Goal: Task Accomplishment & Management: Complete application form

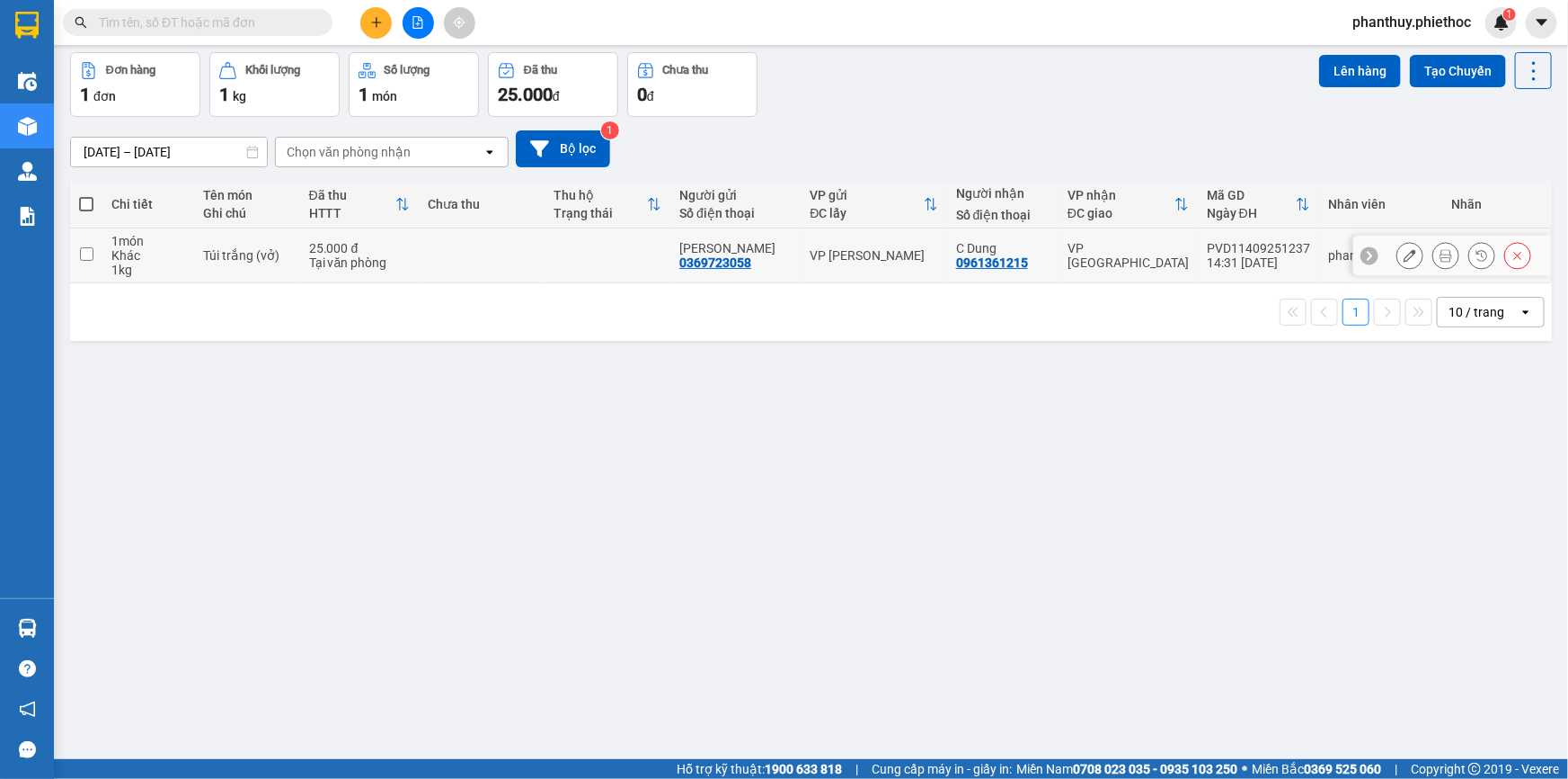
scroll to position [82, 0]
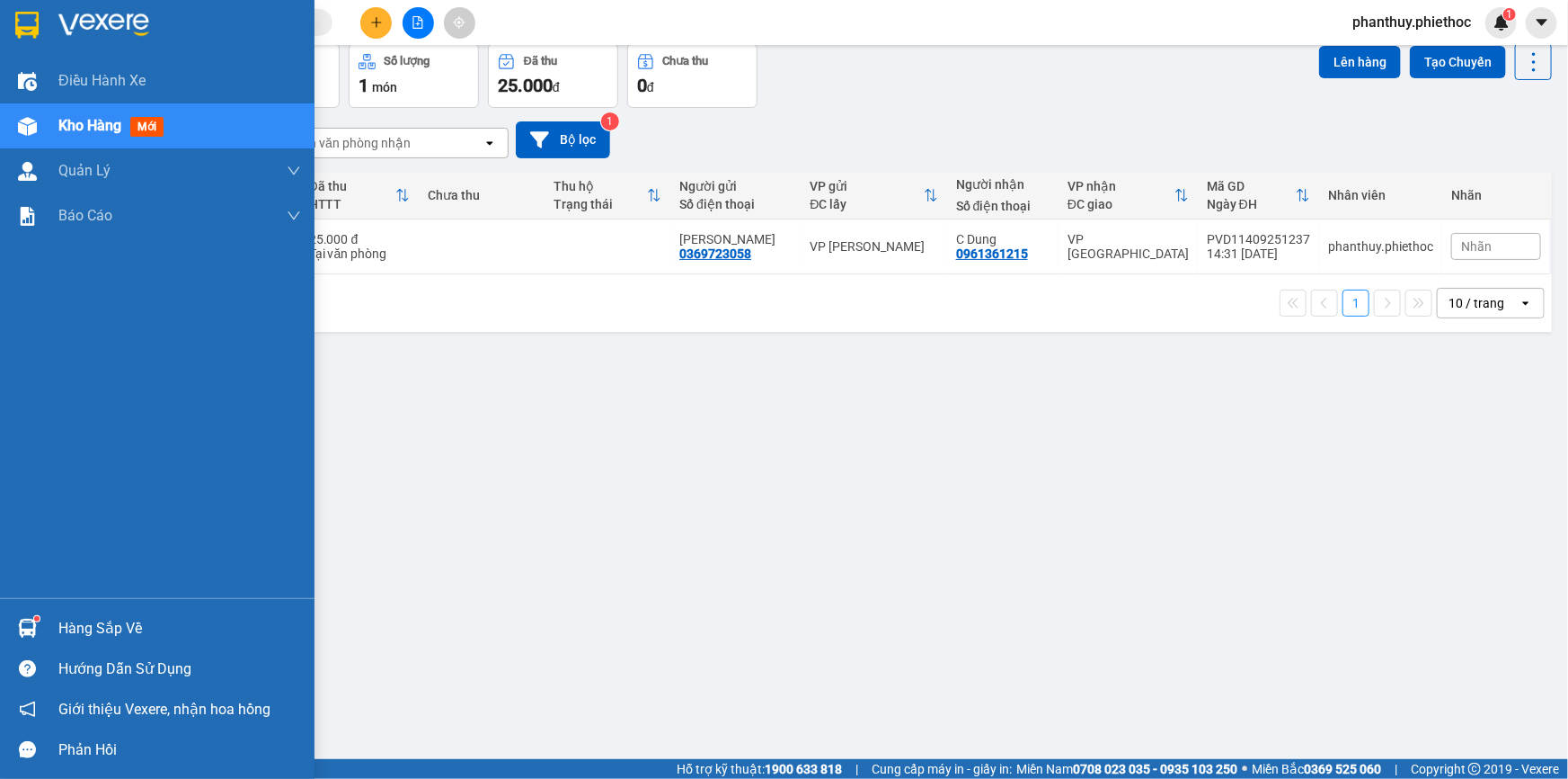
click at [87, 628] on div "Hàng sắp về" at bounding box center [179, 629] width 243 height 27
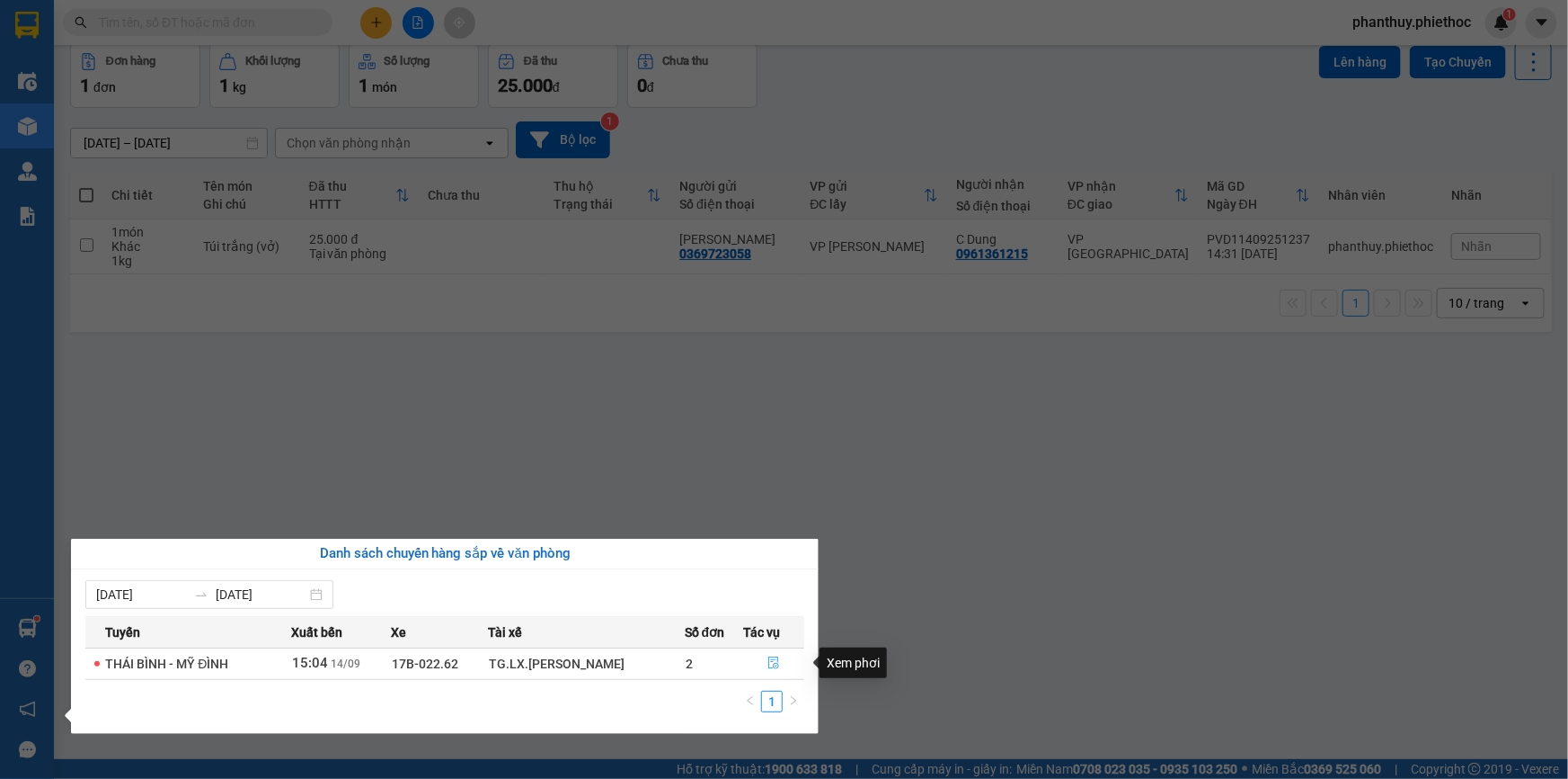
click at [772, 669] on span "file-done" at bounding box center [773, 663] width 13 height 15
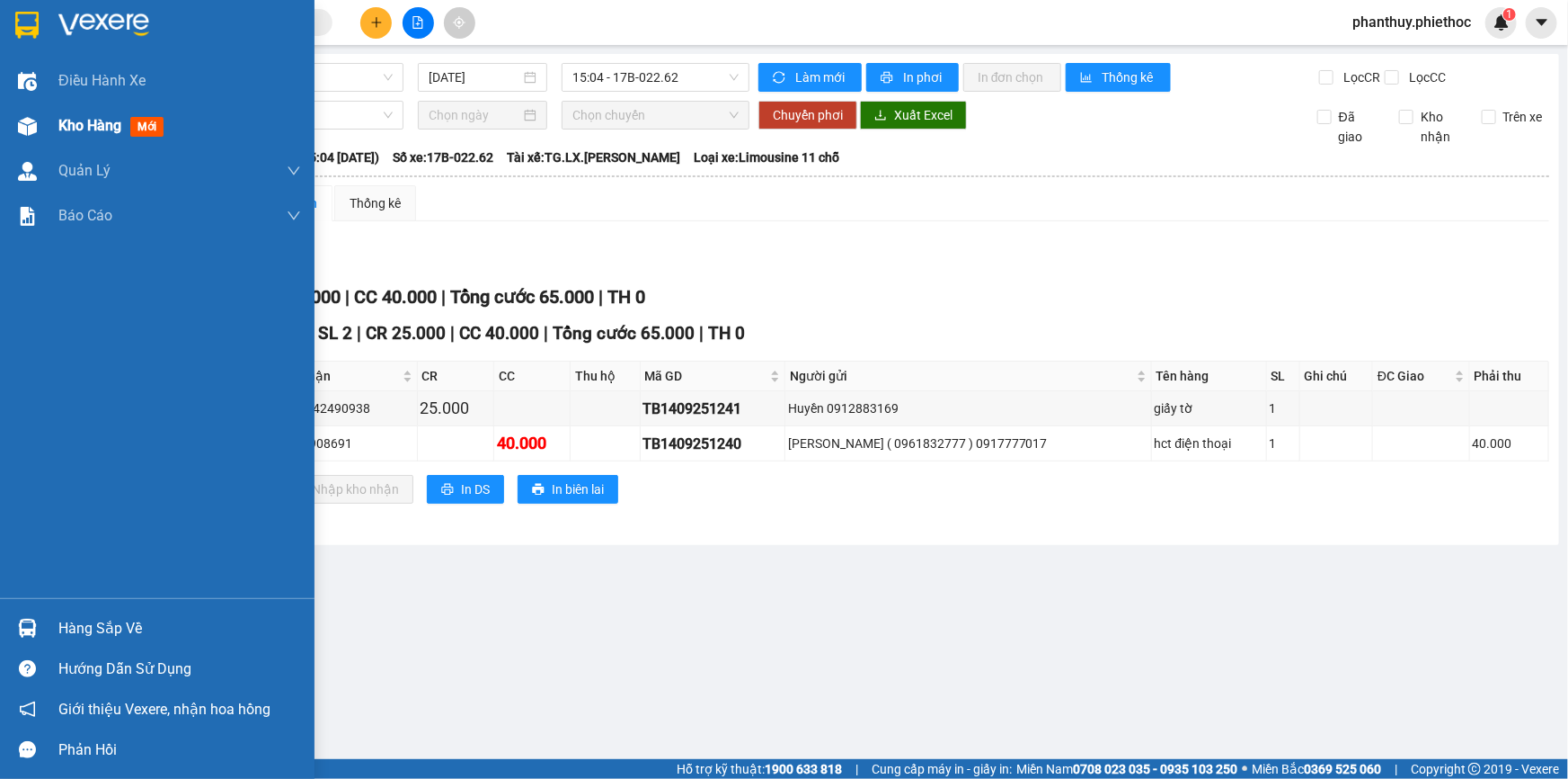
click at [83, 121] on span "Kho hàng" at bounding box center [89, 126] width 63 height 17
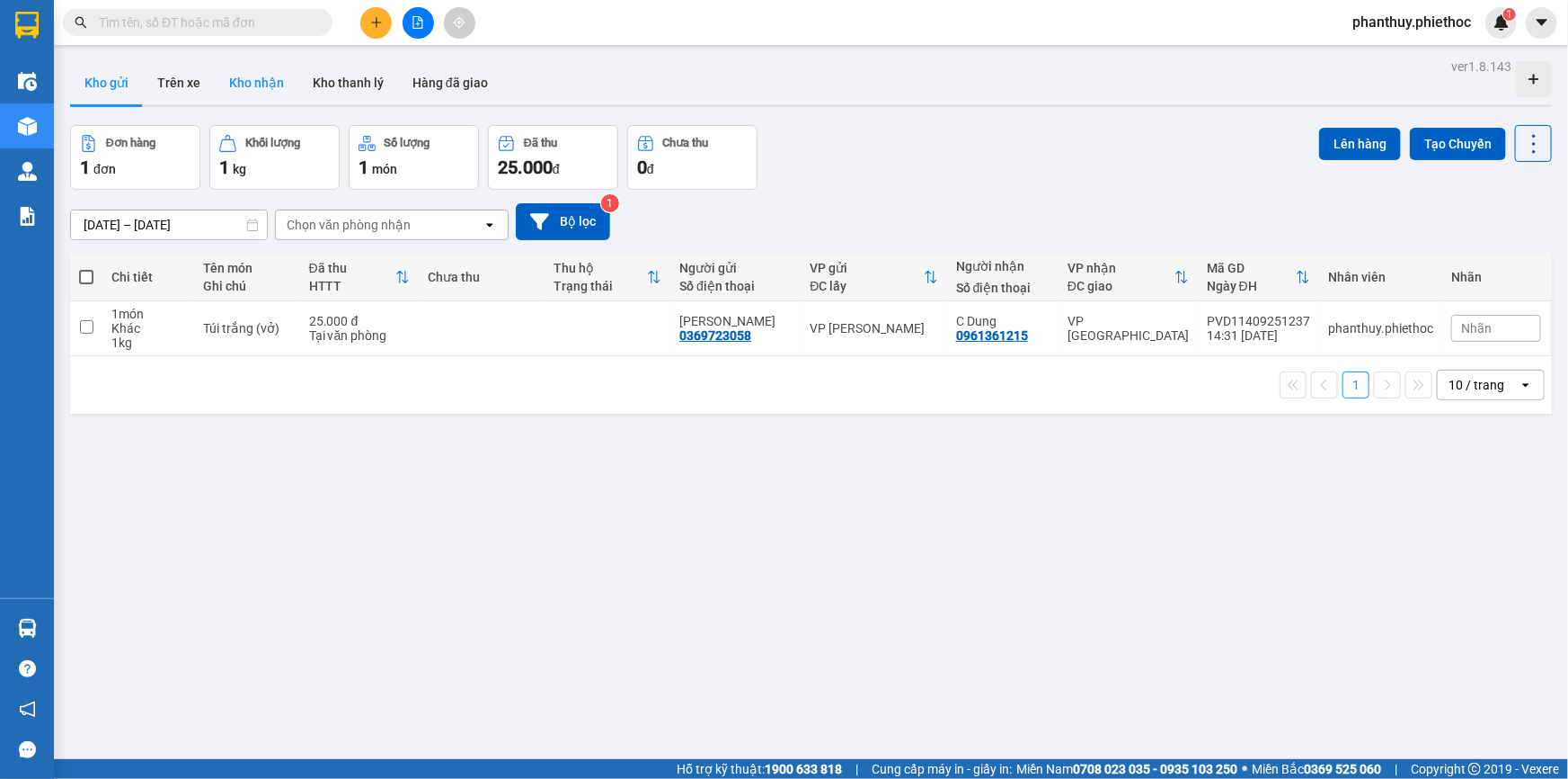
click at [253, 78] on button "Kho nhận" at bounding box center [256, 82] width 83 height 44
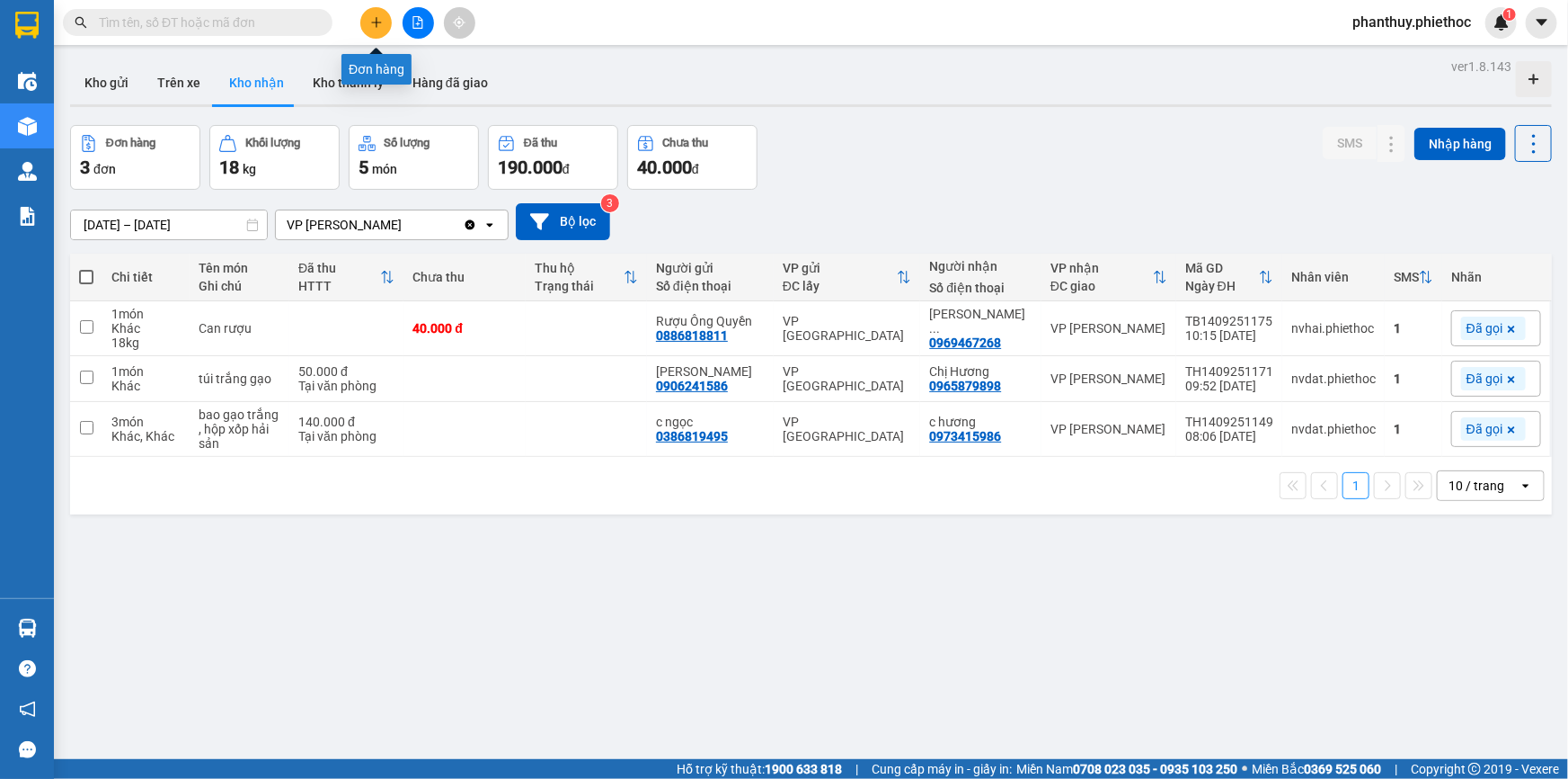
click at [382, 13] on button at bounding box center [376, 22] width 32 height 32
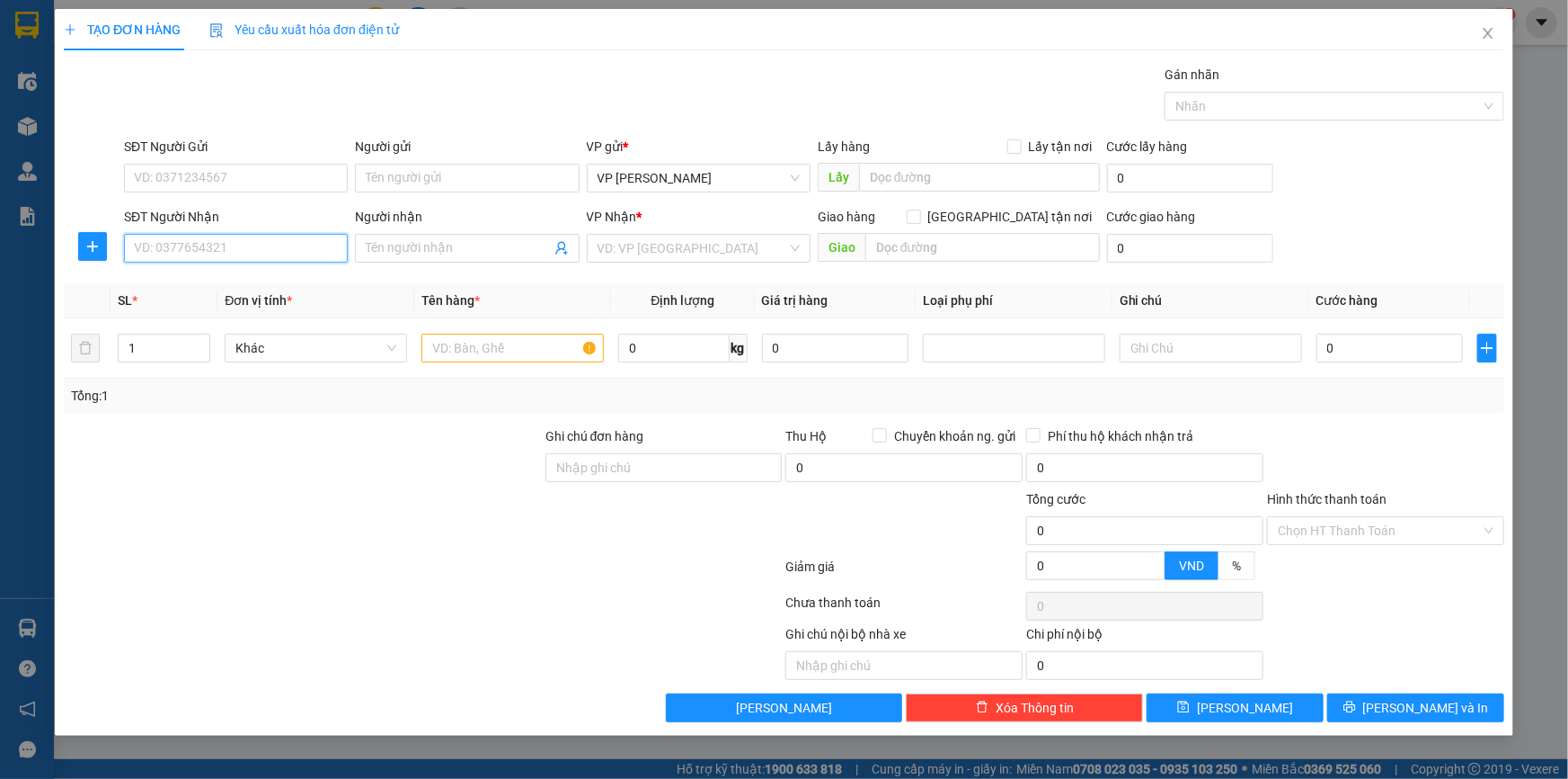
click at [268, 248] on input "SĐT Người Nhận" at bounding box center [235, 249] width 223 height 29
type input "0967927590"
click at [270, 288] on div "0967927590 - C Thảo" at bounding box center [235, 284] width 202 height 19
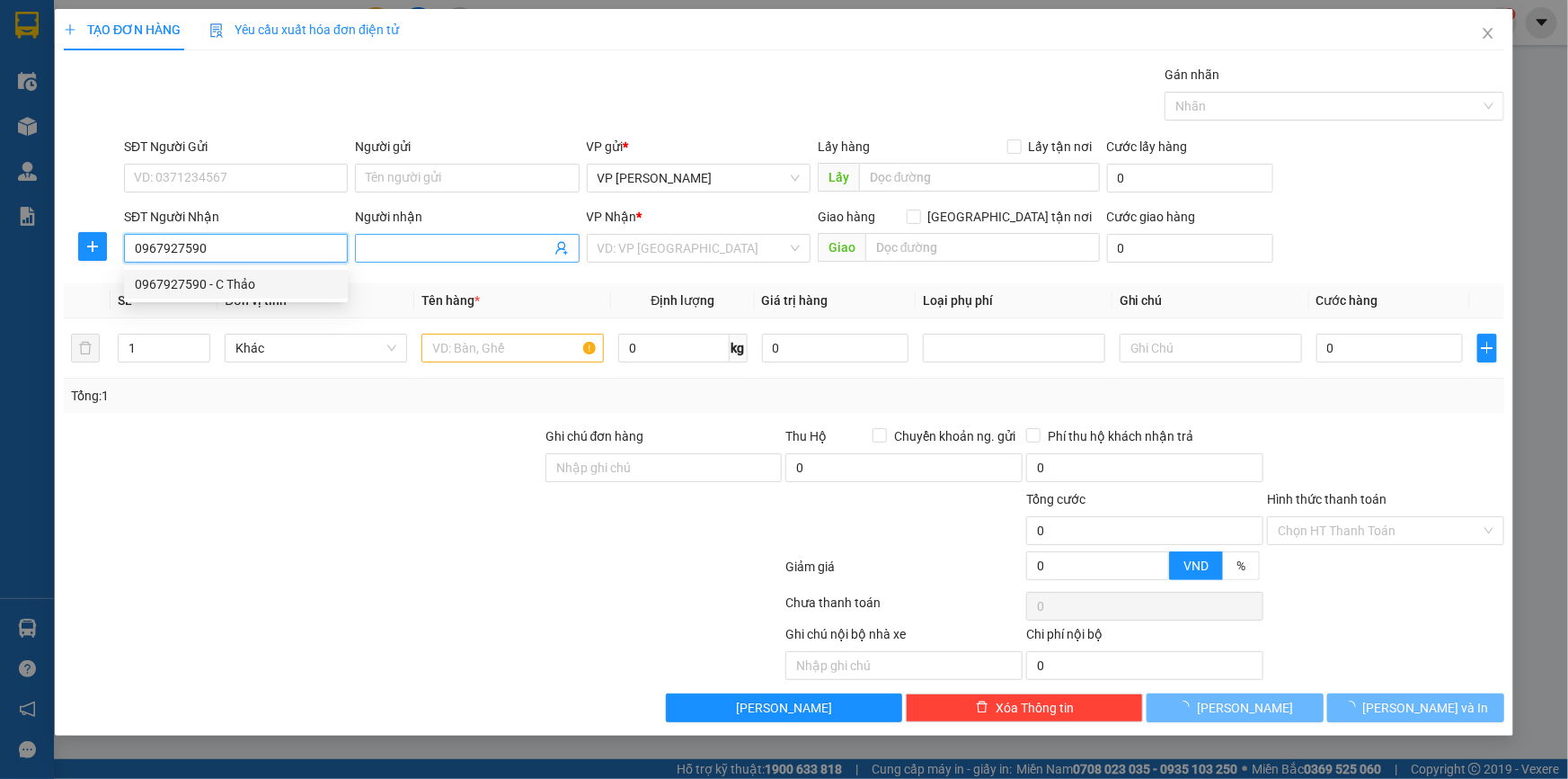
type input "C Thảo"
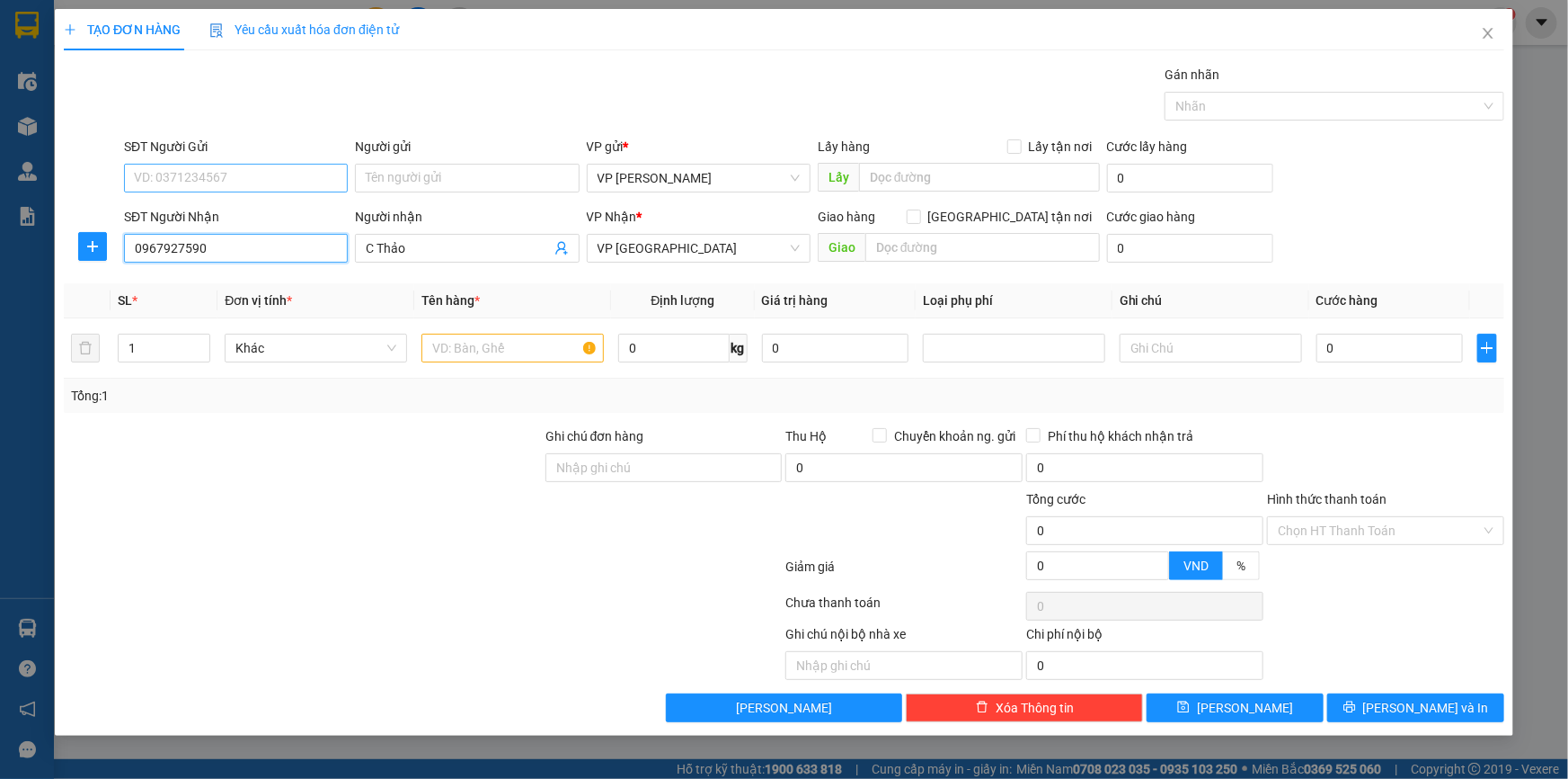
type input "0967927590"
click at [204, 182] on input "SĐT Người Gửi" at bounding box center [235, 178] width 223 height 29
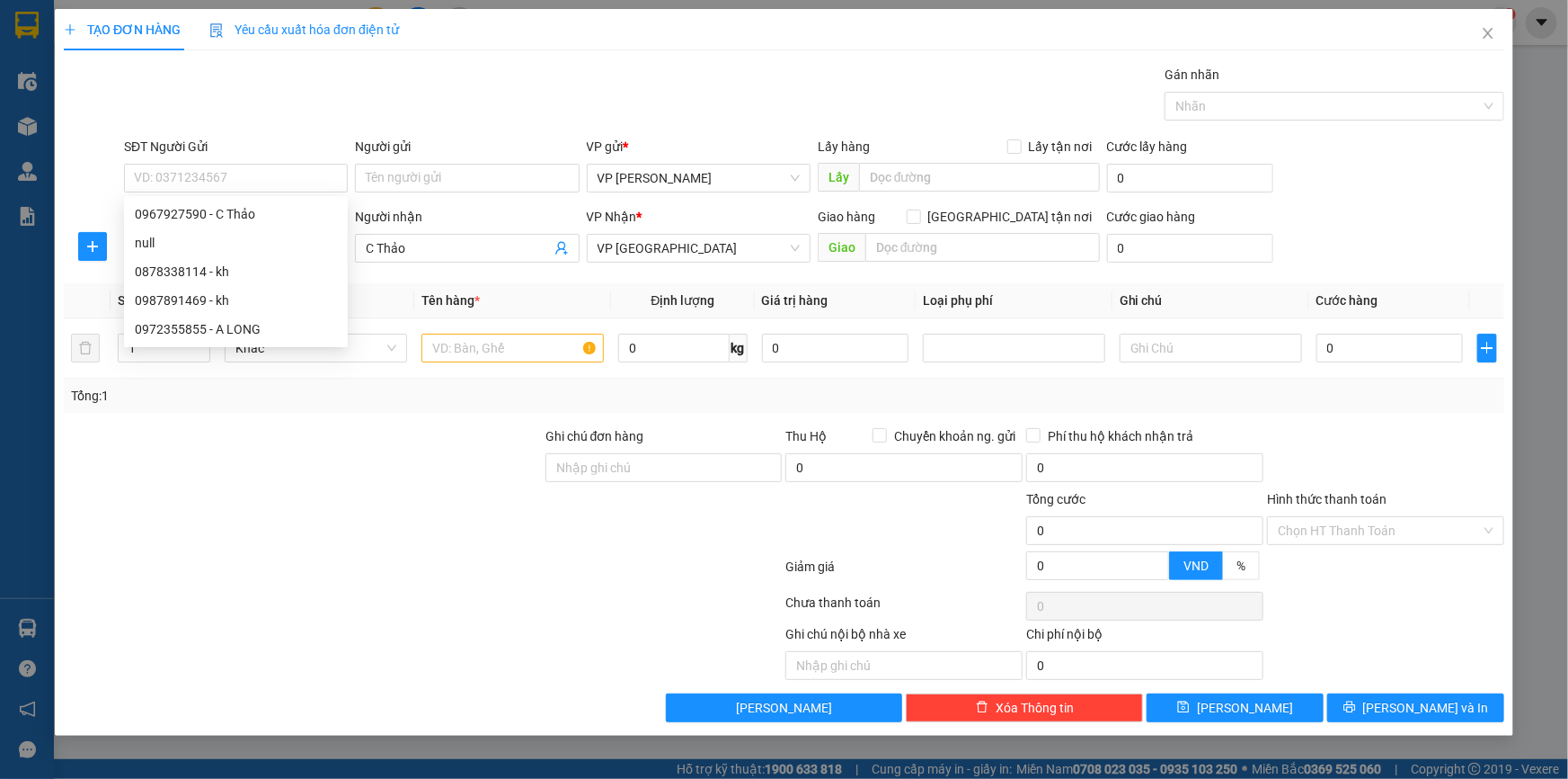
click at [362, 52] on div "TẠO ĐƠN HÀNG Yêu cầu xuất hóa đơn điện tử Transit Pickup Surcharge Ids Transit …" at bounding box center [784, 365] width 1440 height 713
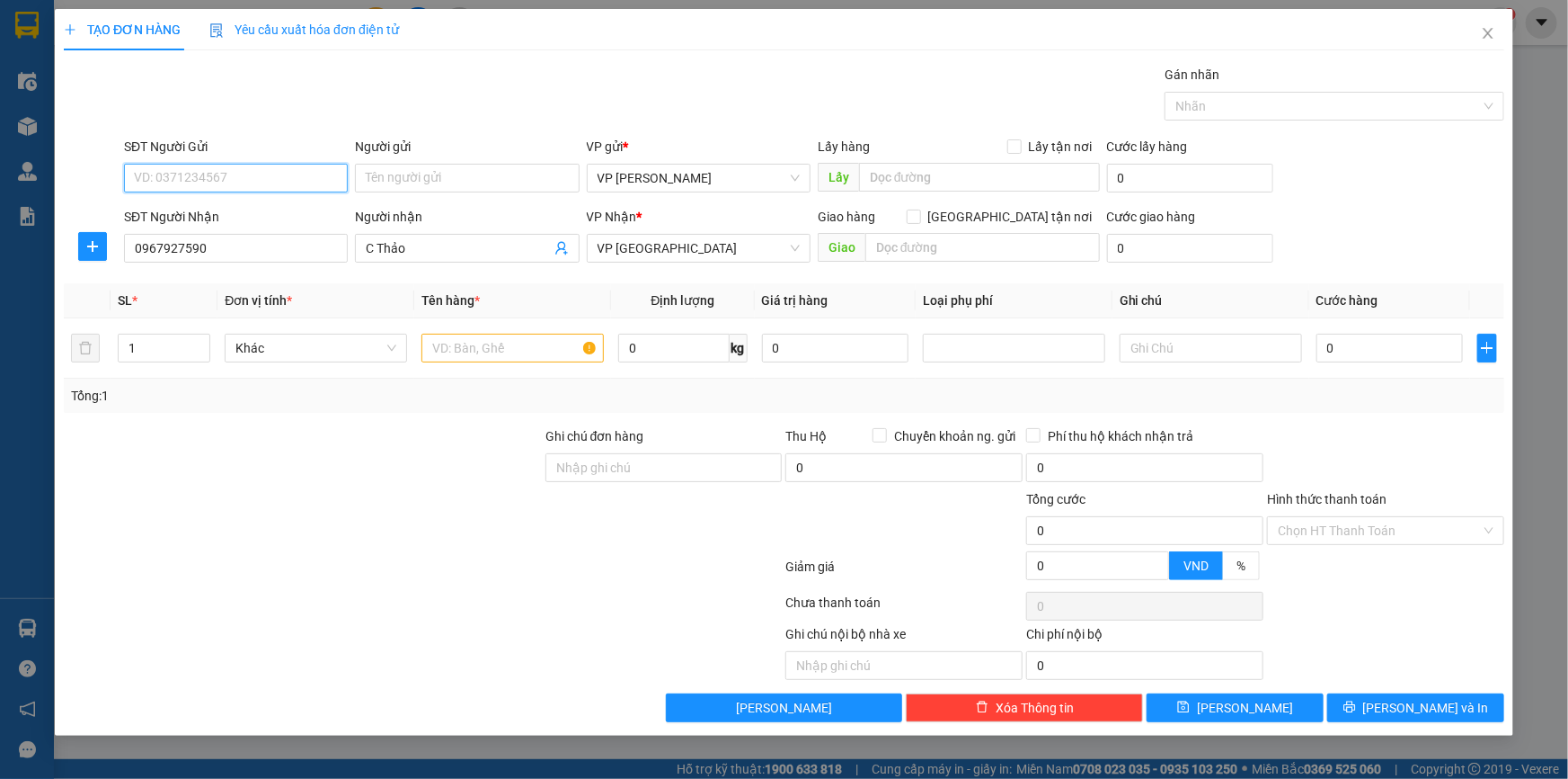
click at [243, 167] on input "SĐT Người Gửi" at bounding box center [235, 178] width 223 height 29
click at [234, 215] on div "0967927590 - C Thảo" at bounding box center [235, 214] width 202 height 19
type input "0967927590"
type input "C Thảo"
click at [531, 339] on input "text" at bounding box center [513, 348] width 183 height 29
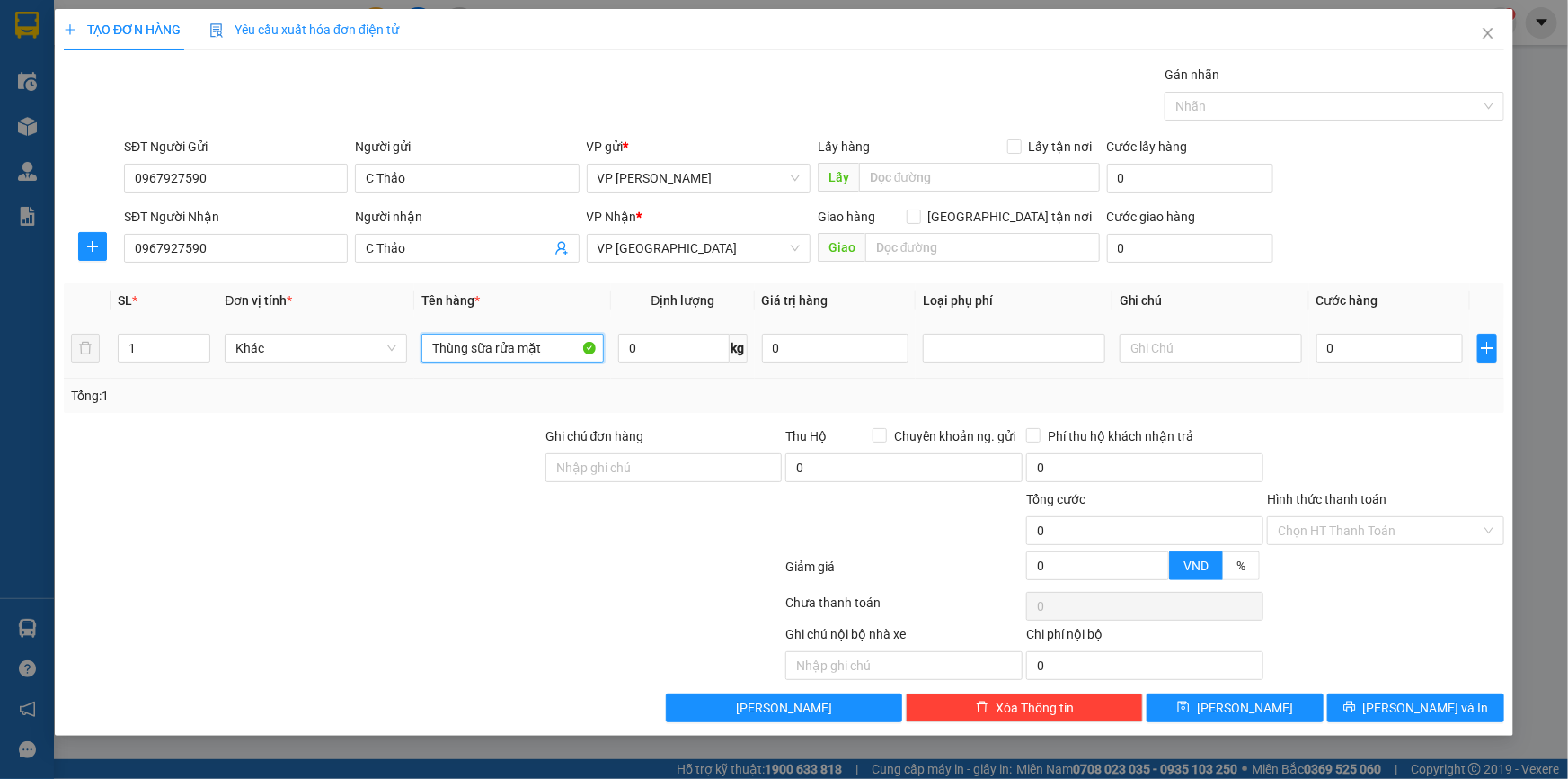
type input "Thùng sữa rửa mặt"
type input "4"
type input "02"
type input "2"
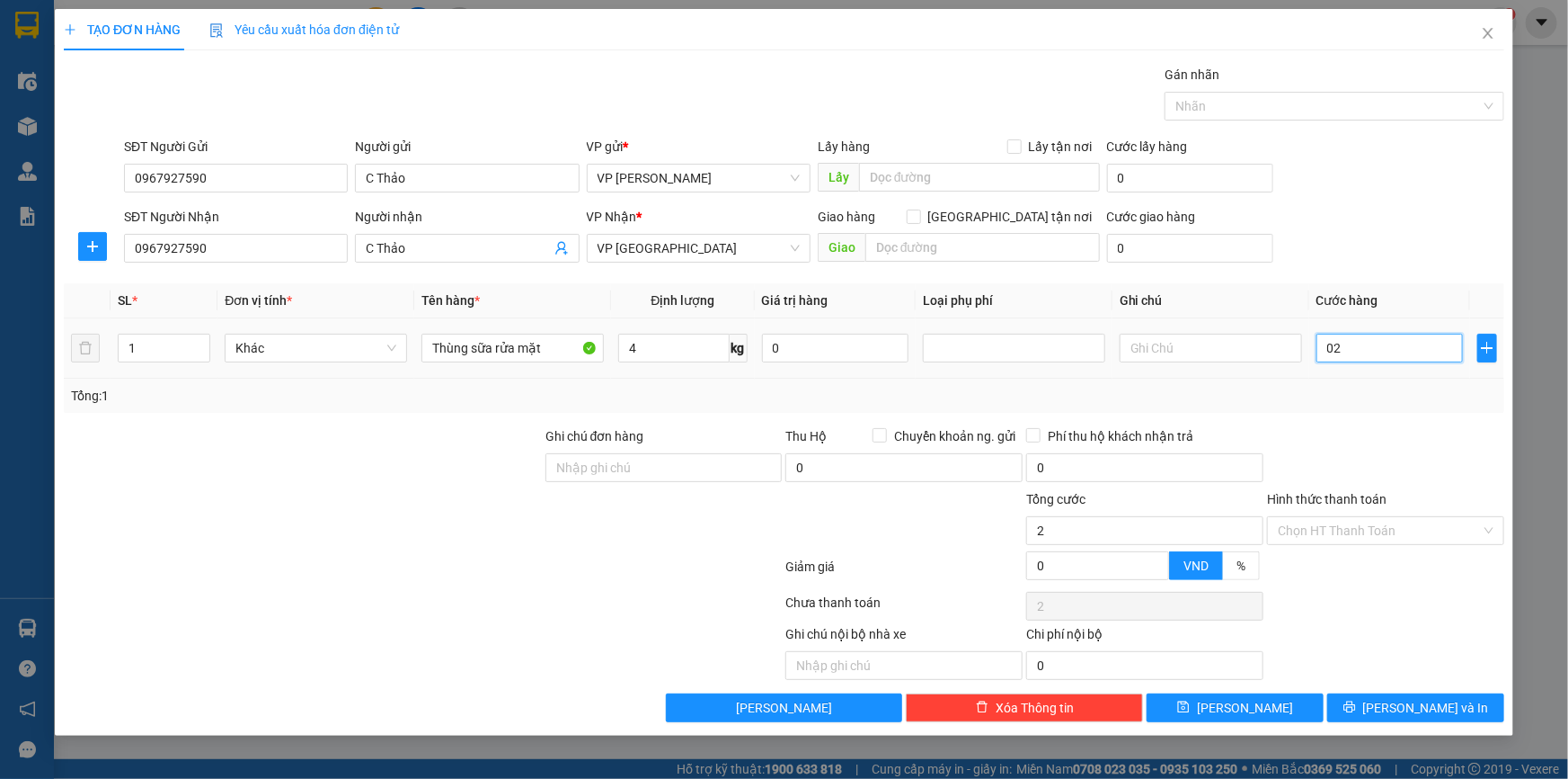
type input "025"
type input "25"
type input "25.000"
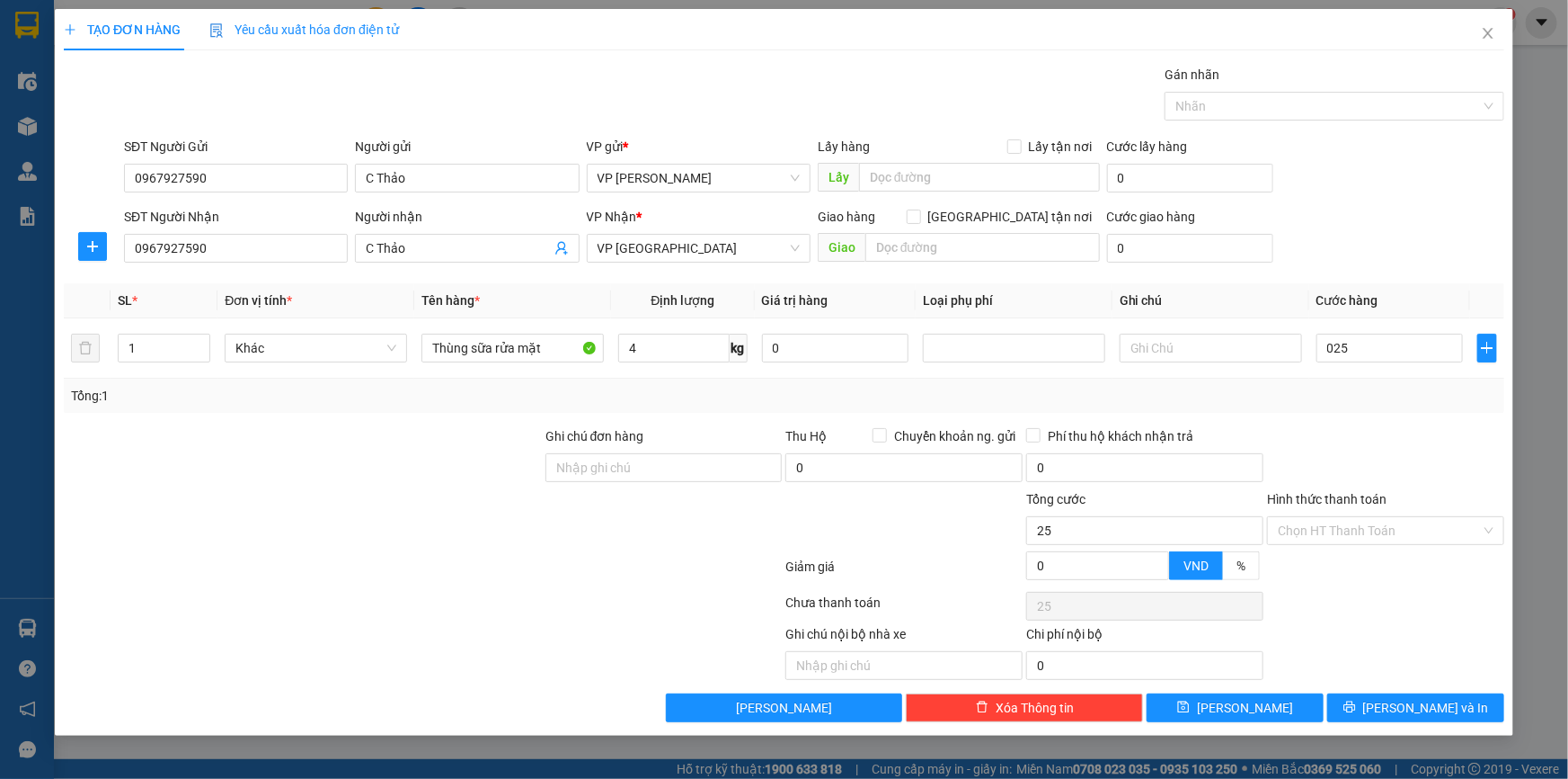
type input "25.000"
click at [1432, 159] on div "SĐT Người Gửi 0967927590 Người gửi C Thảo VP gửi * VP [PERSON_NAME] Lấy hàng Lấ…" at bounding box center [814, 167] width 1388 height 63
click at [1321, 386] on div "Tổng: 1" at bounding box center [784, 396] width 1427 height 19
click at [1429, 704] on span "[PERSON_NAME] và In" at bounding box center [1426, 707] width 126 height 19
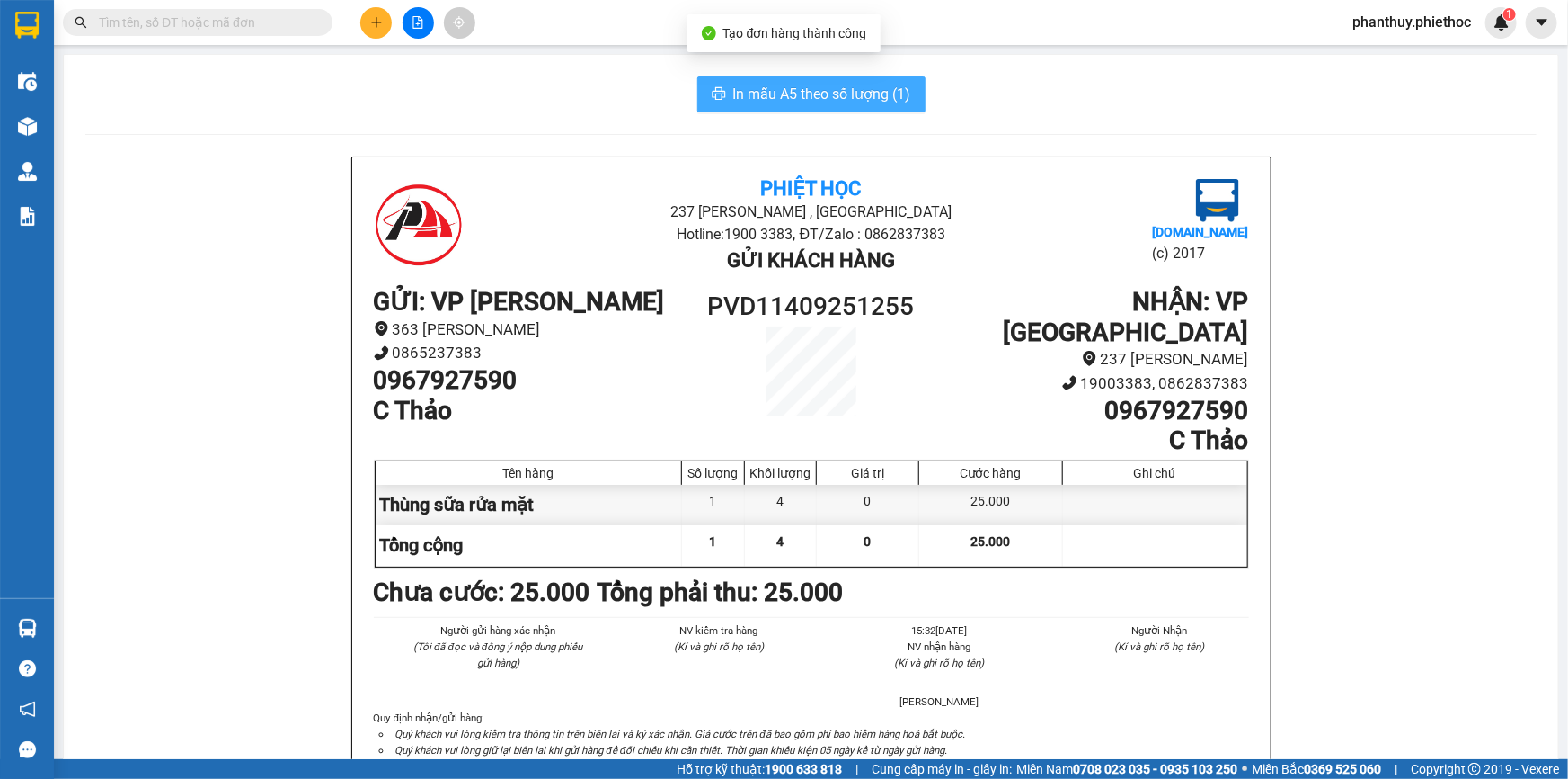
click at [784, 84] on span "In mẫu A5 theo số lượng (1)" at bounding box center [822, 93] width 178 height 22
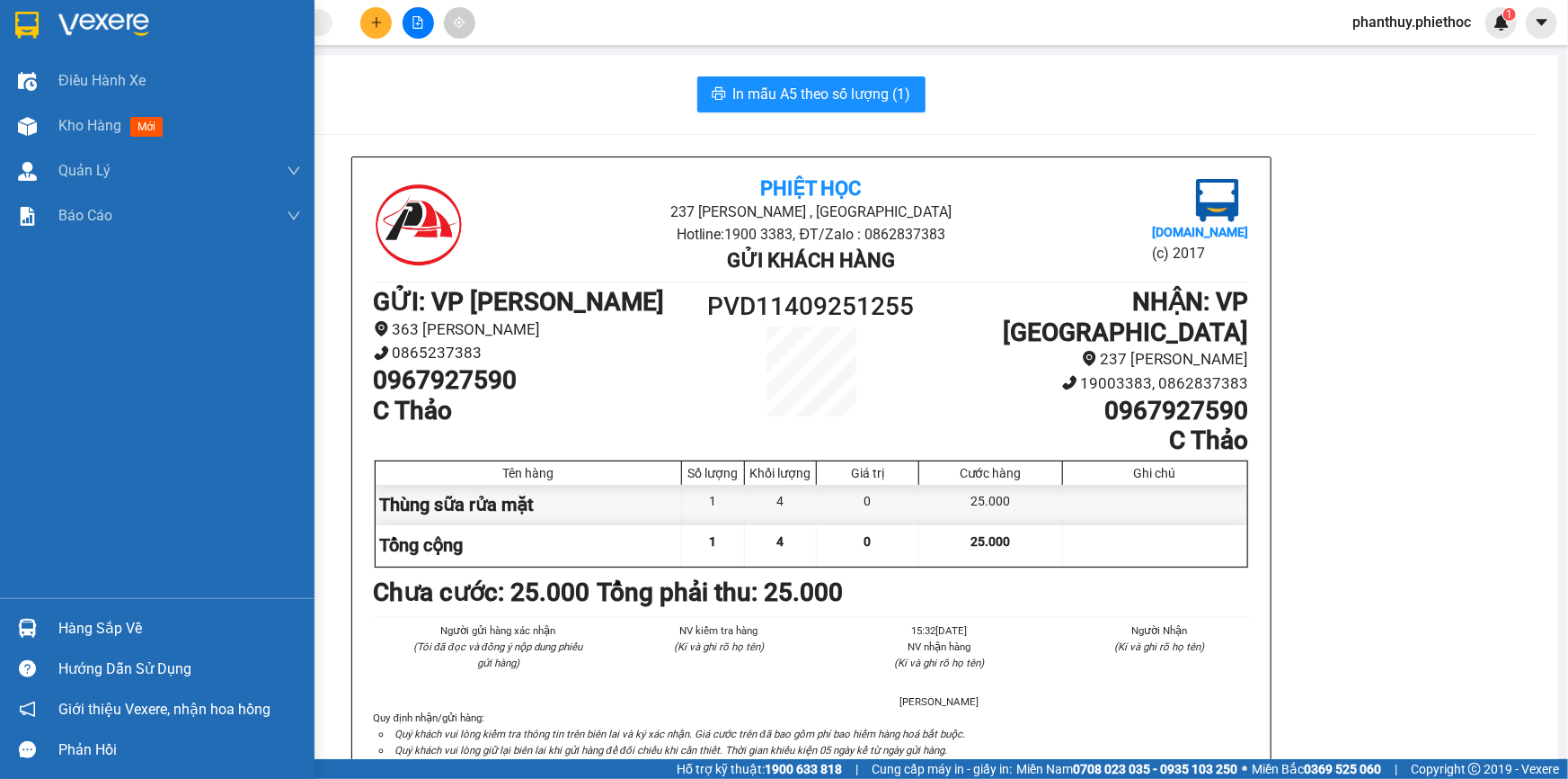
click at [60, 623] on div "Hàng sắp về" at bounding box center [179, 629] width 243 height 27
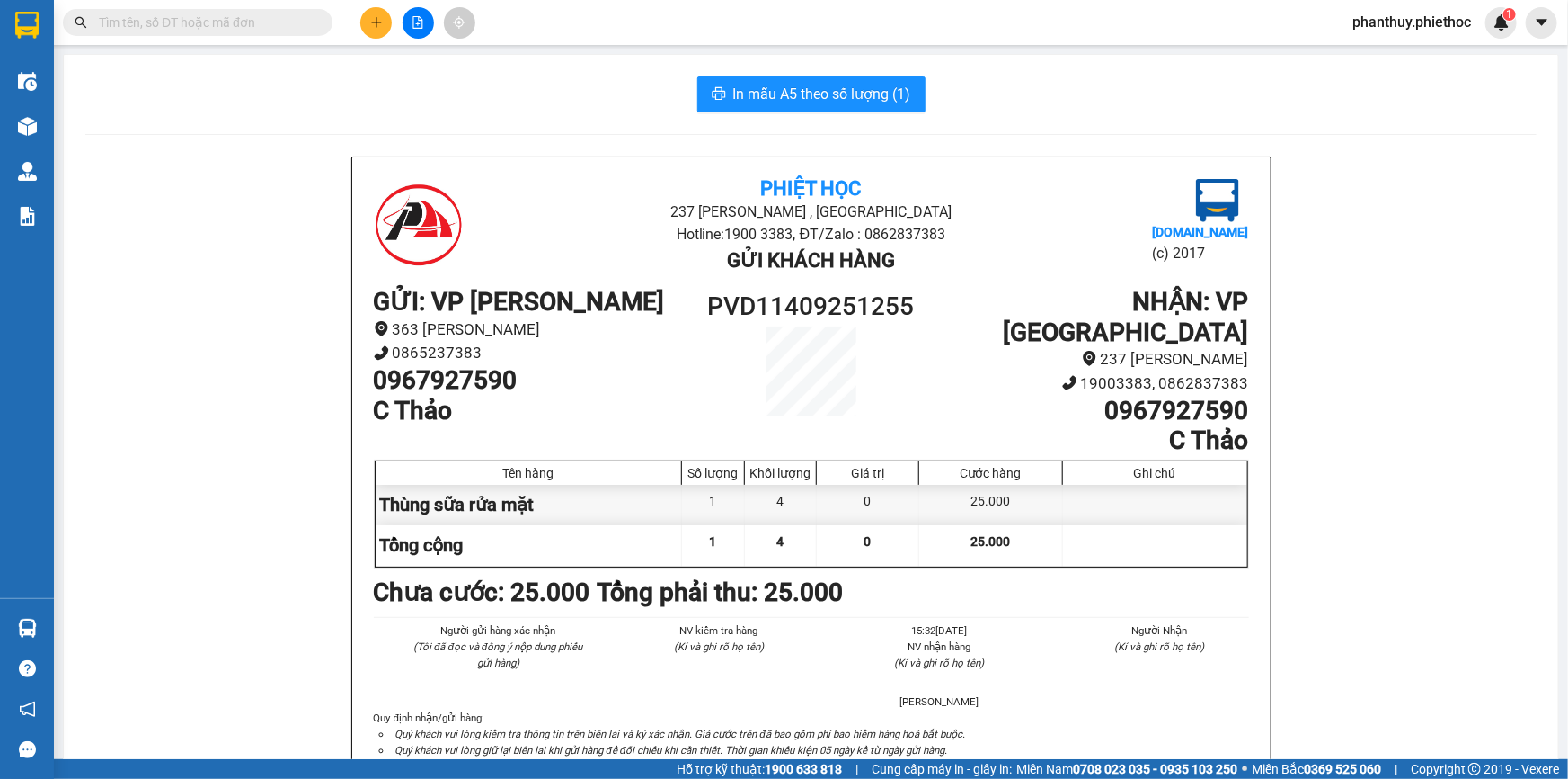
drag, startPoint x: 66, startPoint y: 120, endPoint x: 121, endPoint y: 130, distance: 55.9
click at [70, 121] on section "Kết quả tìm kiếm ( 0 ) Bộ lọc No Data phanthuy.phiethoc 1 Điều hành xe Kho hàng…" at bounding box center [784, 389] width 1568 height 779
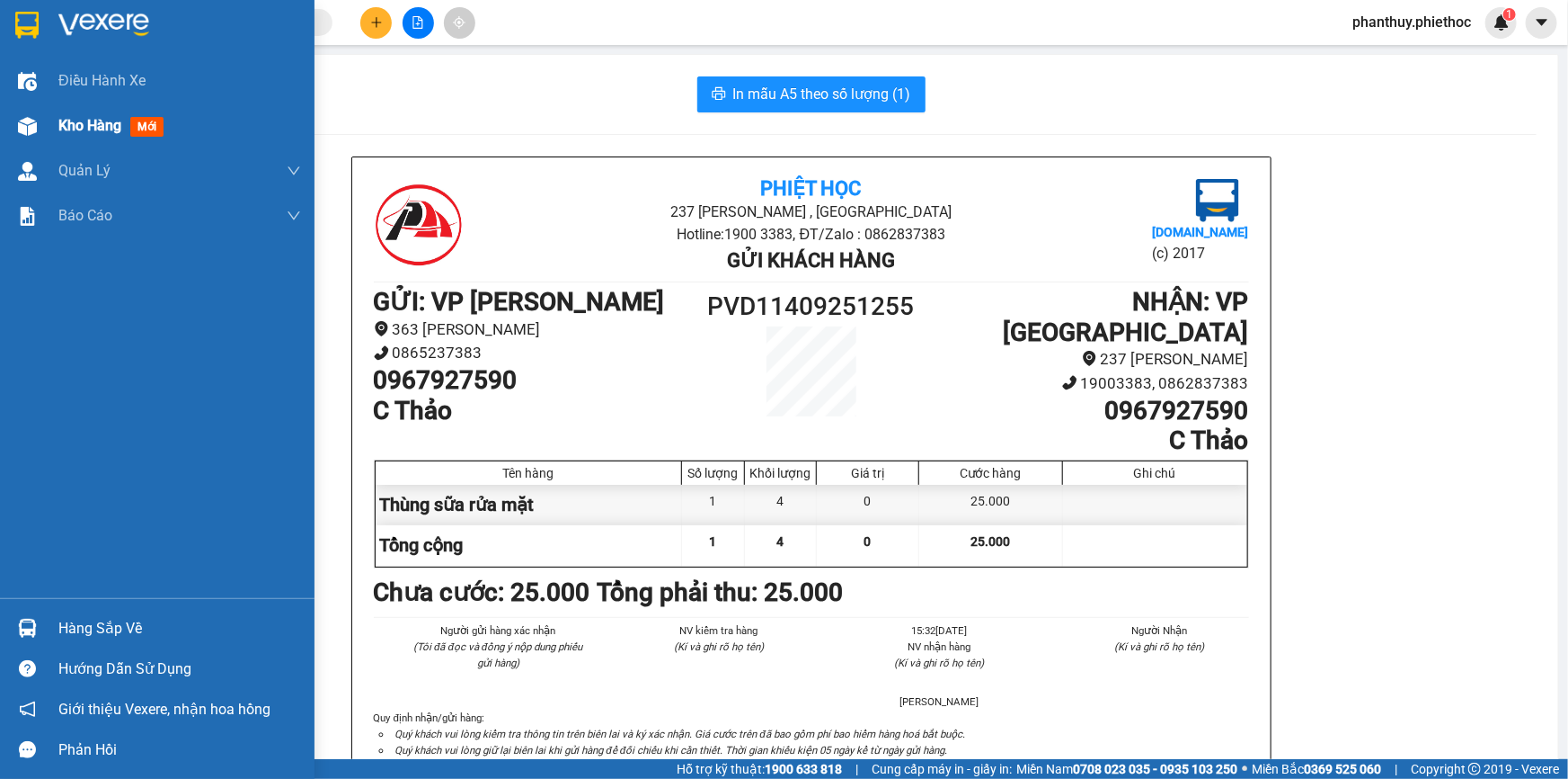
click at [99, 124] on span "Kho hàng" at bounding box center [89, 126] width 63 height 17
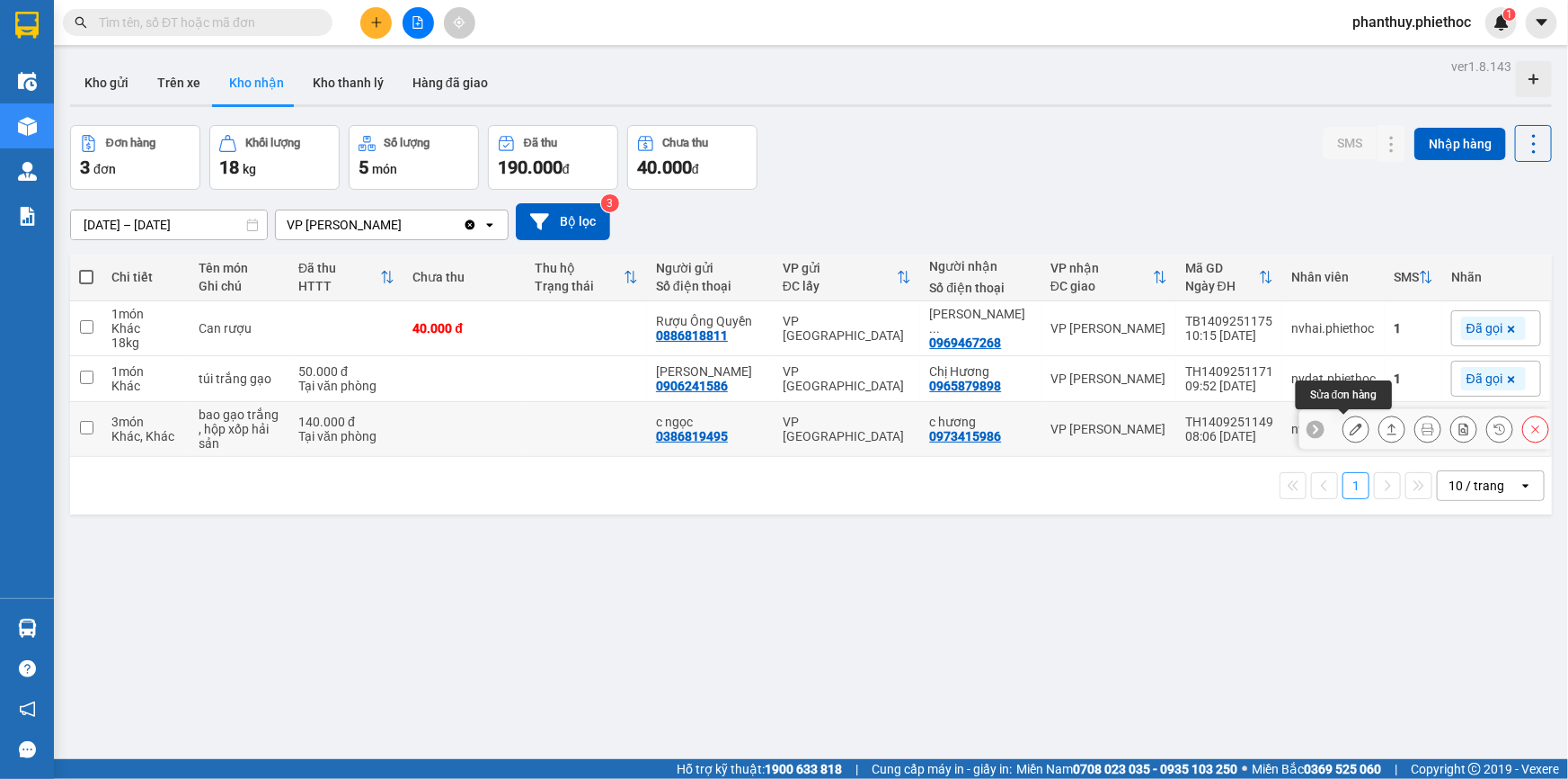
click at [1350, 427] on icon at bounding box center [1356, 429] width 13 height 13
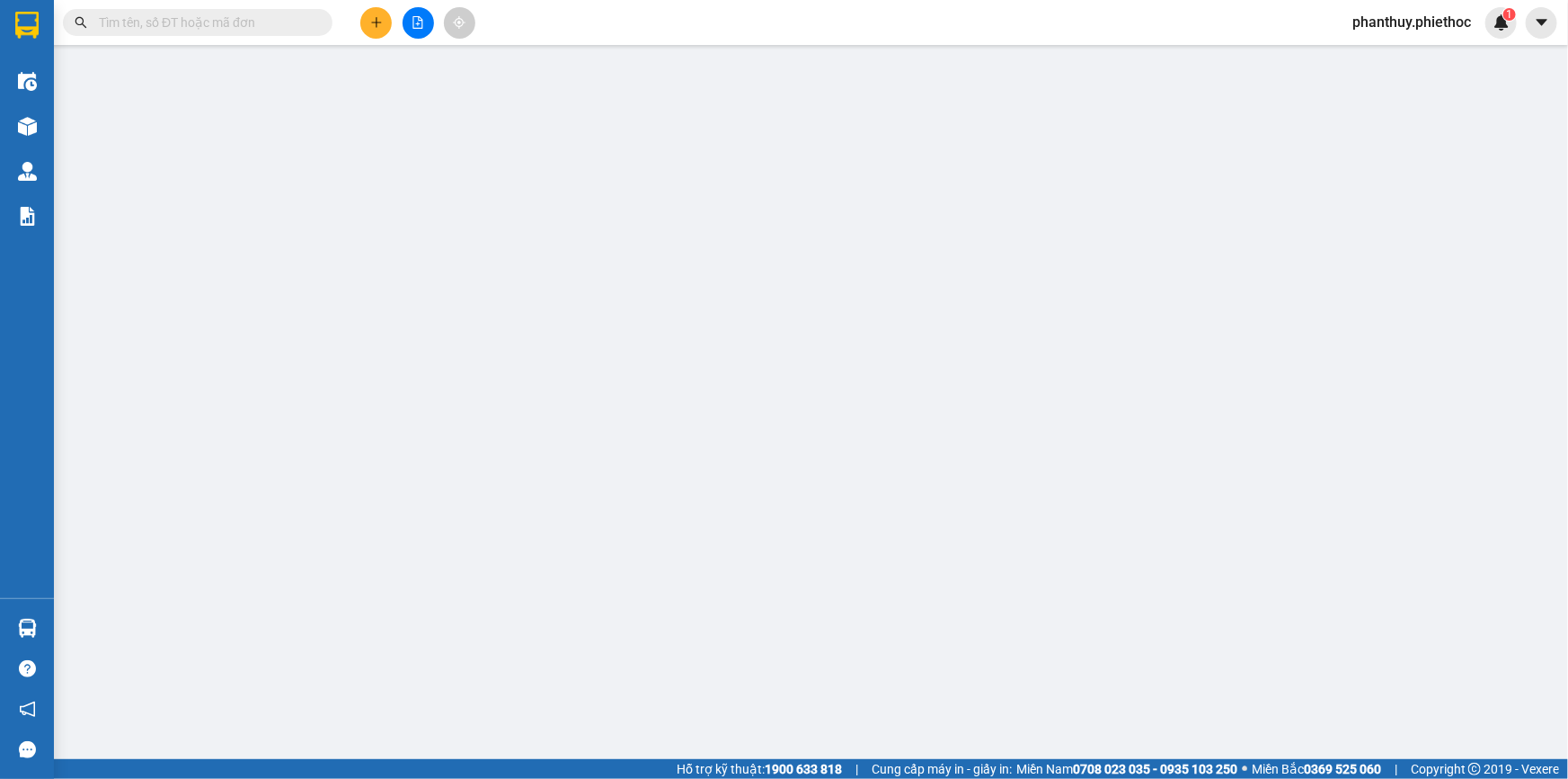
type input "0386819495"
type input "c ngọc"
type input "0973415986"
type input "c hương"
type input "140.000"
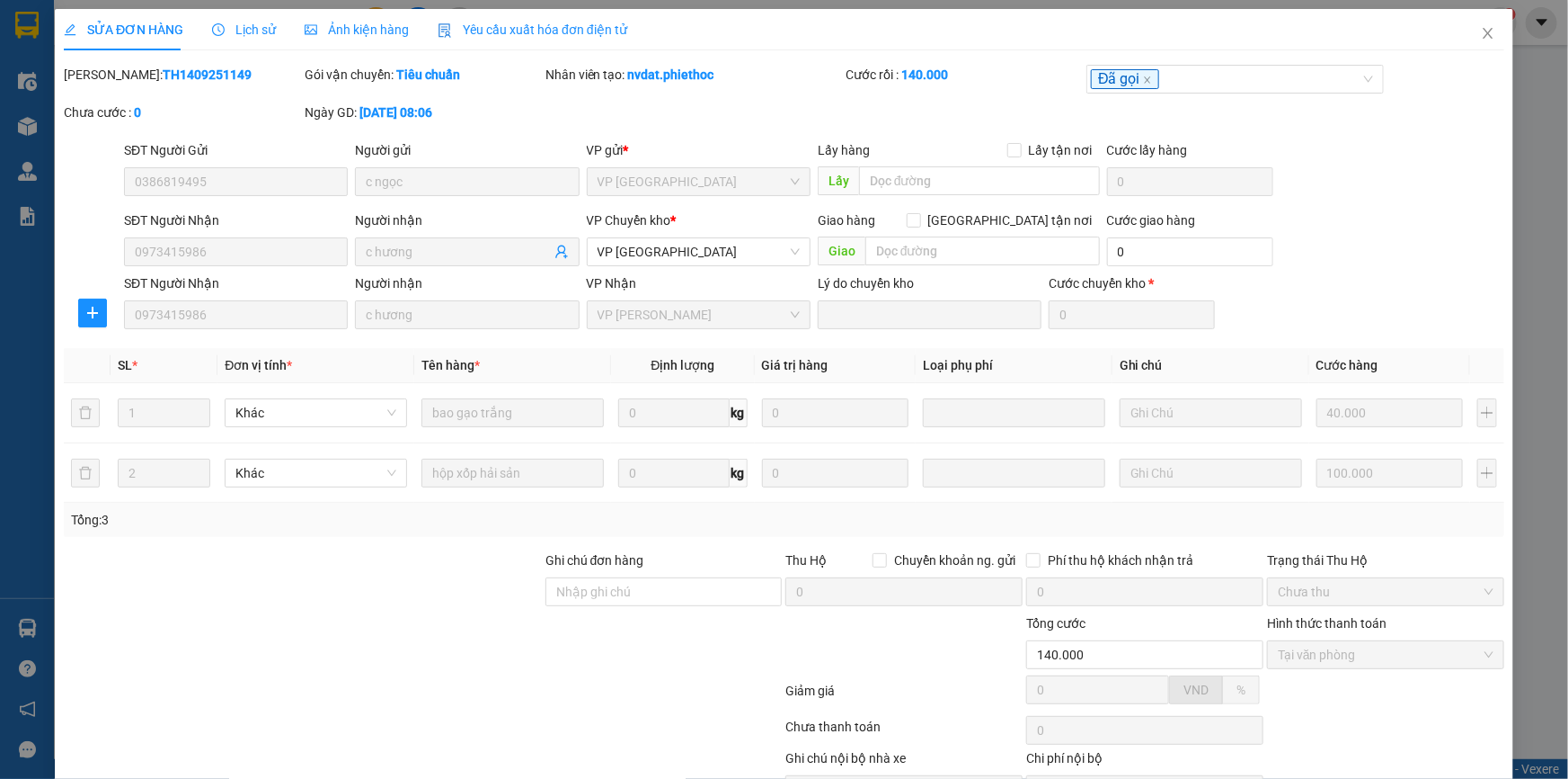
scroll to position [101, 0]
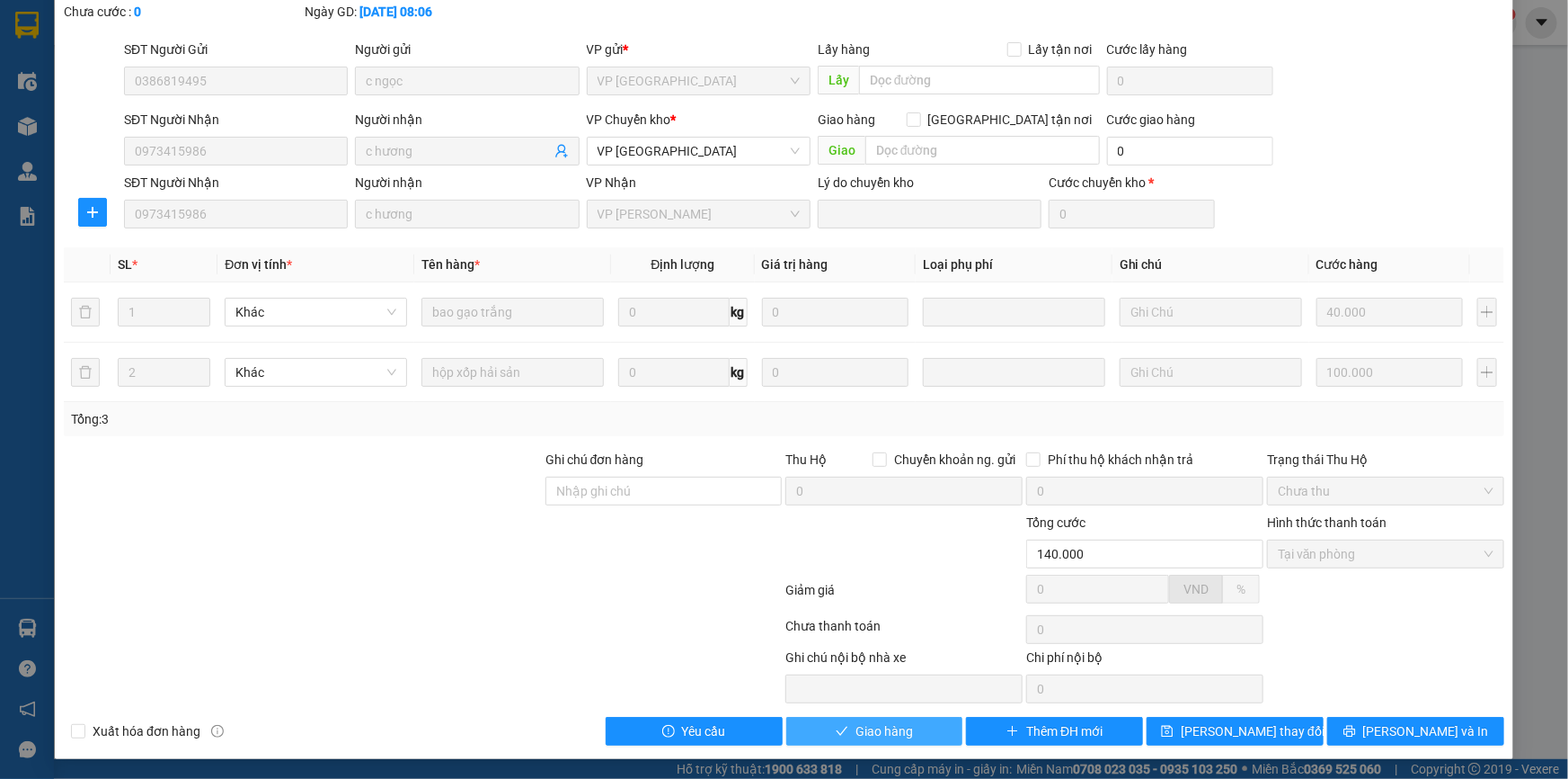
click at [856, 722] on span "Giao hàng" at bounding box center [884, 731] width 57 height 19
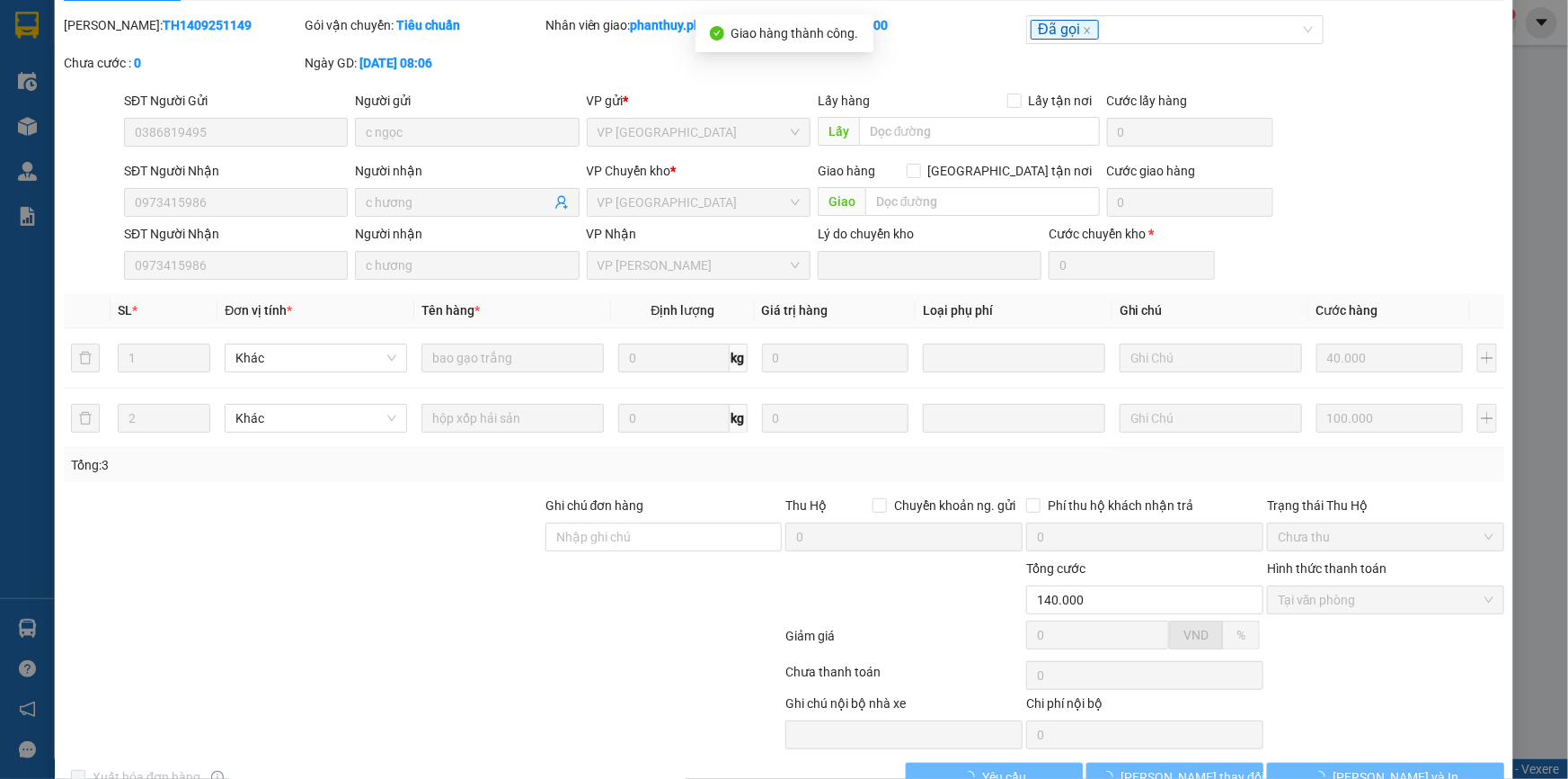
scroll to position [0, 0]
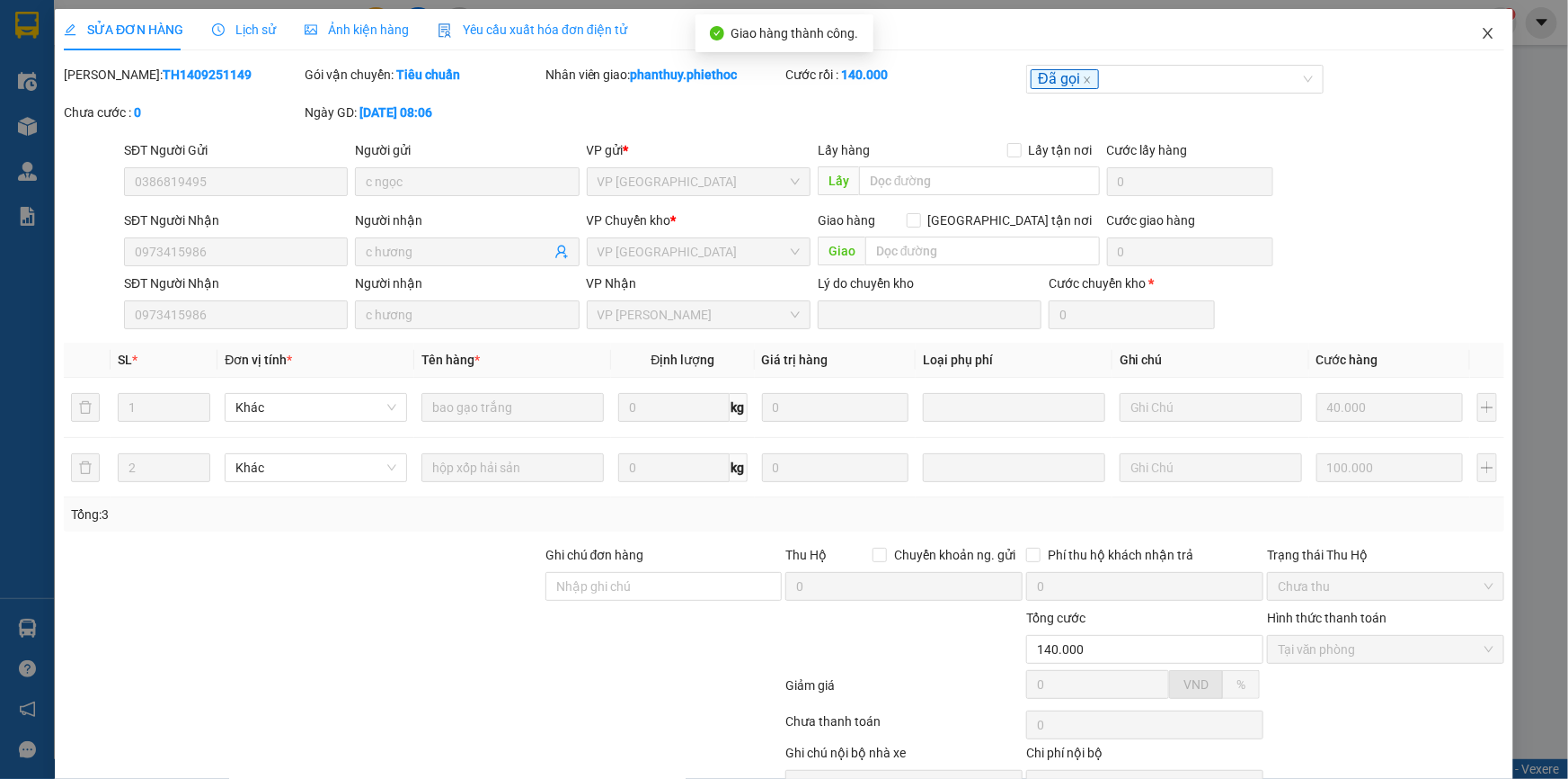
click at [1477, 26] on span "Close" at bounding box center [1489, 34] width 50 height 50
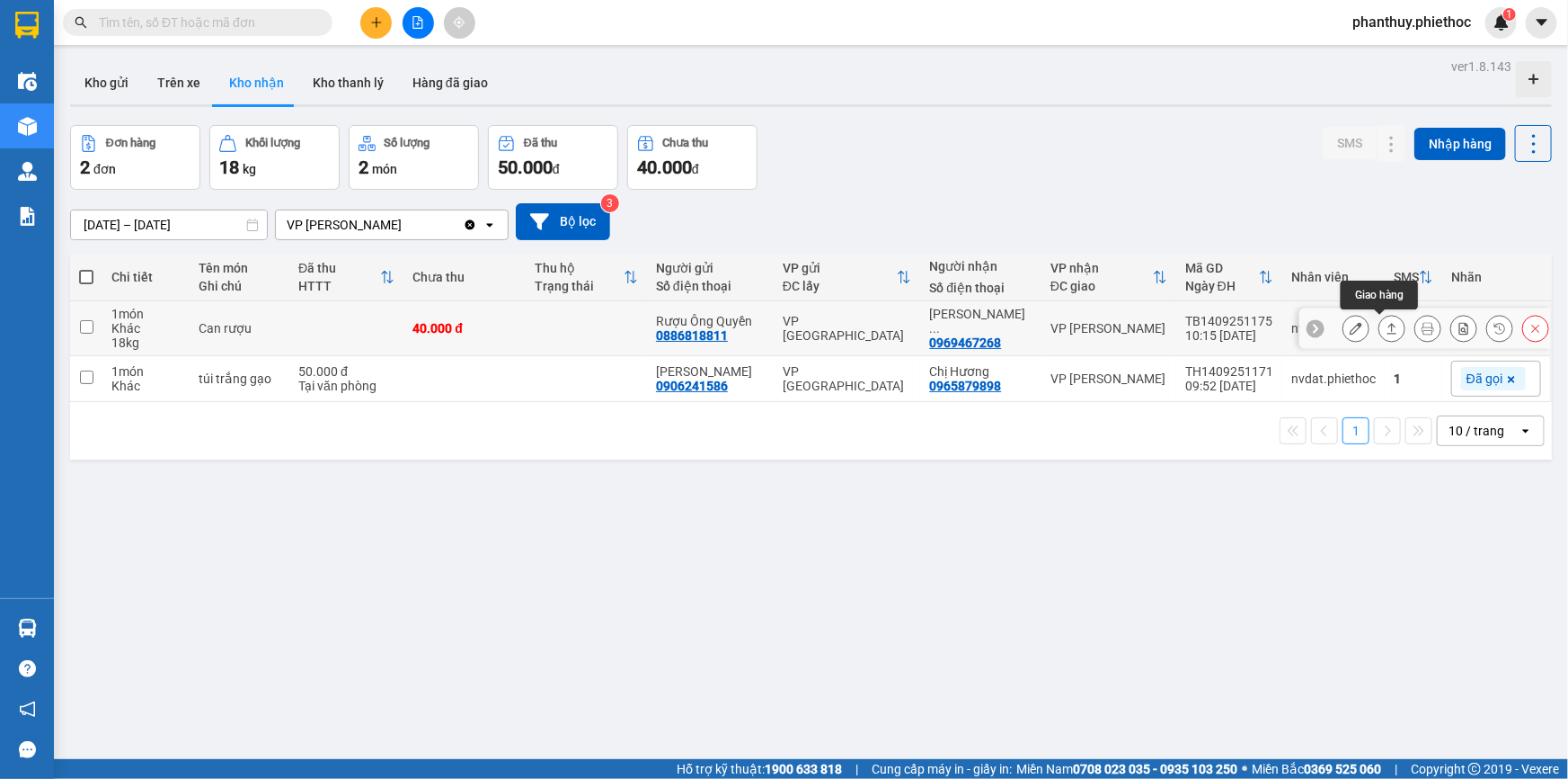
click at [1350, 330] on icon at bounding box center [1356, 328] width 13 height 13
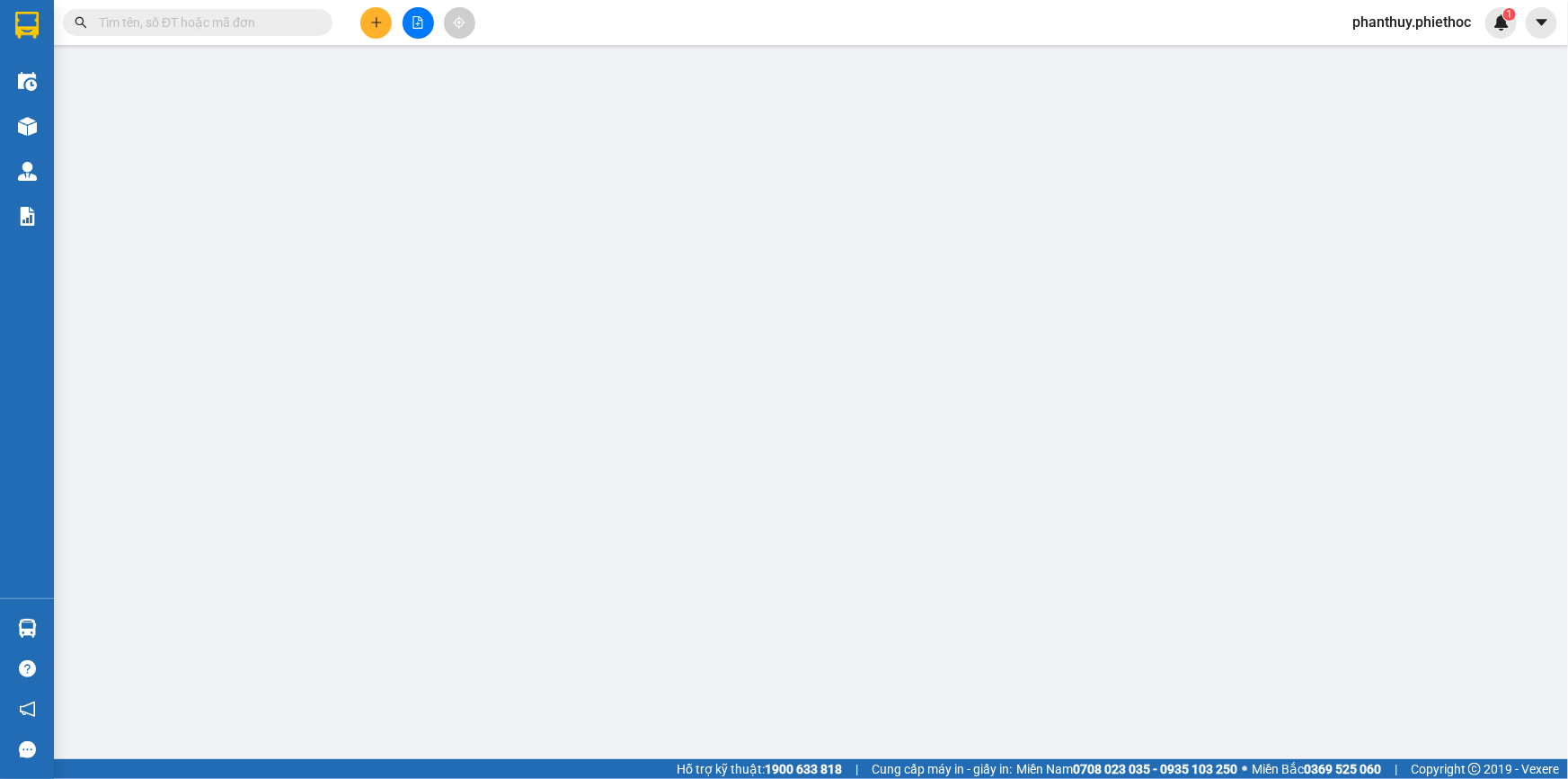
type input "0886818811"
type input "Rượu Ông Quyền"
type input "0969467268"
type input "[PERSON_NAME]"
type input "40.000"
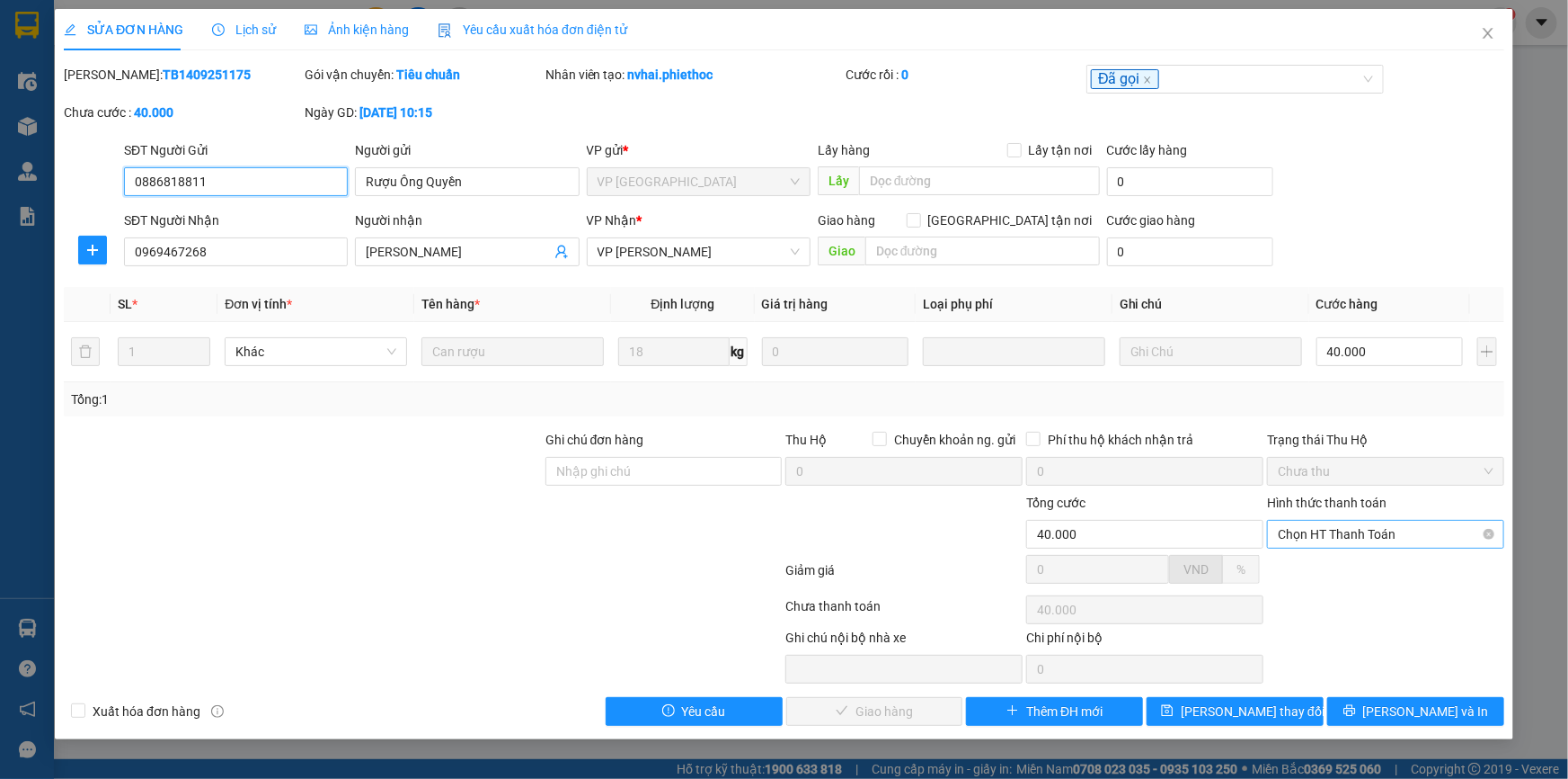
click at [1315, 529] on span "Chọn HT Thanh Toán" at bounding box center [1385, 534] width 216 height 27
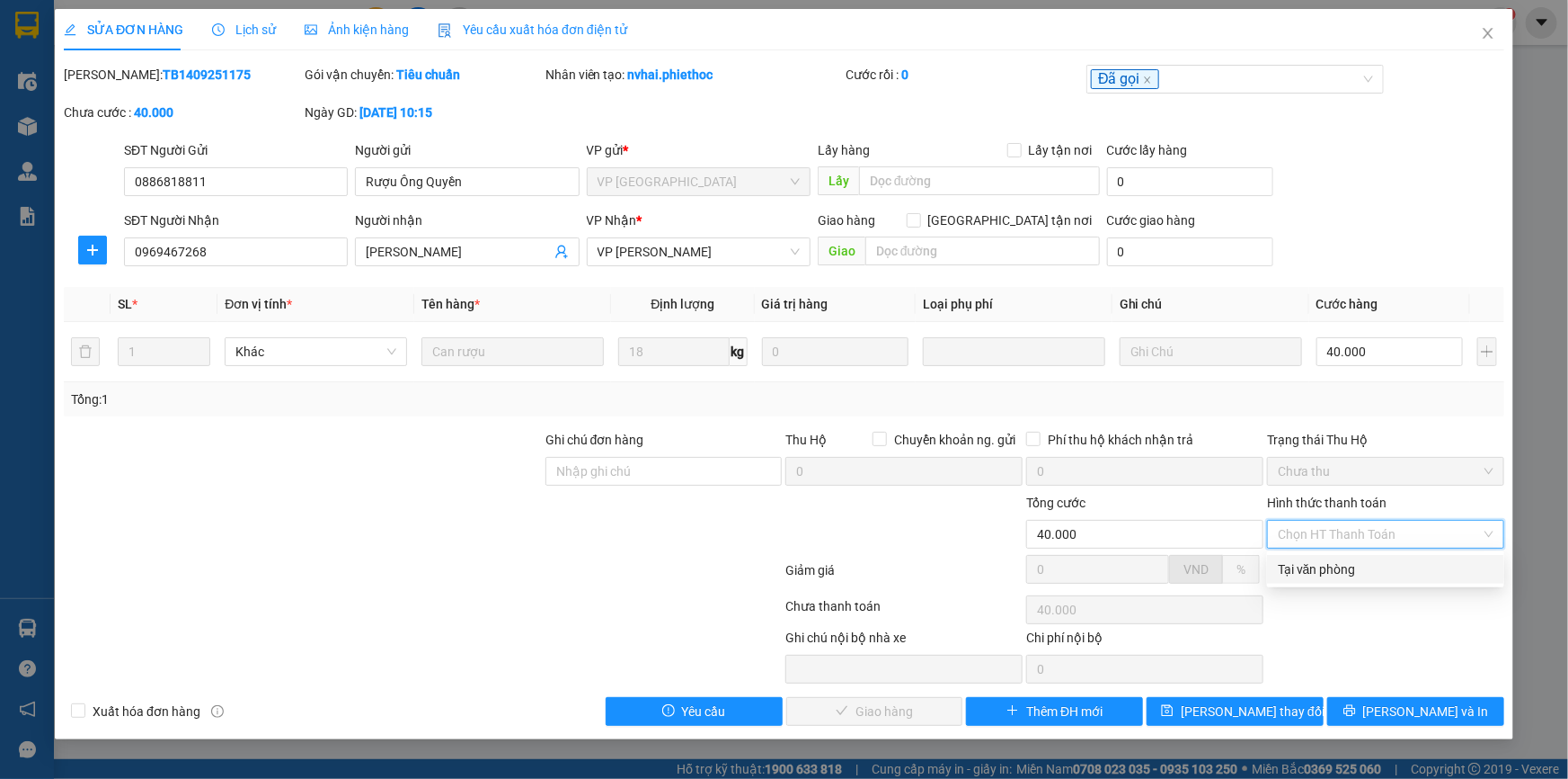
click at [1314, 559] on div "Tại văn phòng" at bounding box center [1385, 569] width 216 height 19
type input "0"
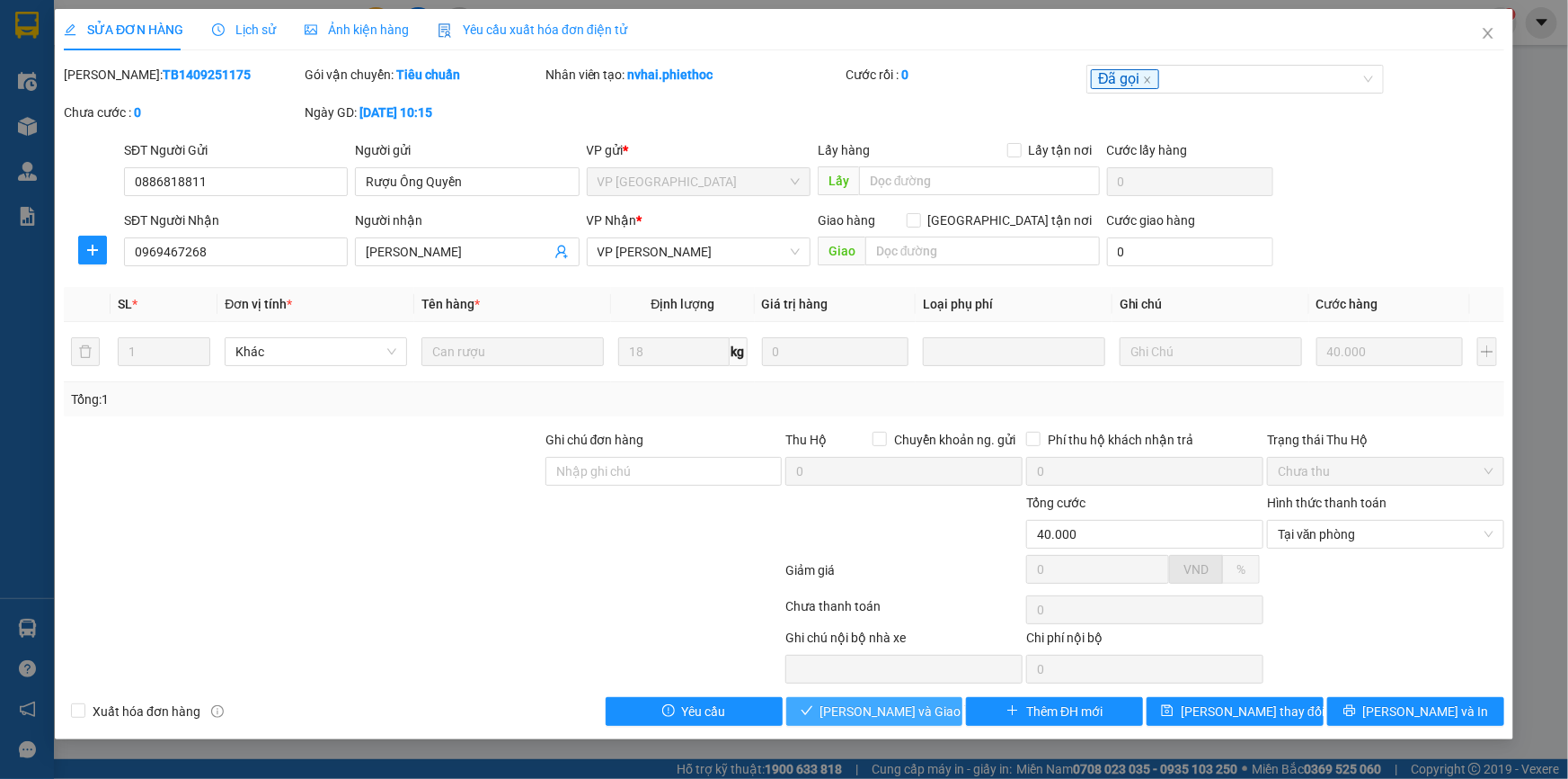
drag, startPoint x: 857, startPoint y: 711, endPoint x: 1449, endPoint y: 135, distance: 826.0
click at [856, 711] on span "[PERSON_NAME] và Giao hàng" at bounding box center [906, 711] width 172 height 19
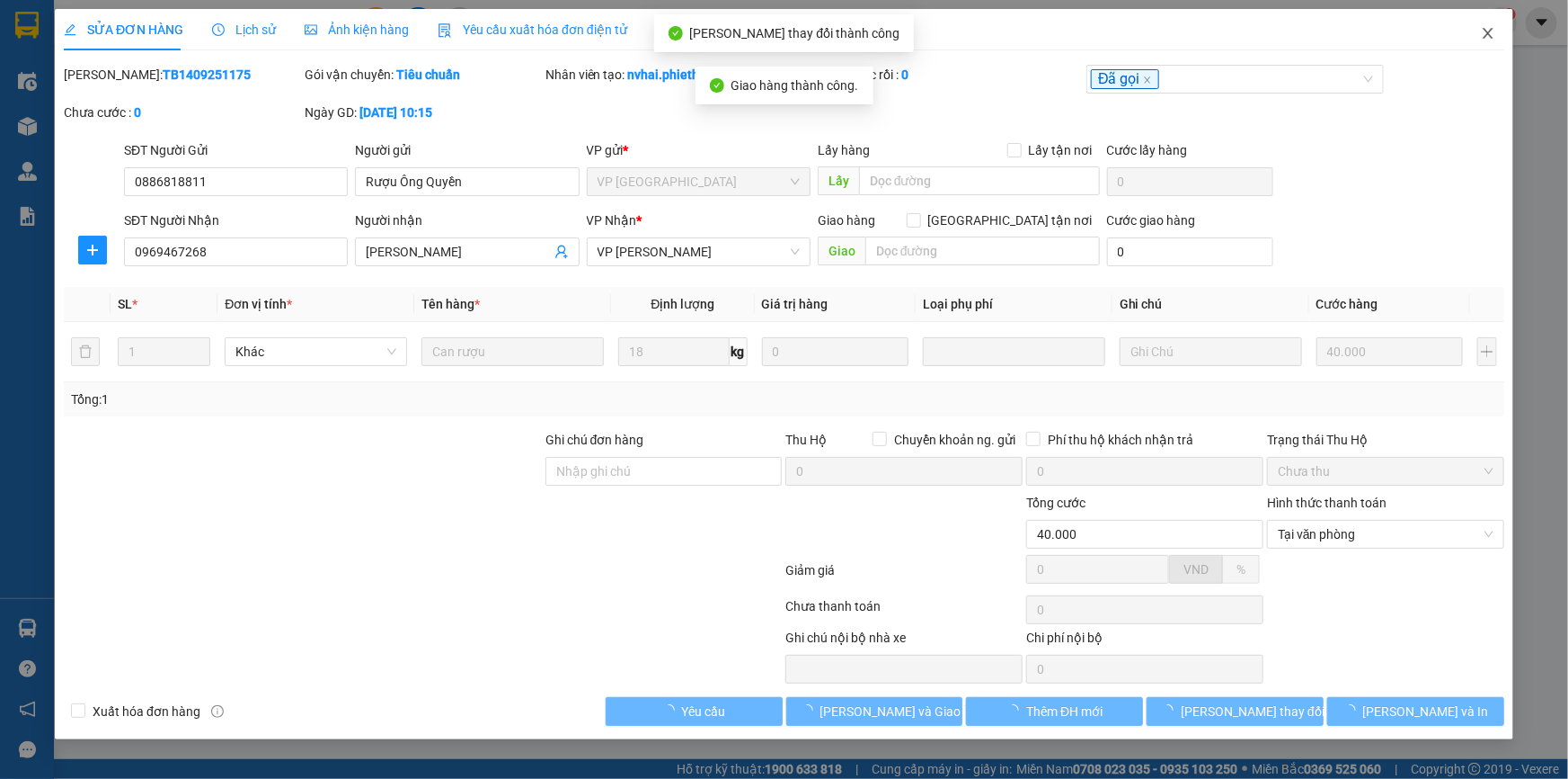
click at [1487, 23] on span "Close" at bounding box center [1489, 34] width 50 height 50
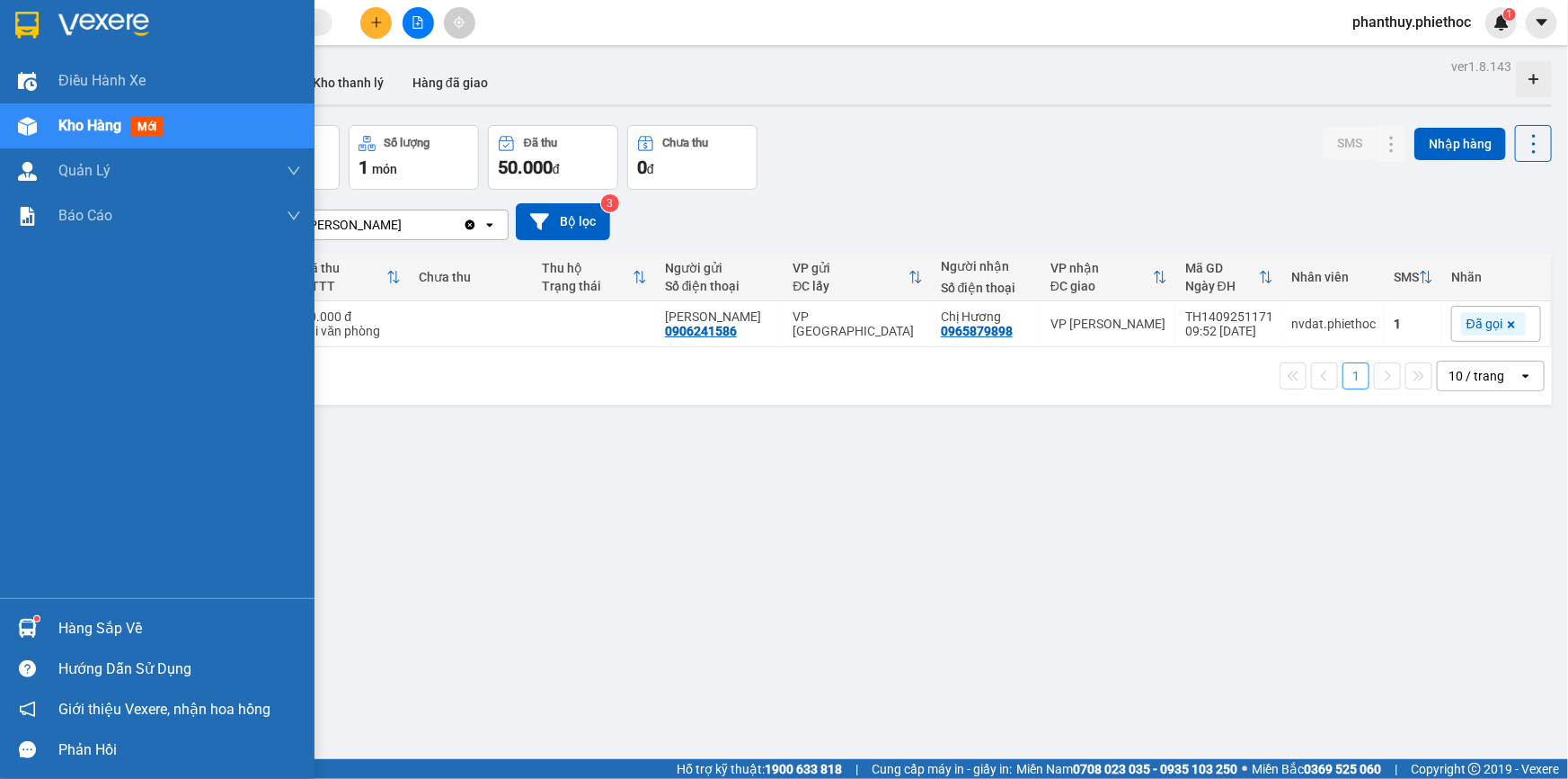
click at [85, 628] on div "Hàng sắp về" at bounding box center [179, 629] width 243 height 27
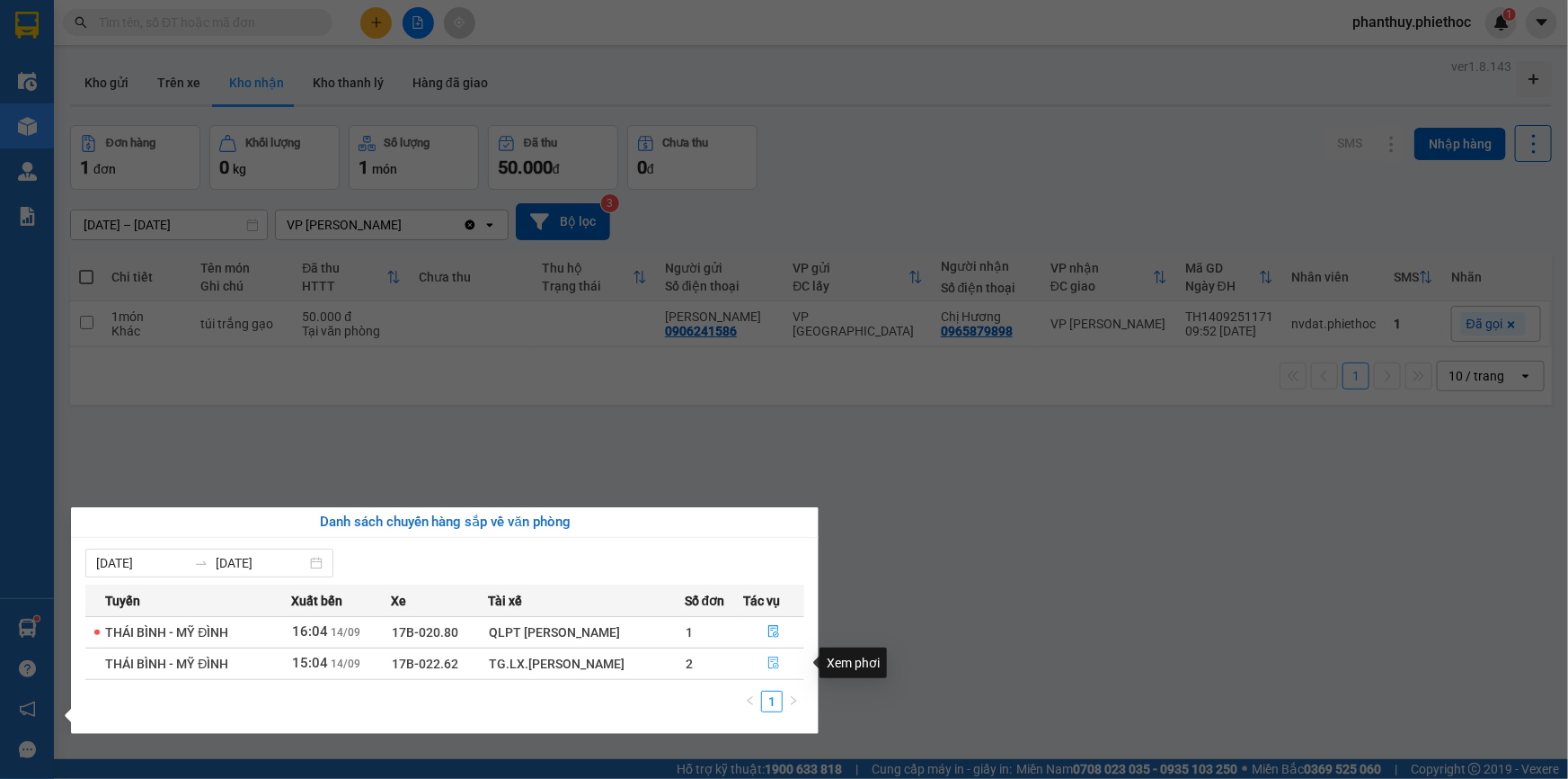
click at [777, 657] on icon "file-done" at bounding box center [773, 662] width 11 height 13
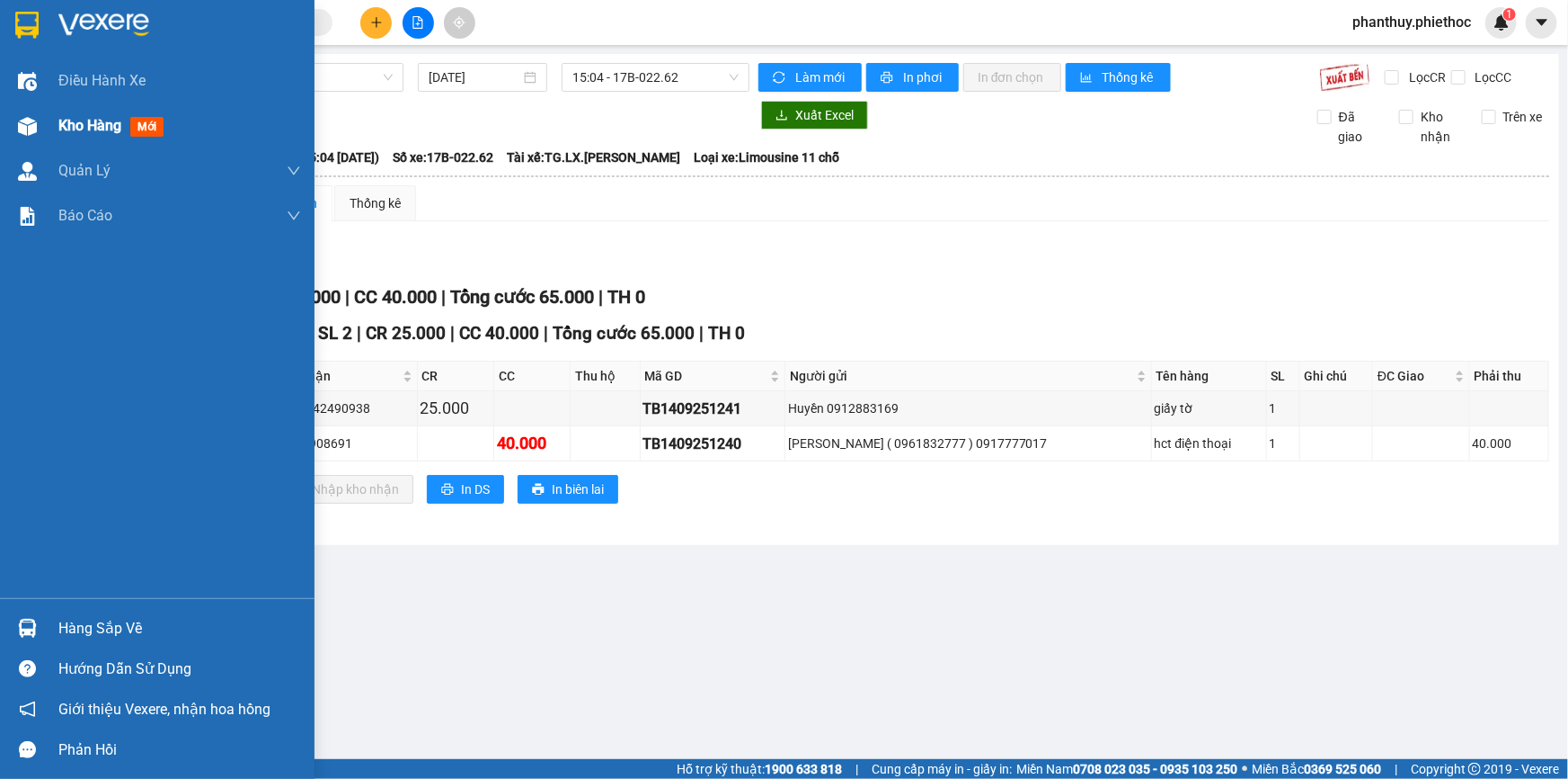
click at [61, 131] on span "Kho hàng" at bounding box center [89, 126] width 63 height 17
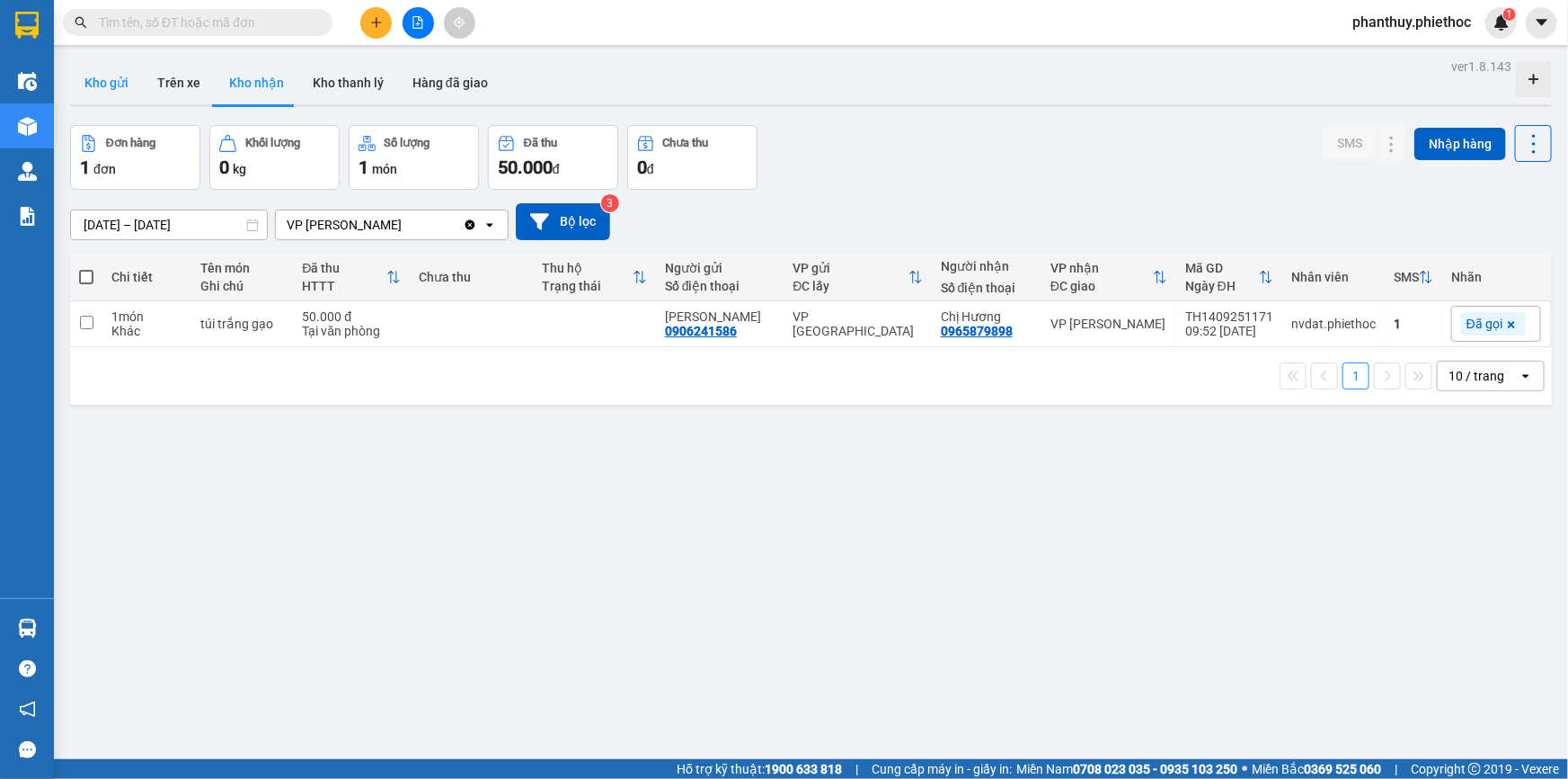
click at [92, 72] on button "Kho gửi" at bounding box center [105, 82] width 73 height 44
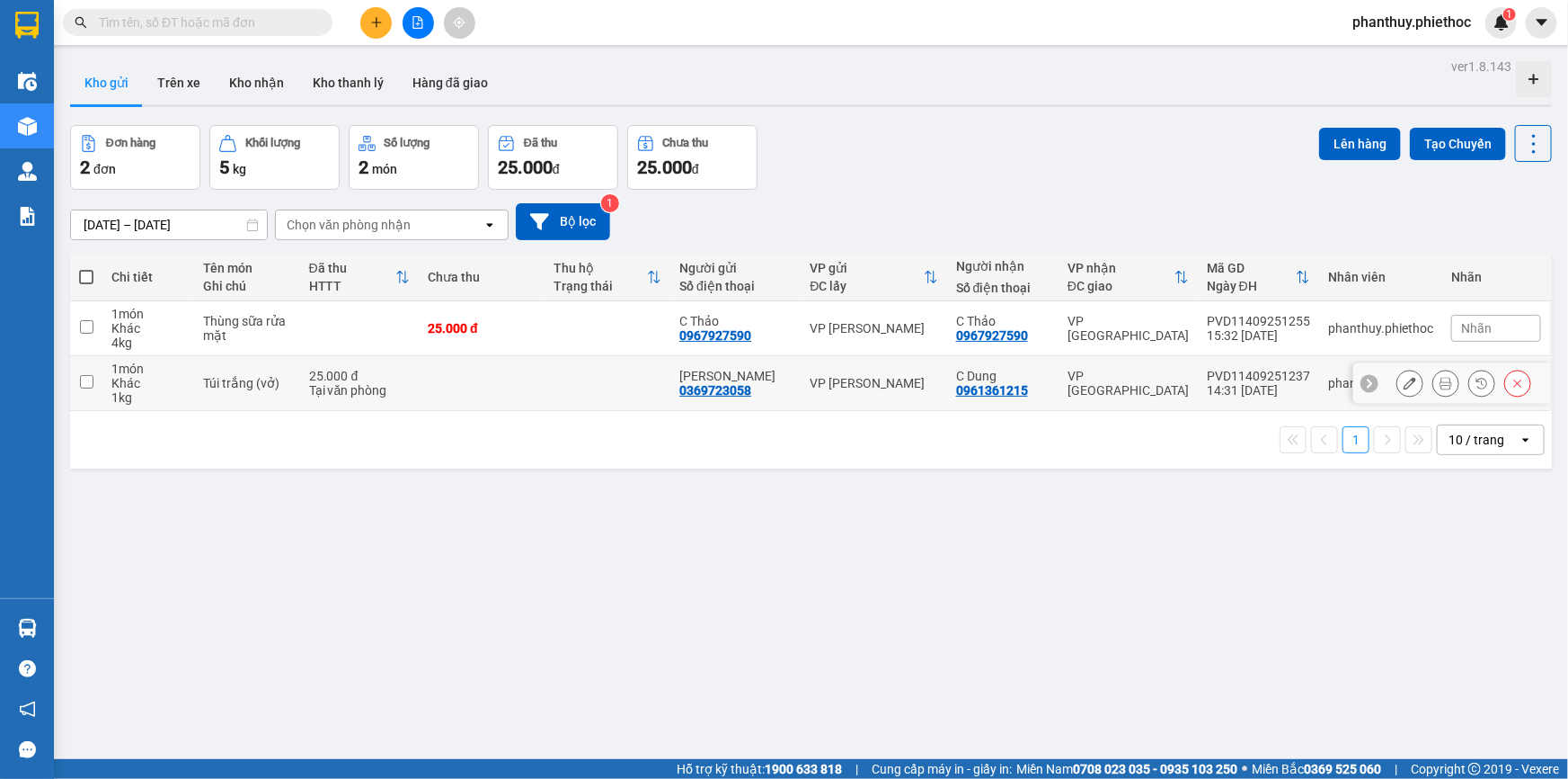
click at [83, 381] on input "checkbox" at bounding box center [87, 381] width 14 height 14
checkbox input "true"
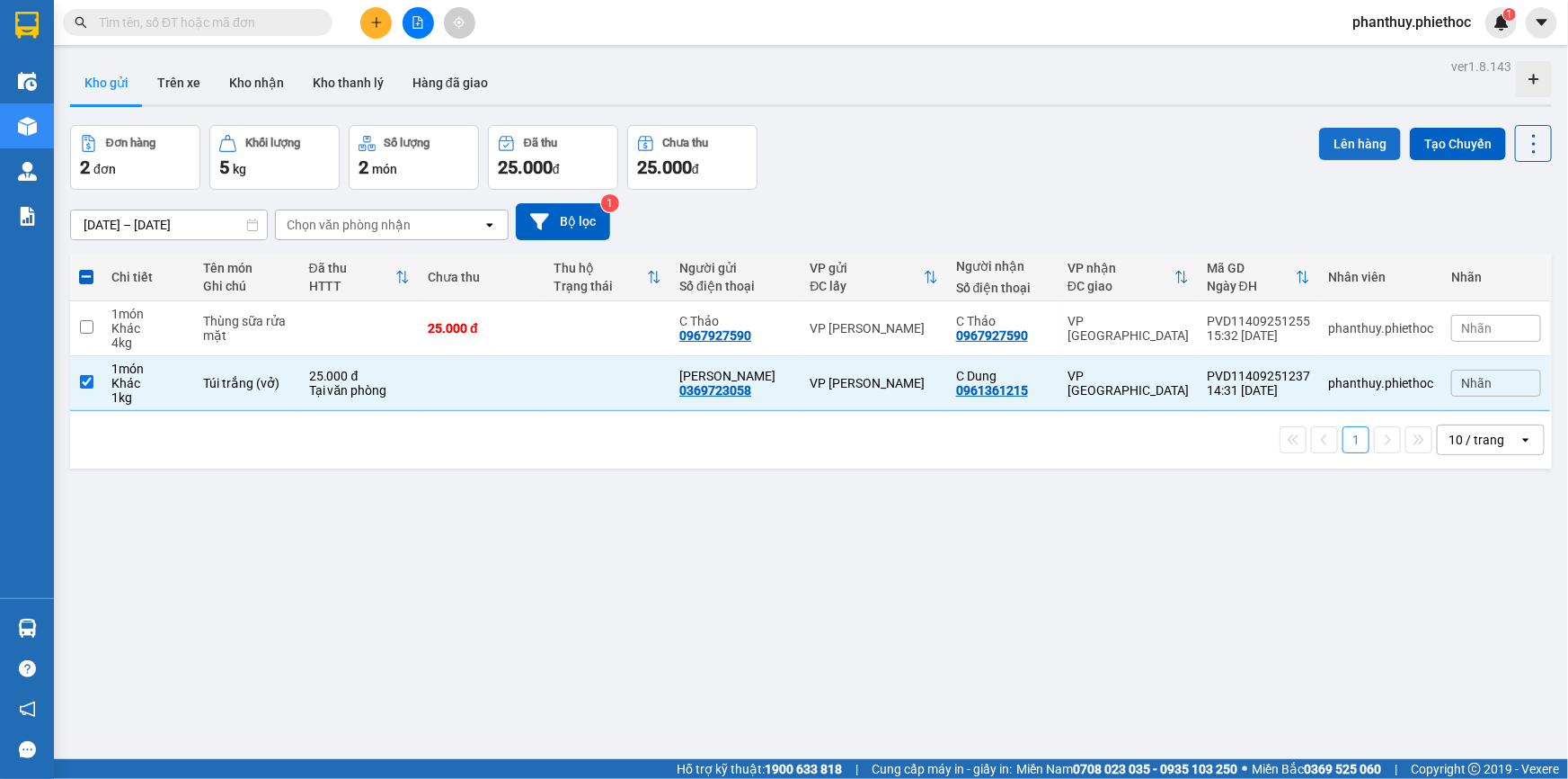
click at [1339, 138] on button "Lên hàng" at bounding box center [1360, 143] width 82 height 32
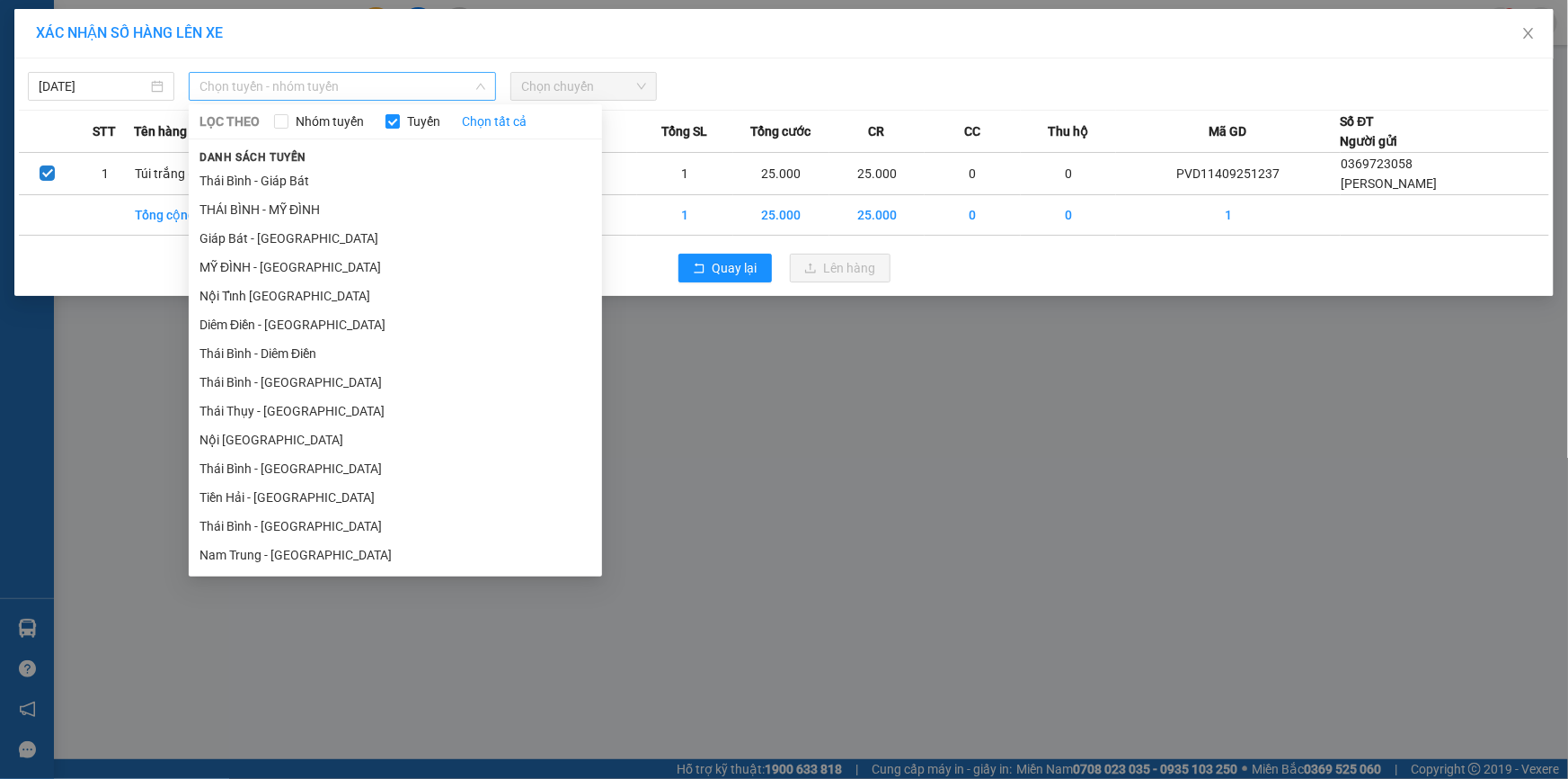
click at [228, 81] on span "Chọn tuyến - nhóm tuyến" at bounding box center [341, 86] width 285 height 27
click at [238, 266] on li "MỸ ĐÌNH - [GEOGRAPHIC_DATA]" at bounding box center [395, 267] width 413 height 29
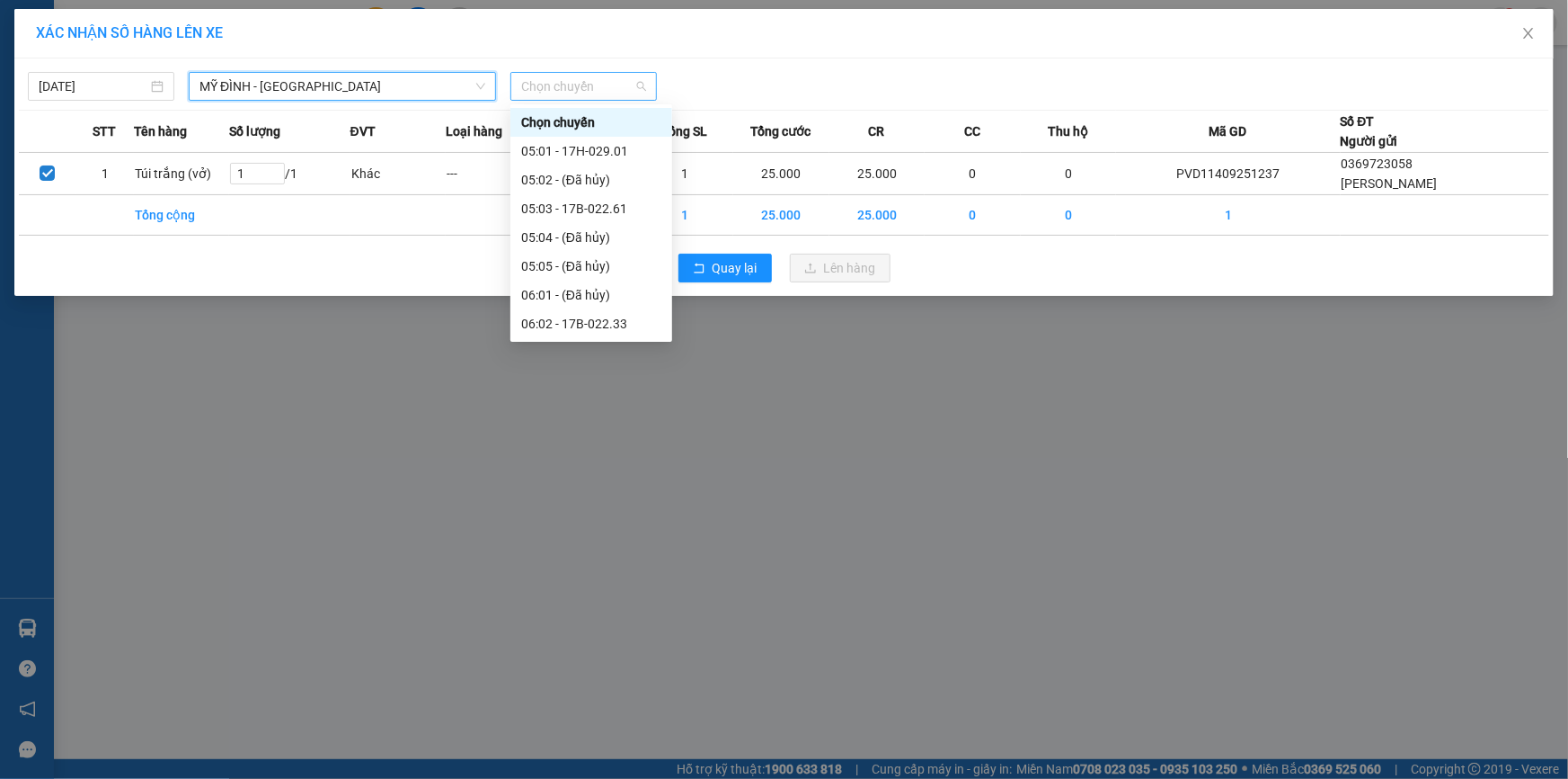
click at [547, 83] on span "Chọn chuyến" at bounding box center [583, 86] width 125 height 27
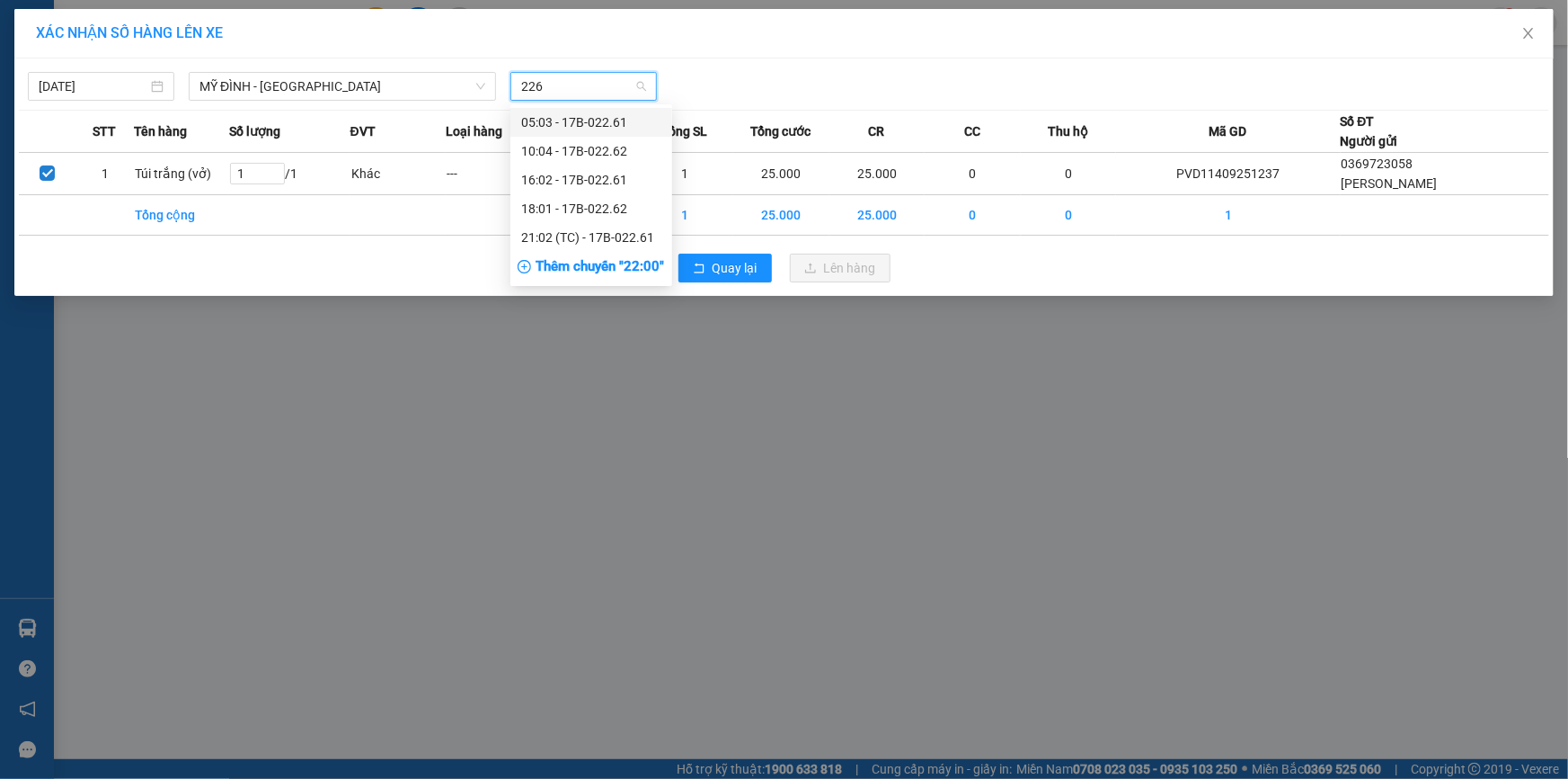
type input "2261"
click at [593, 154] on div "16:02 - 17B-022.61" at bounding box center [591, 151] width 140 height 19
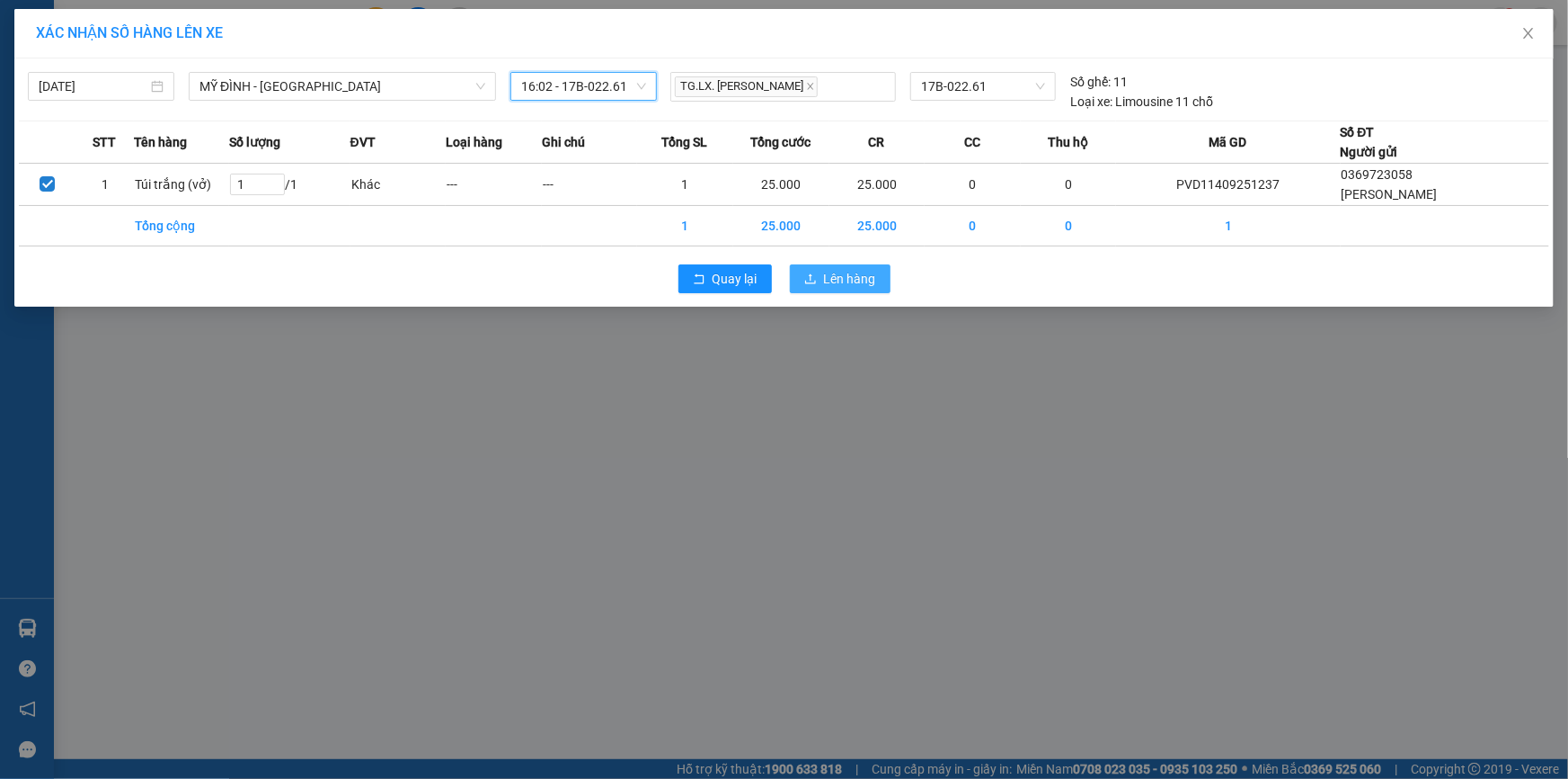
click at [835, 270] on span "Lên hàng" at bounding box center [850, 279] width 52 height 19
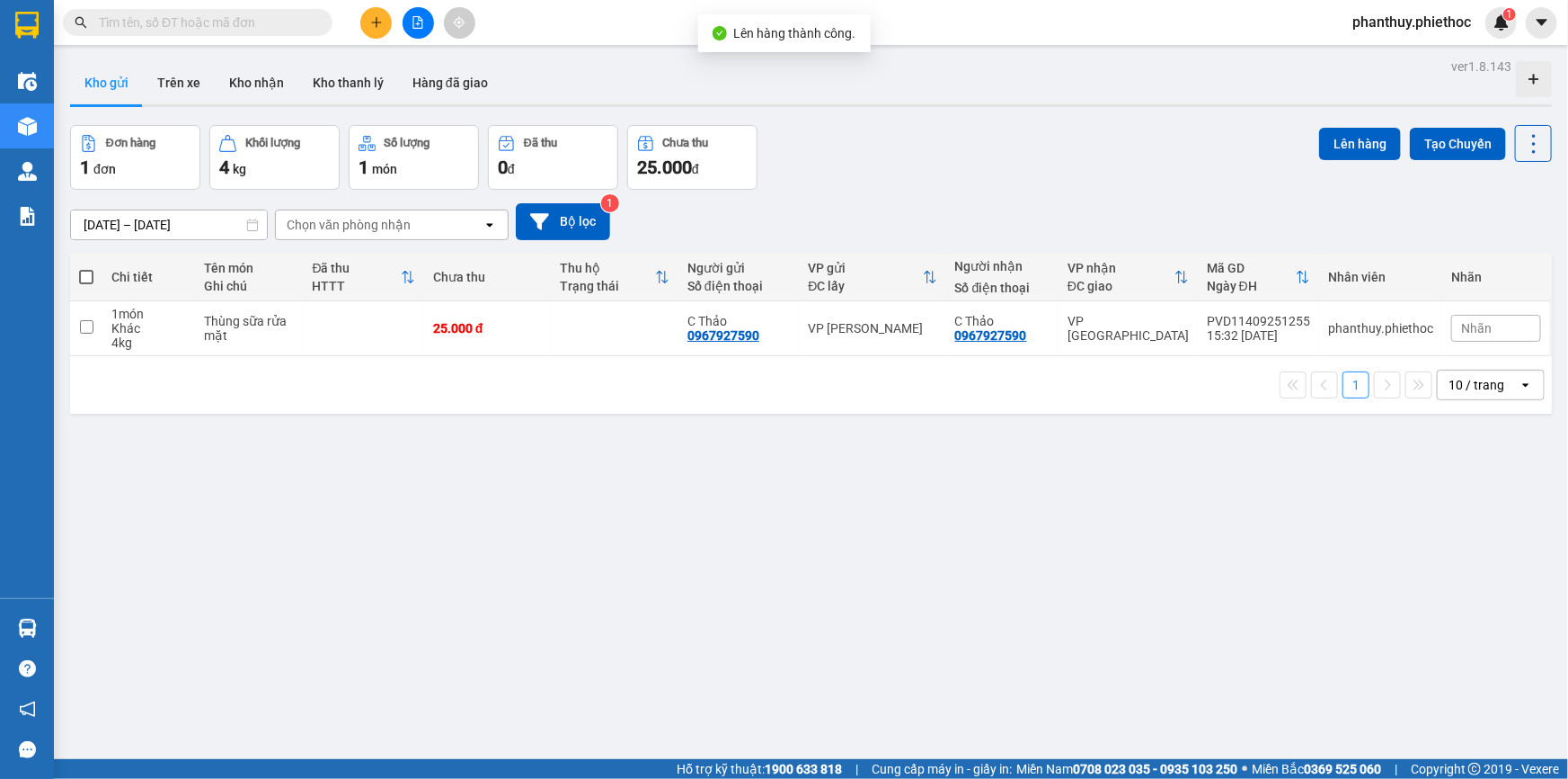
click at [81, 272] on span at bounding box center [86, 277] width 15 height 15
click at [86, 268] on input "checkbox" at bounding box center [86, 268] width 0 height 0
checkbox input "true"
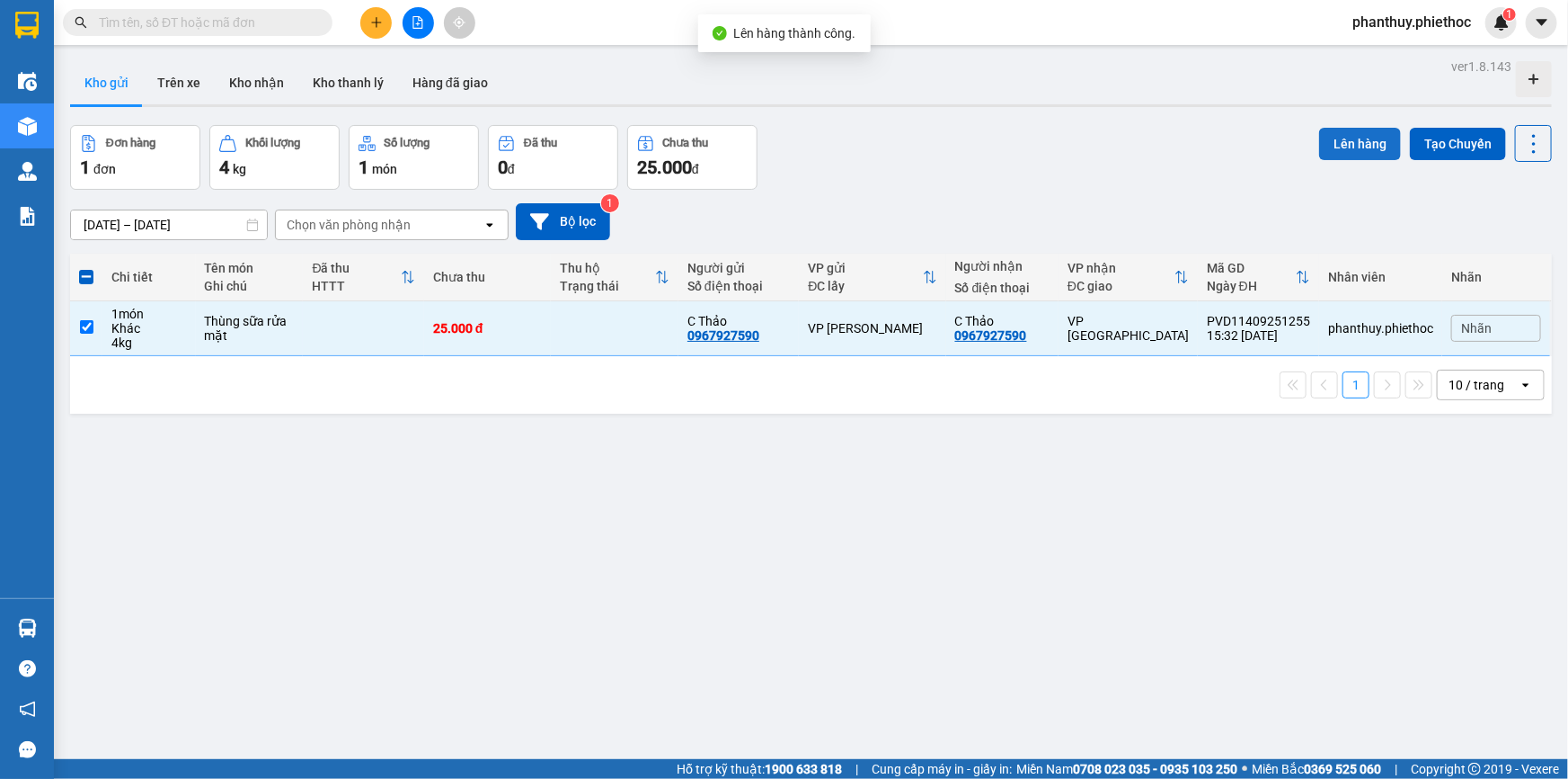
click at [1370, 140] on button "Lên hàng" at bounding box center [1360, 143] width 82 height 32
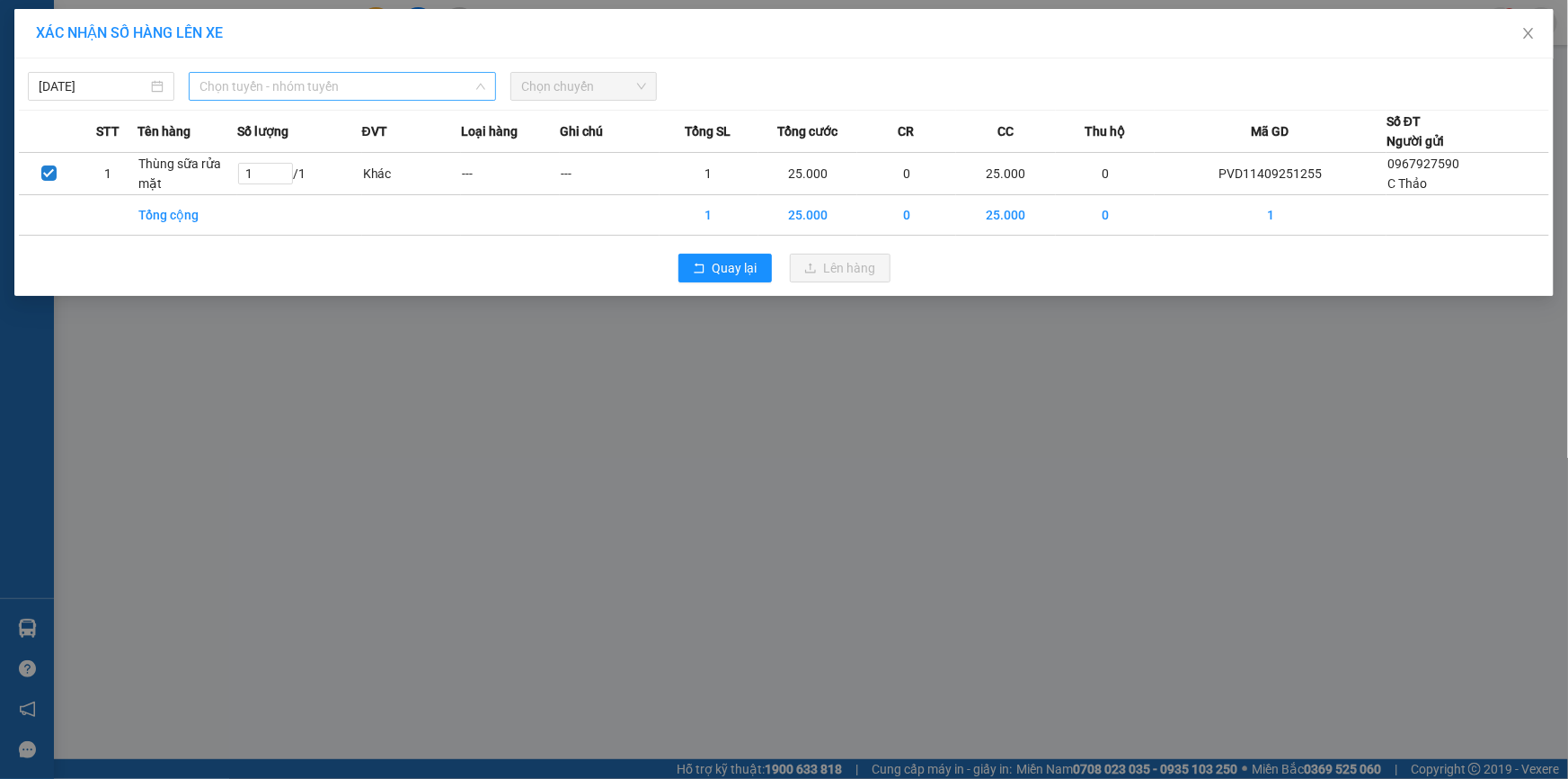
click at [340, 89] on span "Chọn tuyến - nhóm tuyến" at bounding box center [341, 86] width 285 height 27
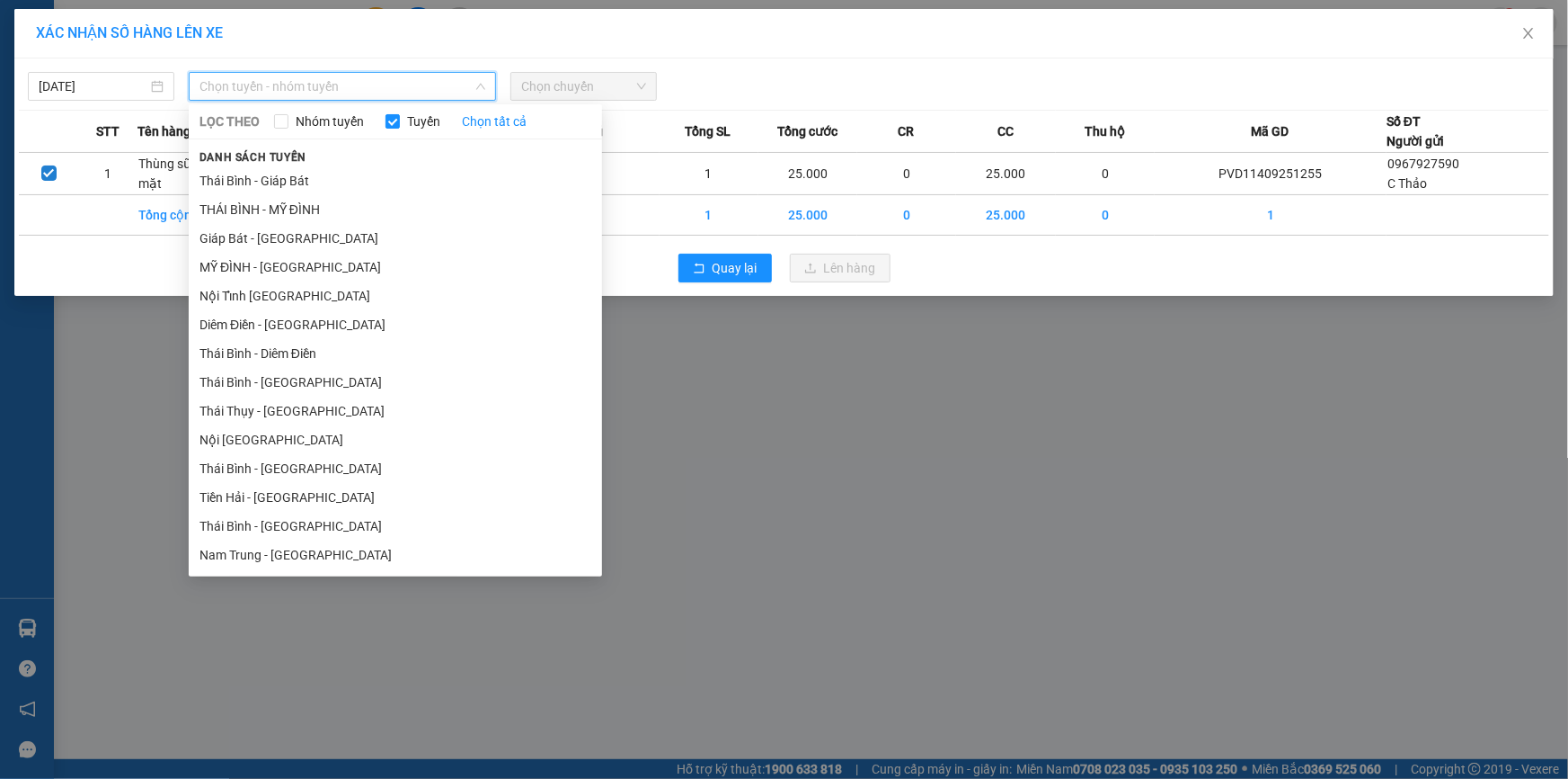
click at [266, 267] on li "MỸ ĐÌNH - [GEOGRAPHIC_DATA]" at bounding box center [395, 267] width 413 height 29
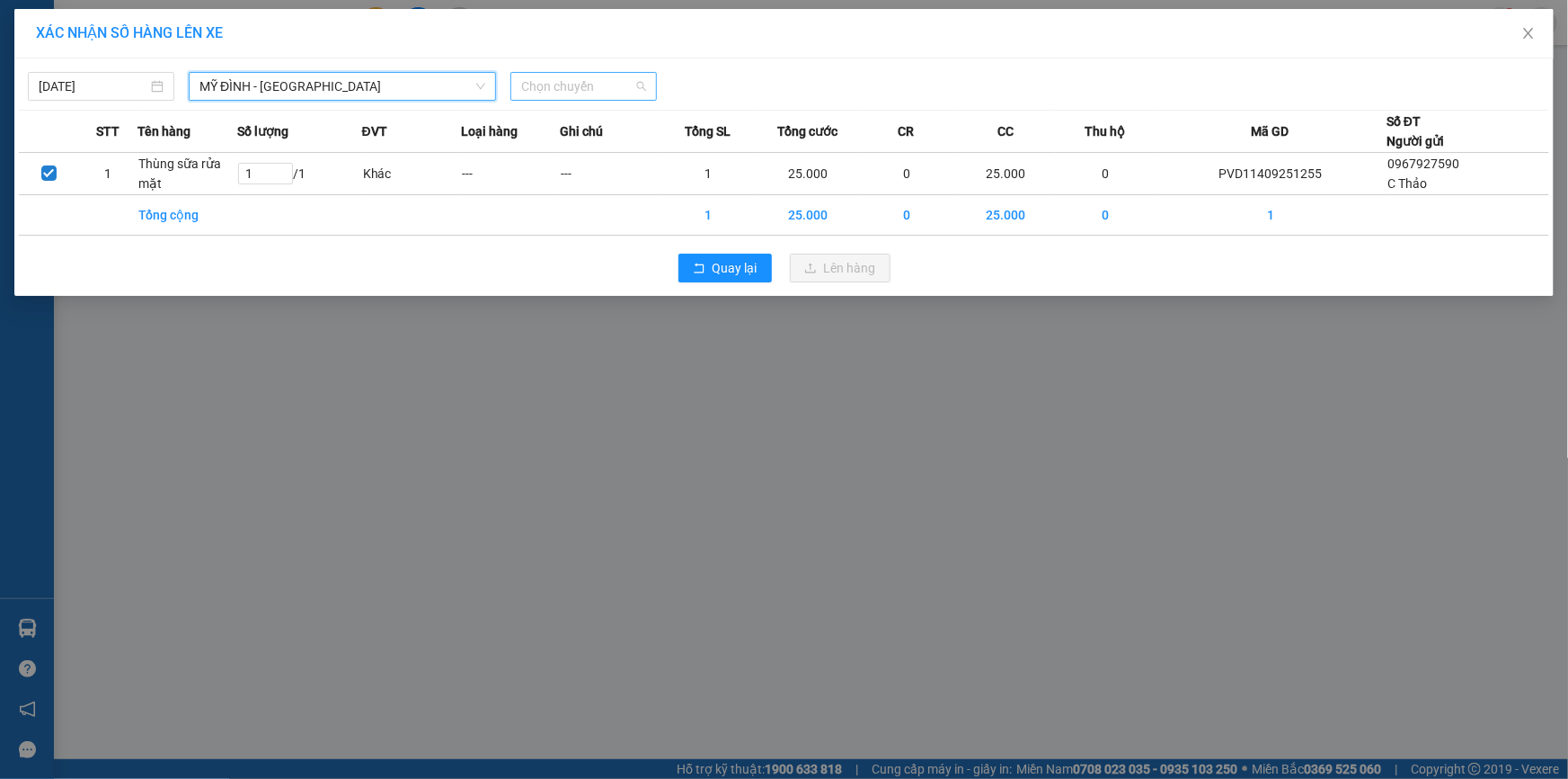
click at [563, 78] on span "Chọn chuyến" at bounding box center [583, 86] width 125 height 27
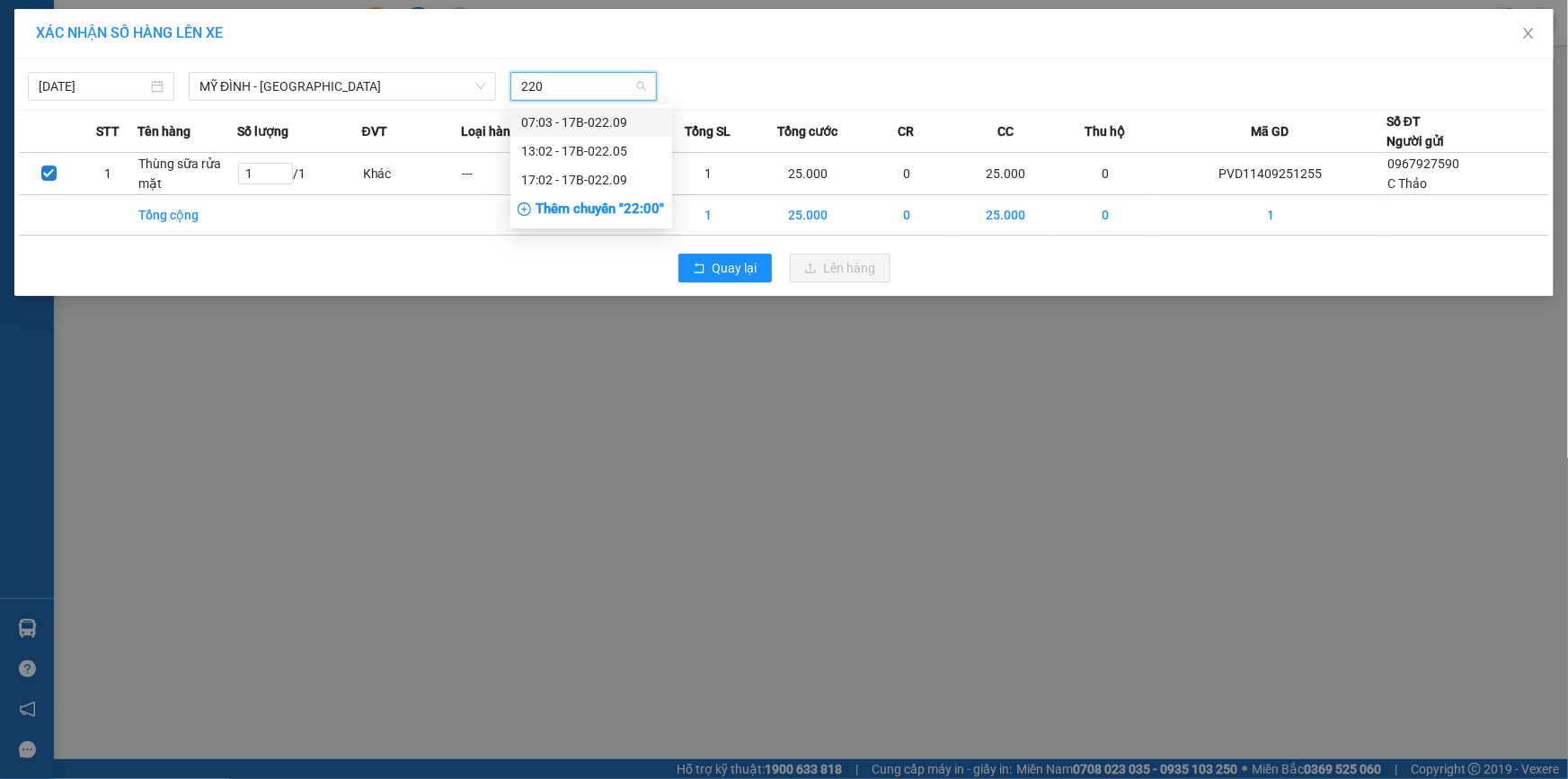
type input "2209"
click at [618, 147] on div "17:02 - 17B-022.09" at bounding box center [591, 151] width 140 height 19
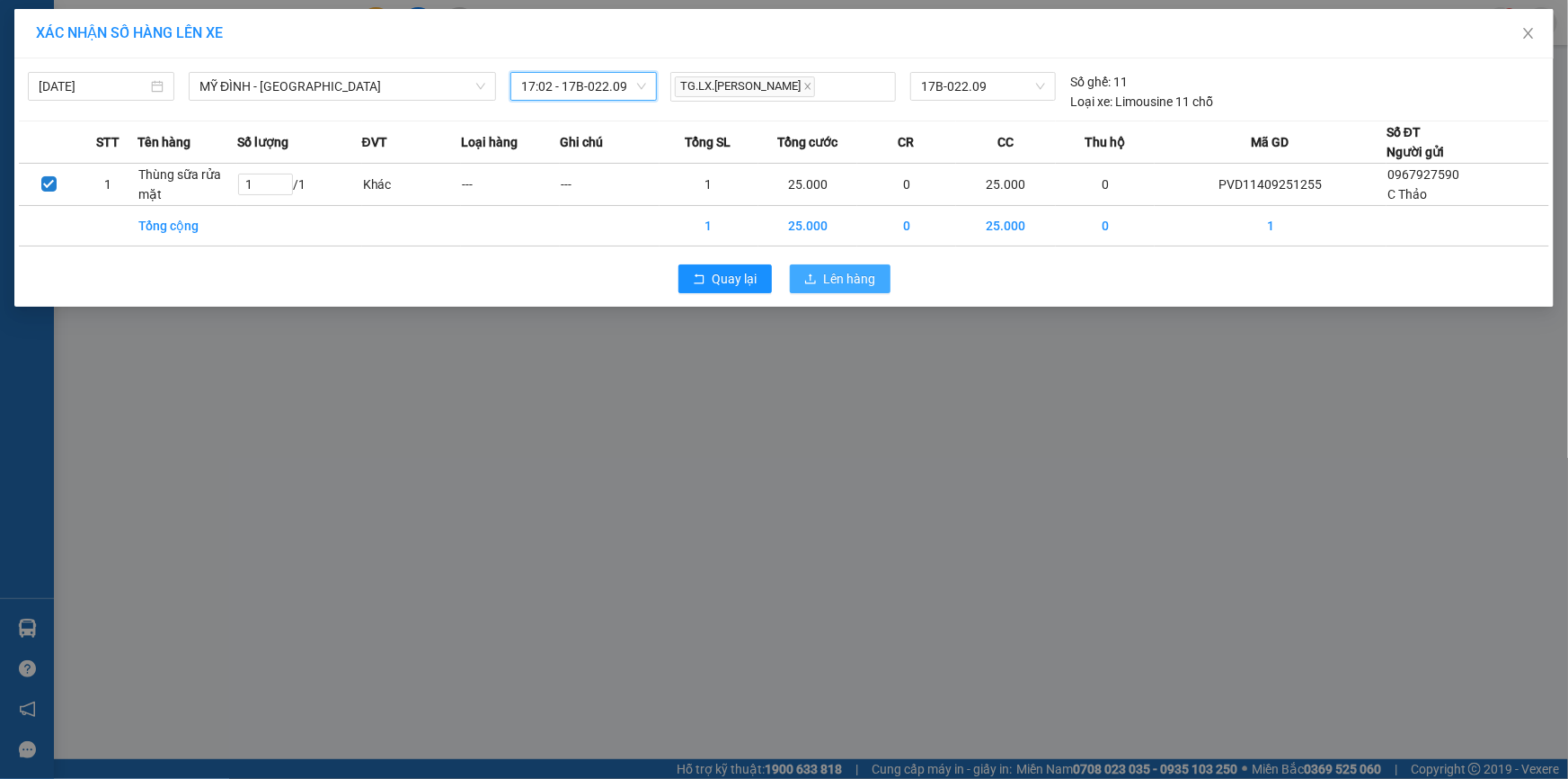
click at [835, 273] on span "Lên hàng" at bounding box center [850, 279] width 52 height 19
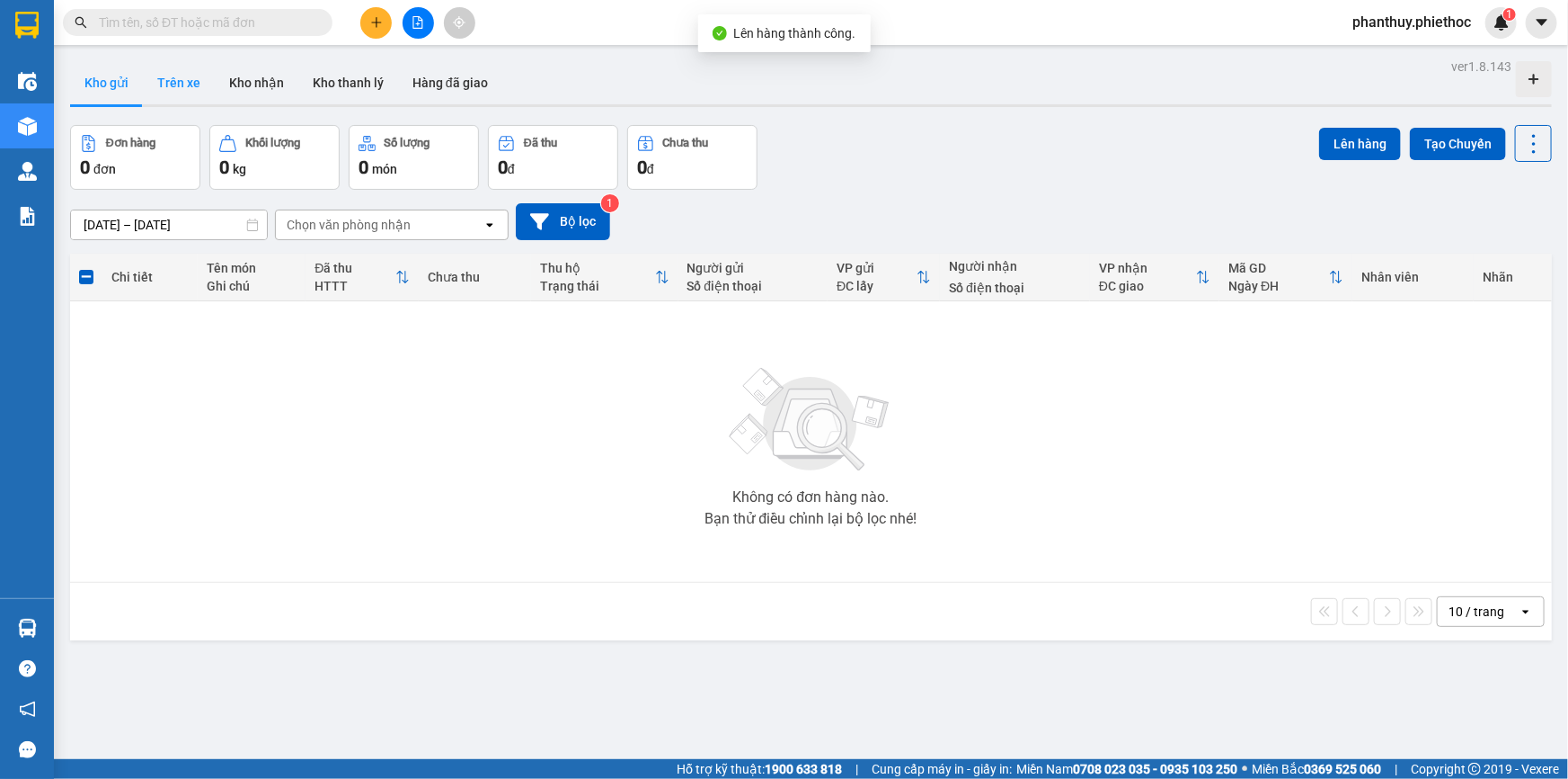
click at [173, 78] on button "Trên xe" at bounding box center [179, 82] width 72 height 44
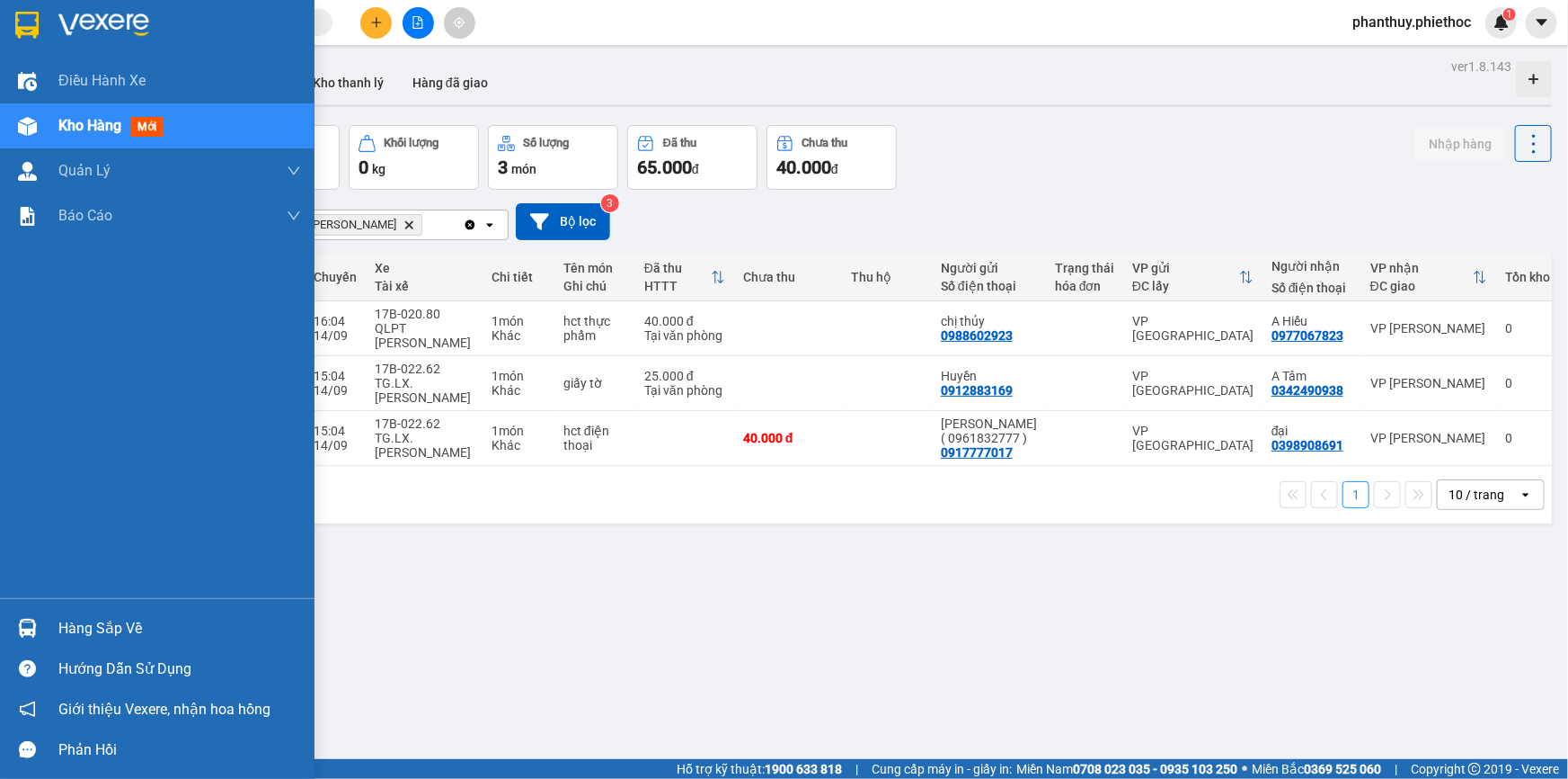
click at [83, 121] on span "Kho hàng" at bounding box center [89, 126] width 63 height 17
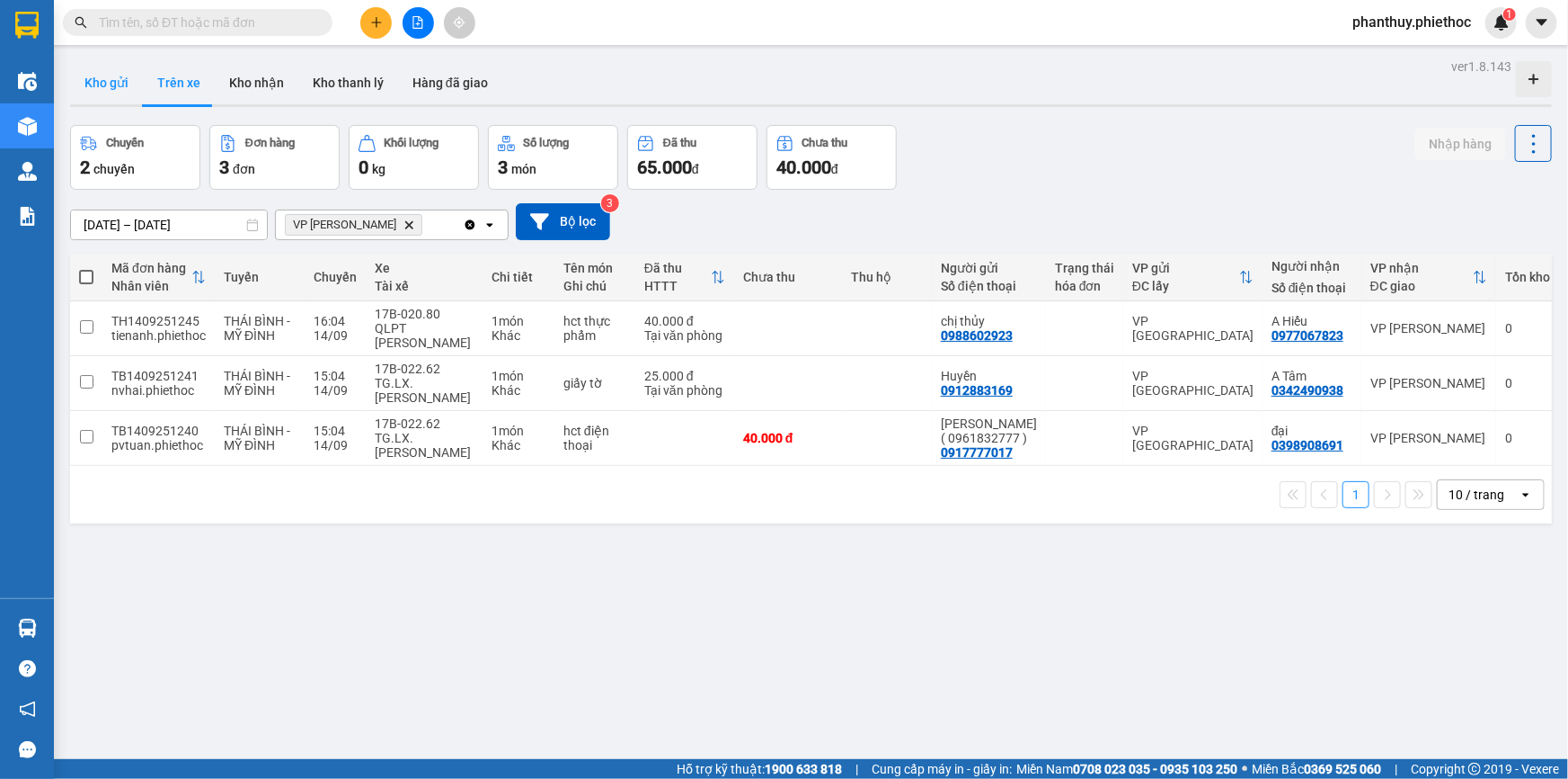
click at [133, 95] on button "Kho gửi" at bounding box center [105, 82] width 73 height 44
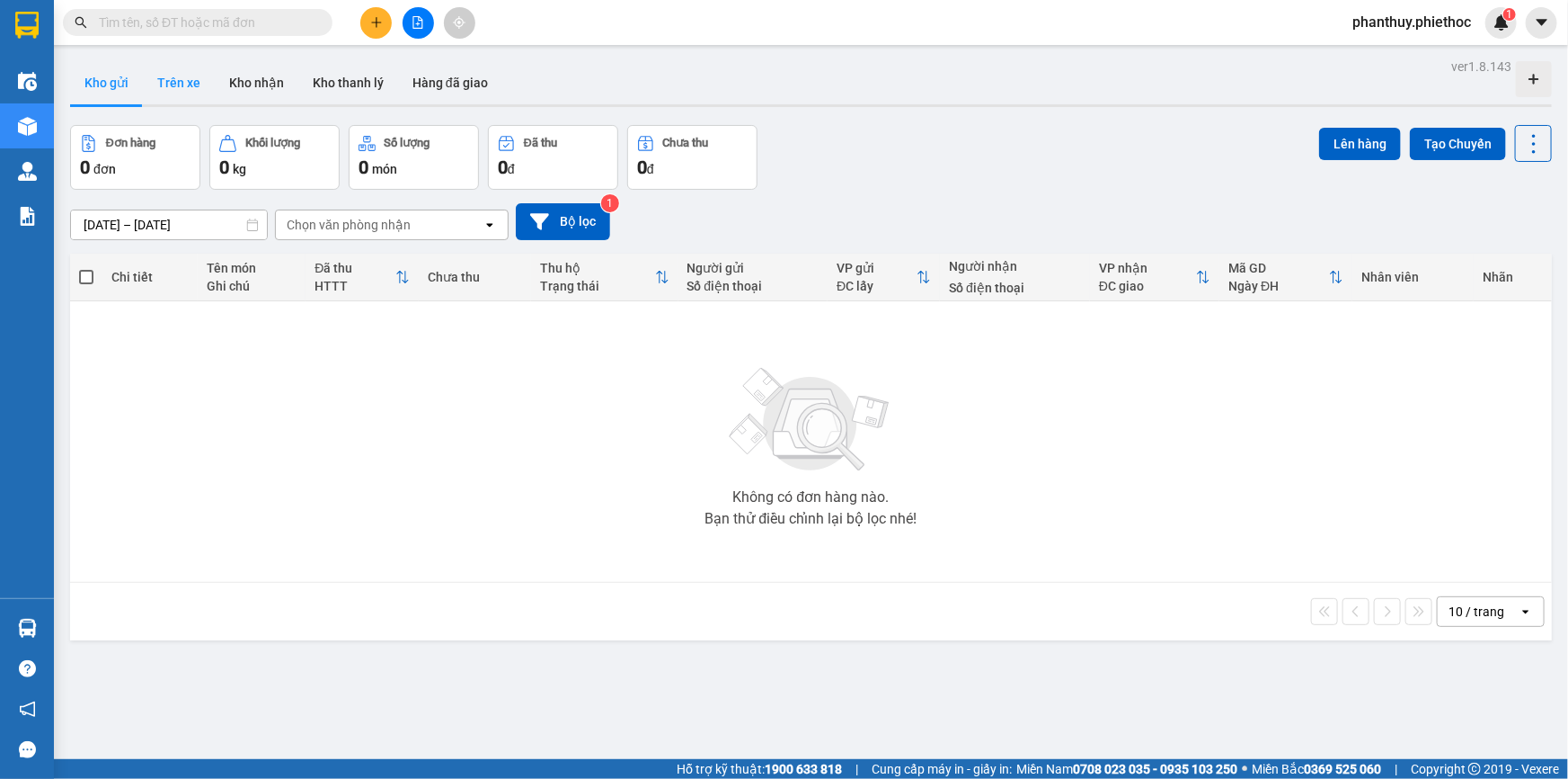
click at [193, 84] on button "Trên xe" at bounding box center [179, 82] width 72 height 44
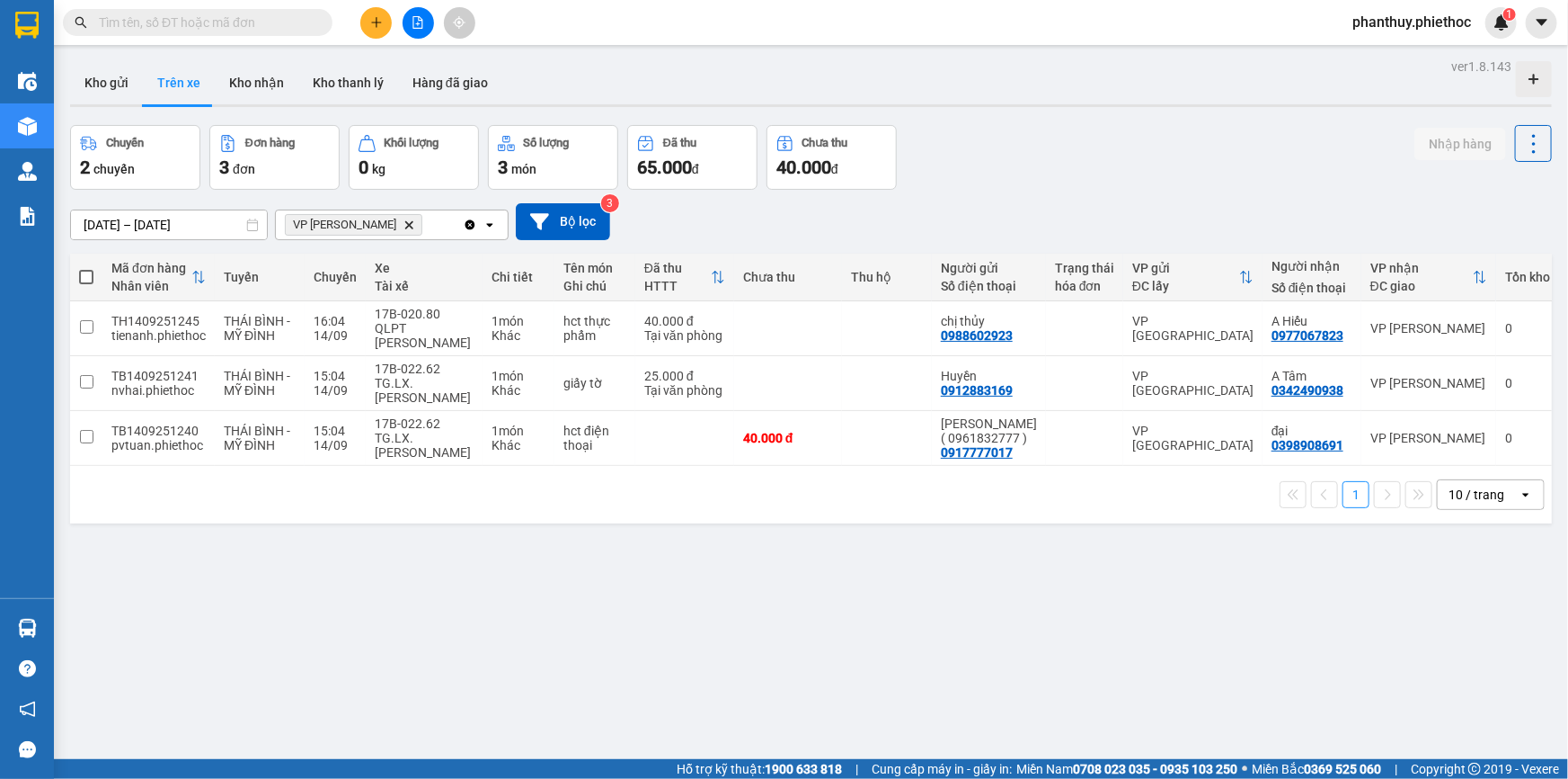
click at [407, 222] on icon "Delete" at bounding box center [408, 225] width 11 height 11
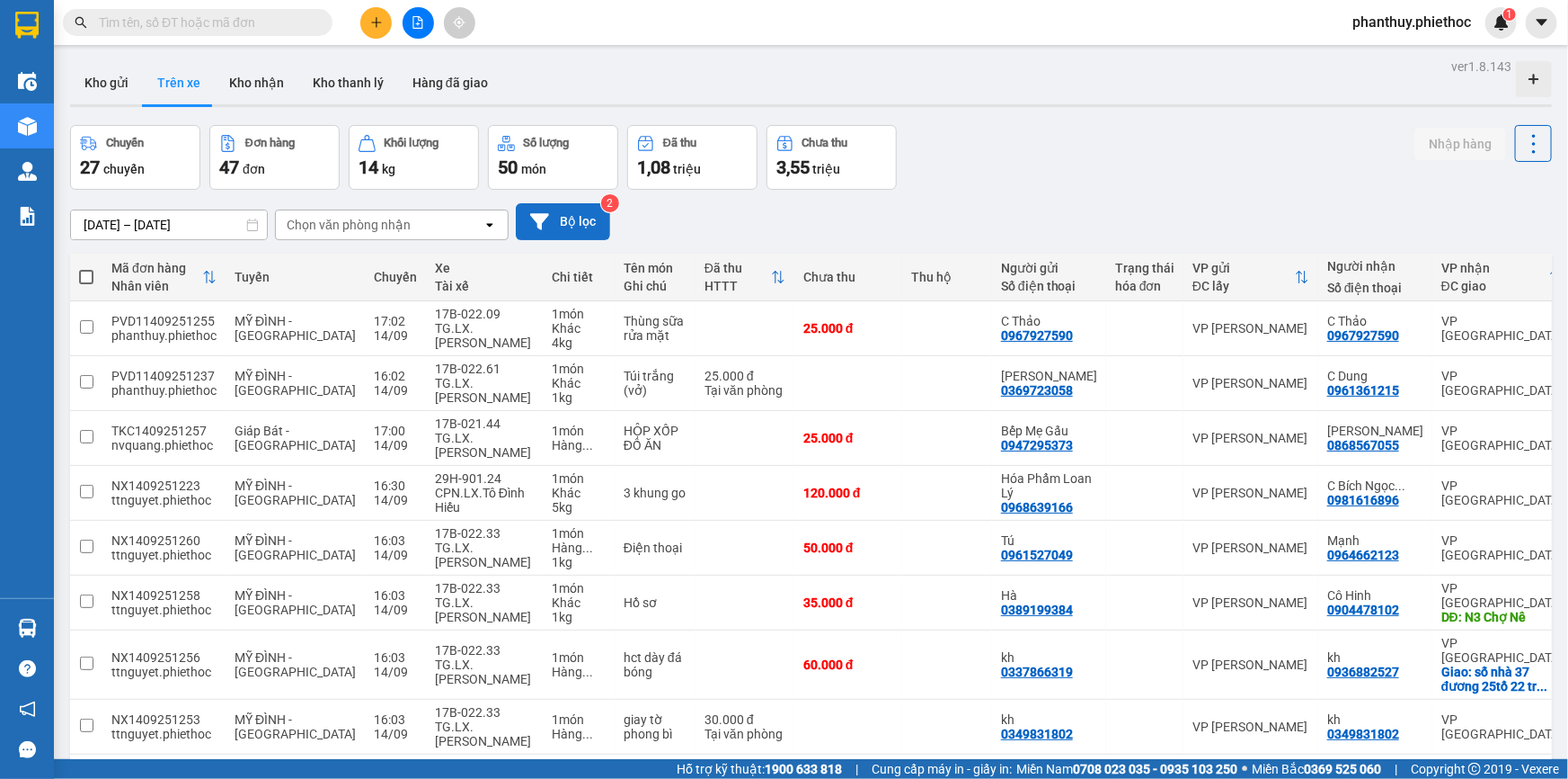
click at [558, 224] on button "Bộ lọc" at bounding box center [563, 222] width 95 height 37
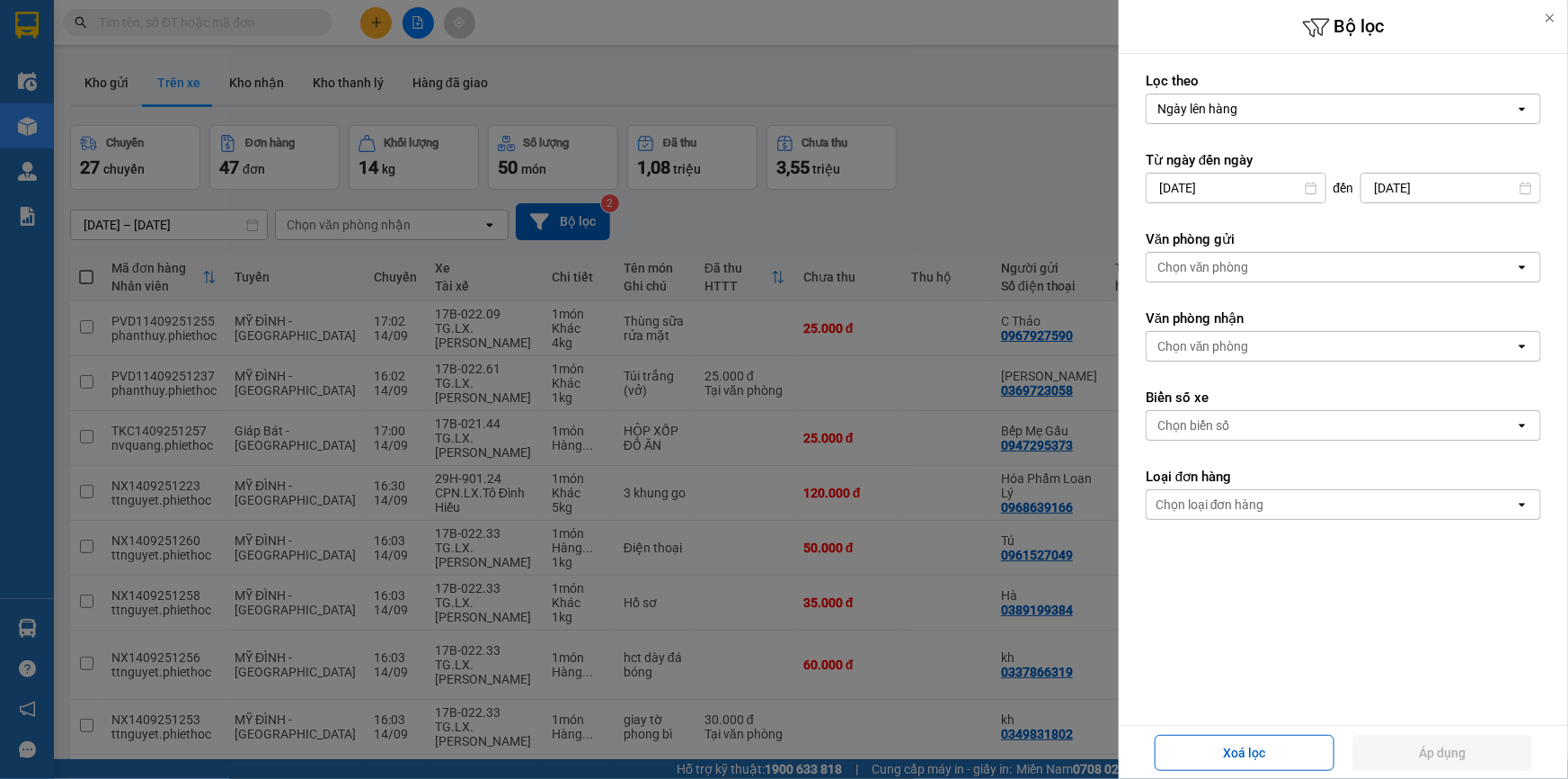
click at [1220, 340] on div "Chọn văn phòng" at bounding box center [1203, 345] width 92 height 18
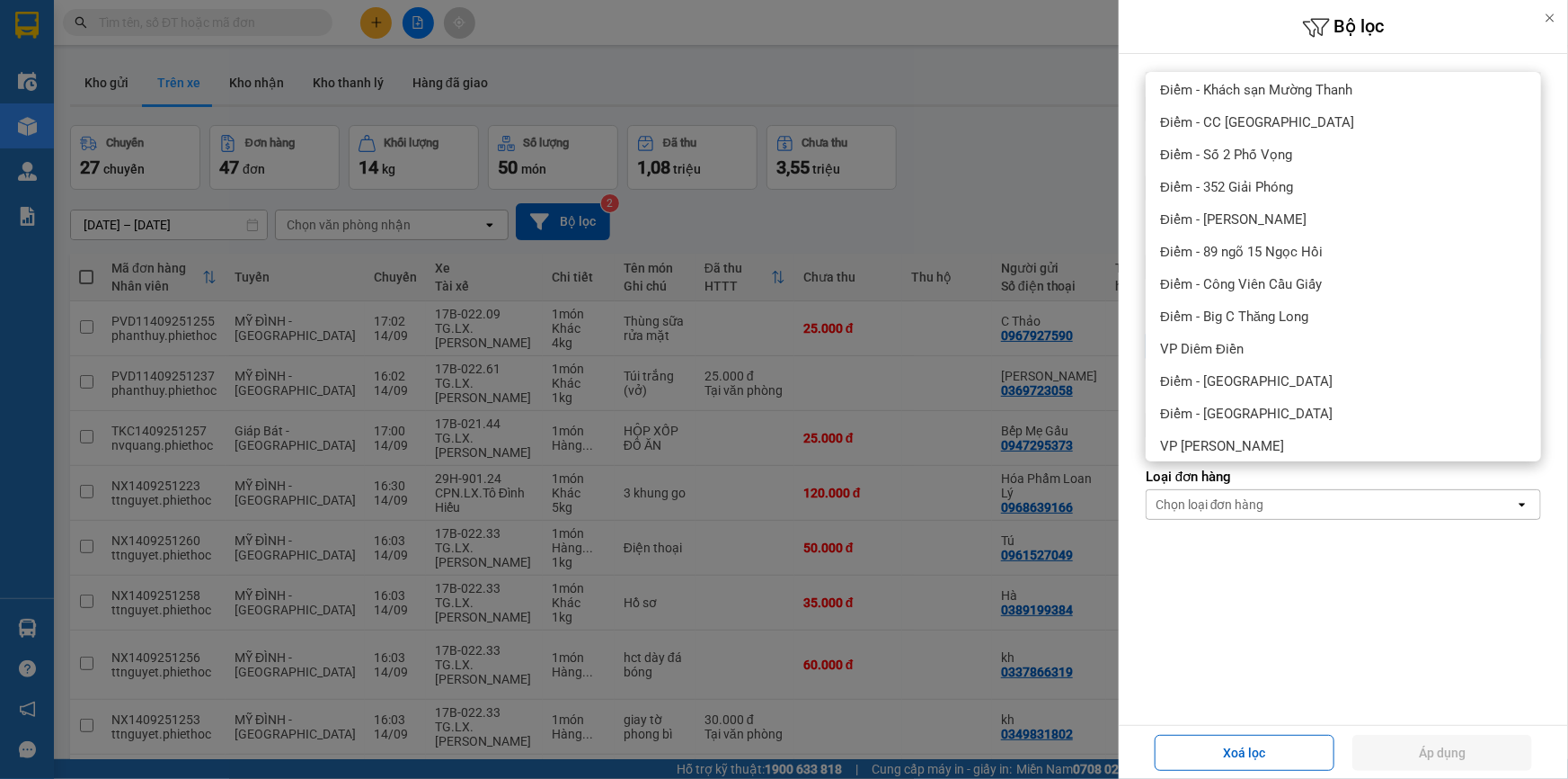
scroll to position [326, 0]
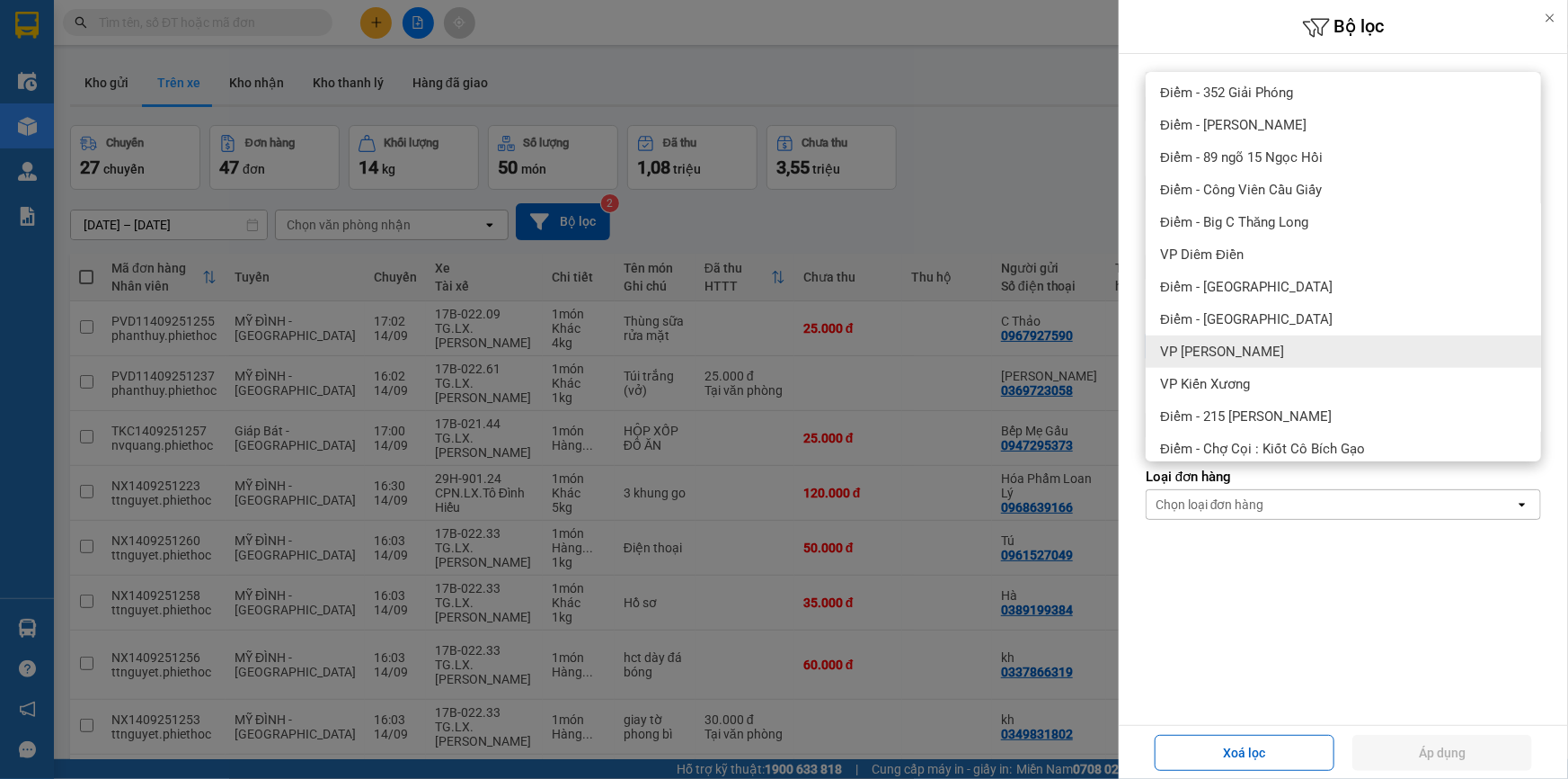
click at [1277, 357] on div "VP [PERSON_NAME]" at bounding box center [1344, 351] width 396 height 32
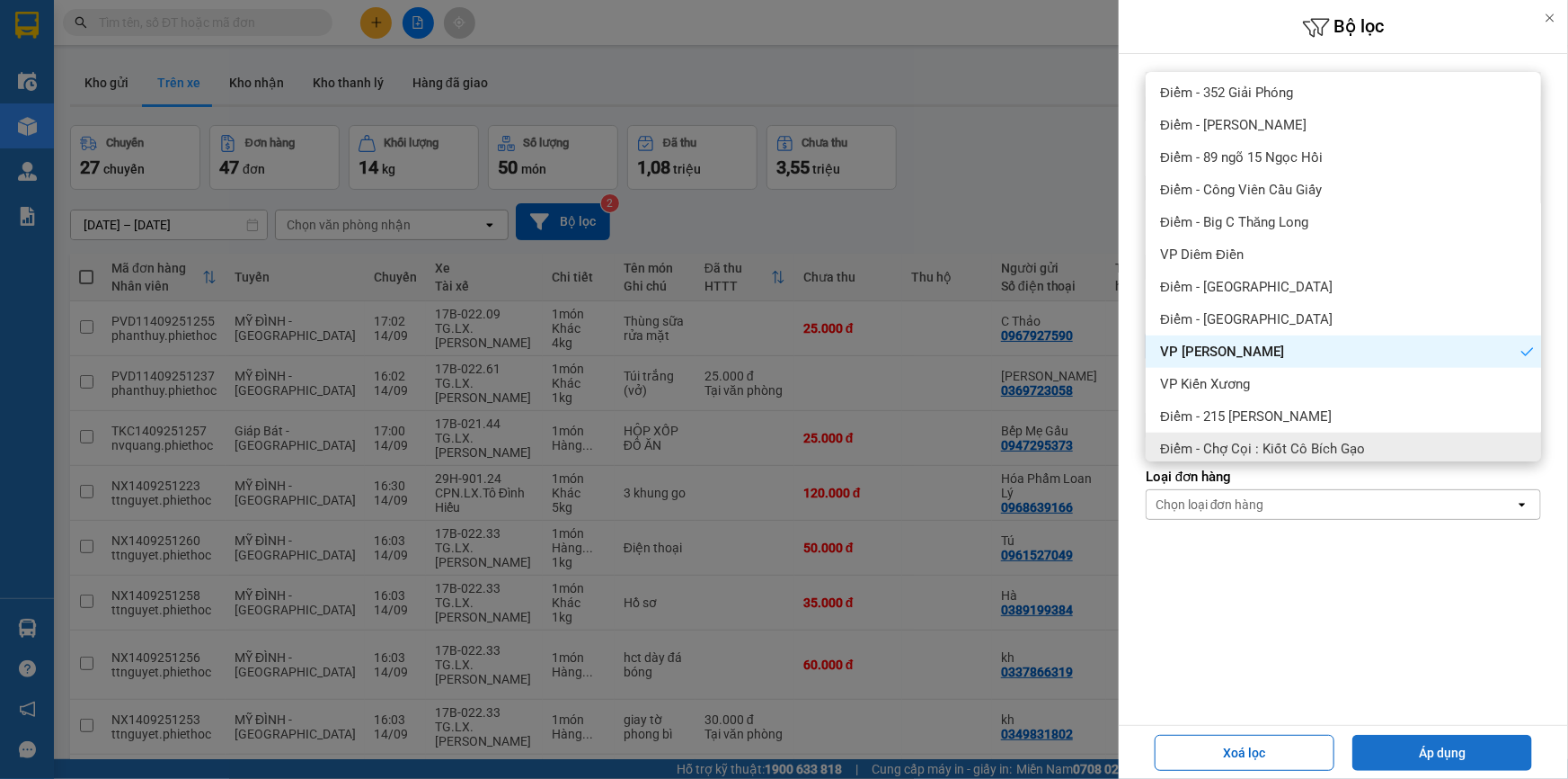
click at [1472, 746] on button "Áp dụng" at bounding box center [1442, 752] width 180 height 36
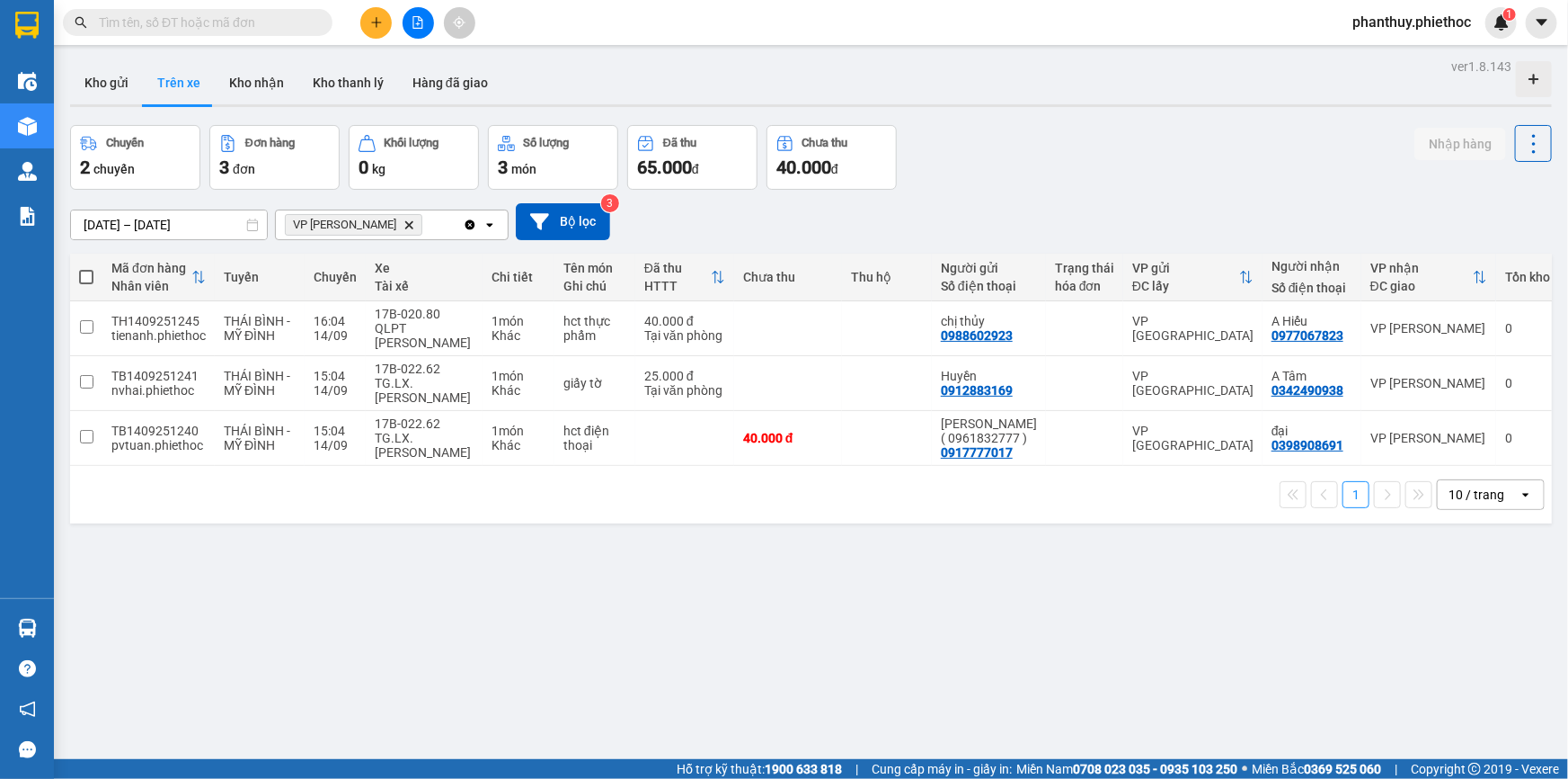
click at [407, 224] on icon "VP Phạm Văn Đồng, close by backspace" at bounding box center [409, 225] width 8 height 8
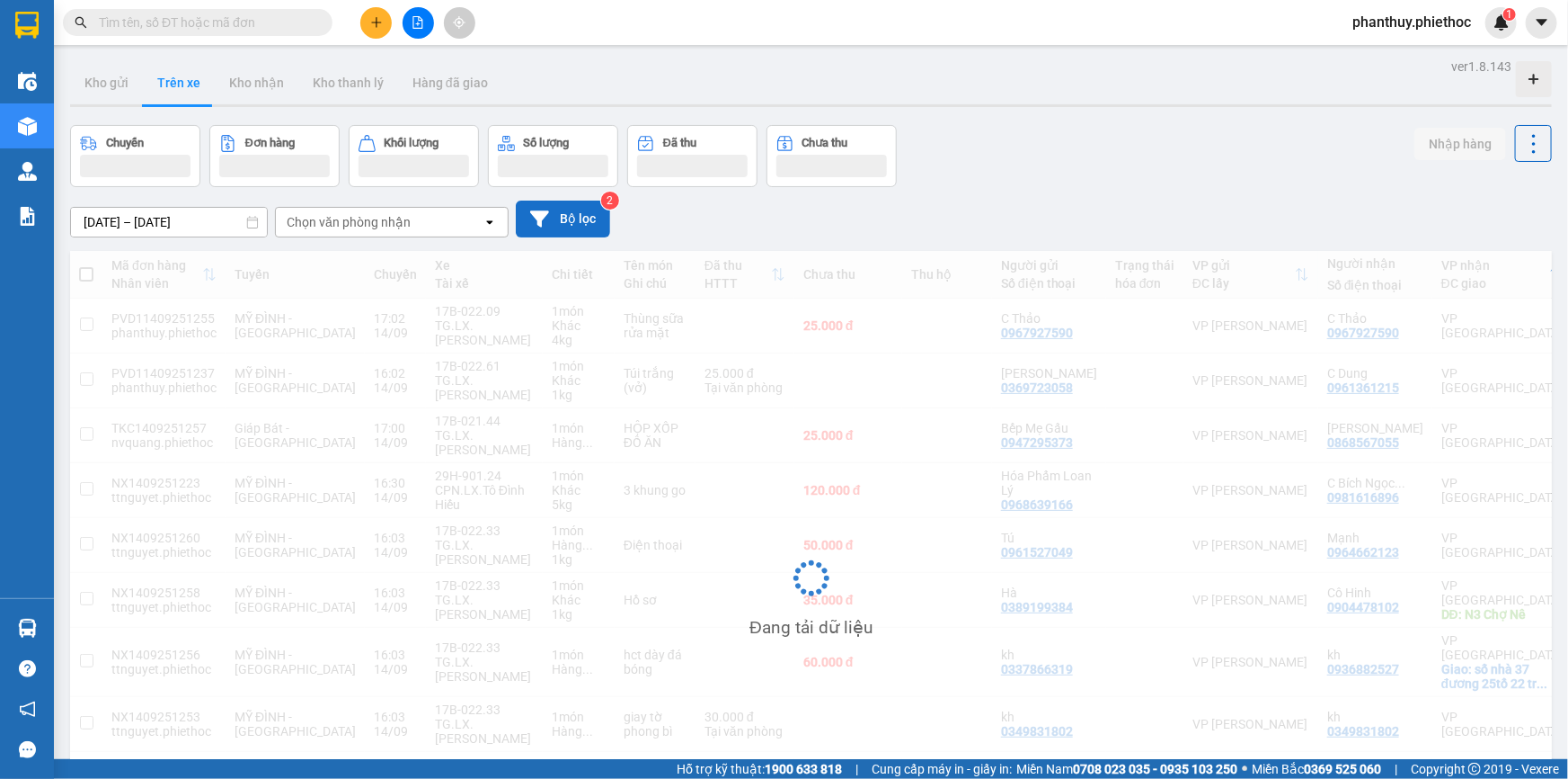
click at [554, 222] on button "Bộ lọc" at bounding box center [563, 219] width 95 height 37
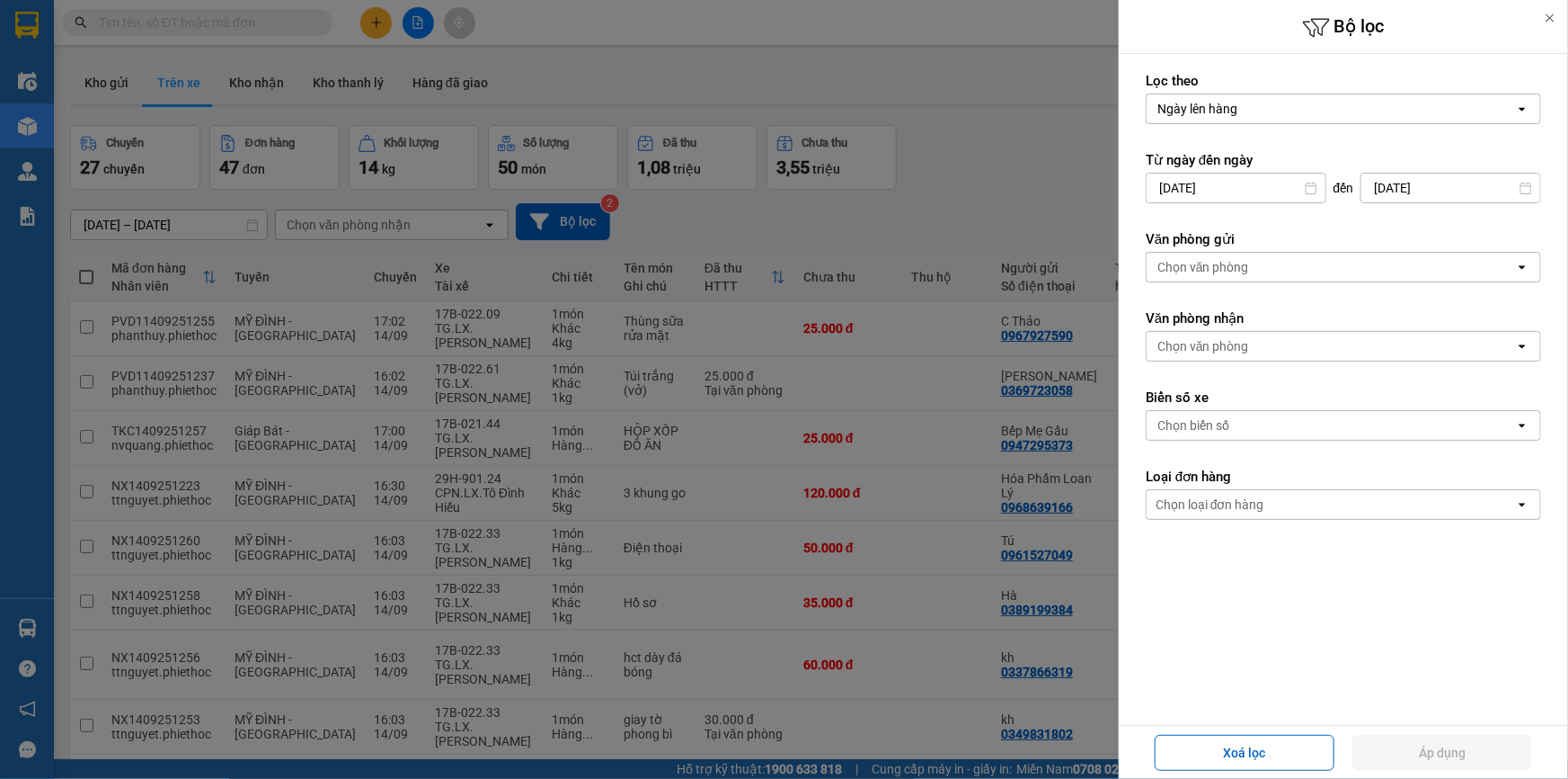
click at [1229, 261] on div "Chọn văn phòng" at bounding box center [1203, 267] width 92 height 18
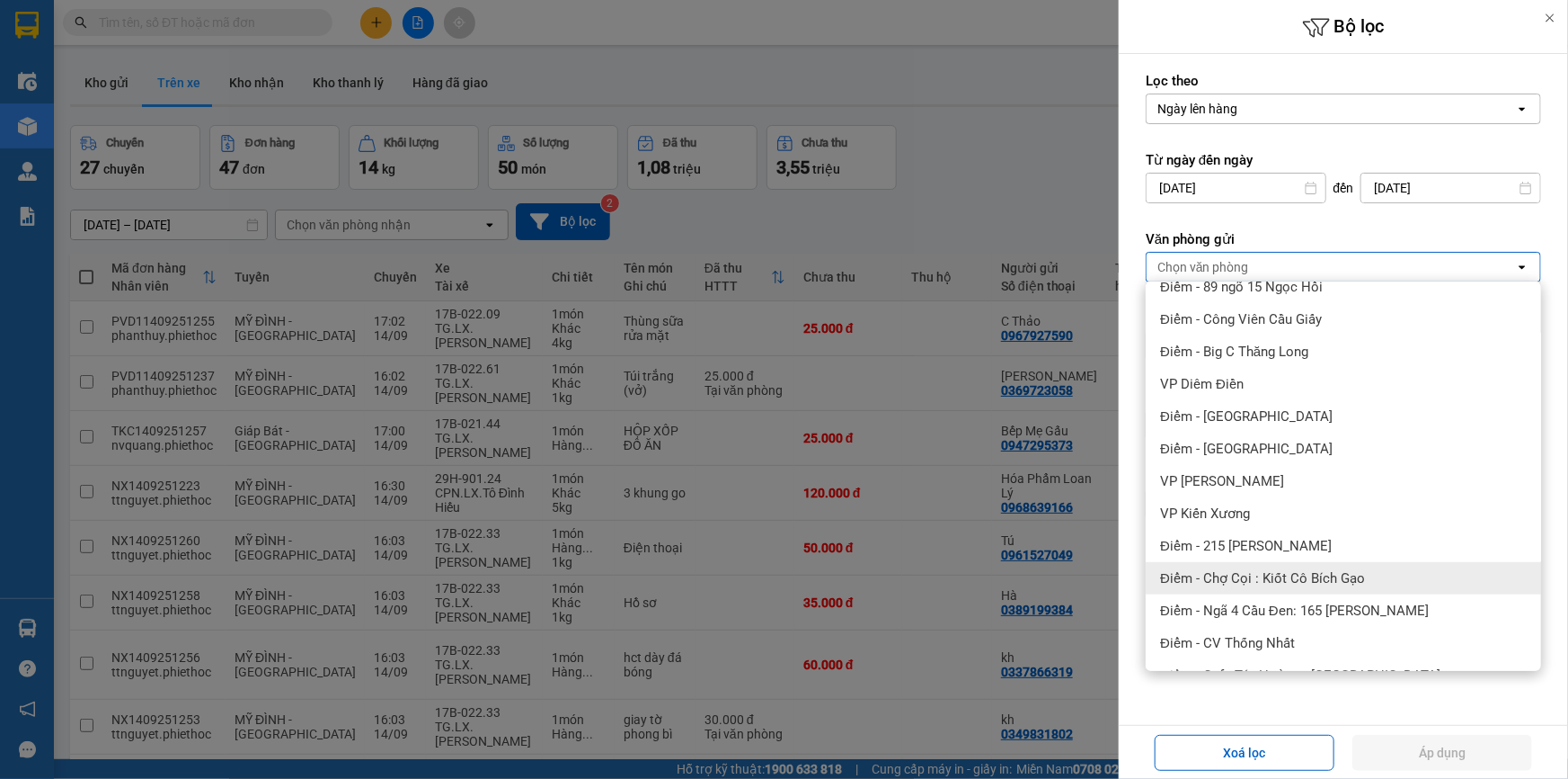
scroll to position [408, 0]
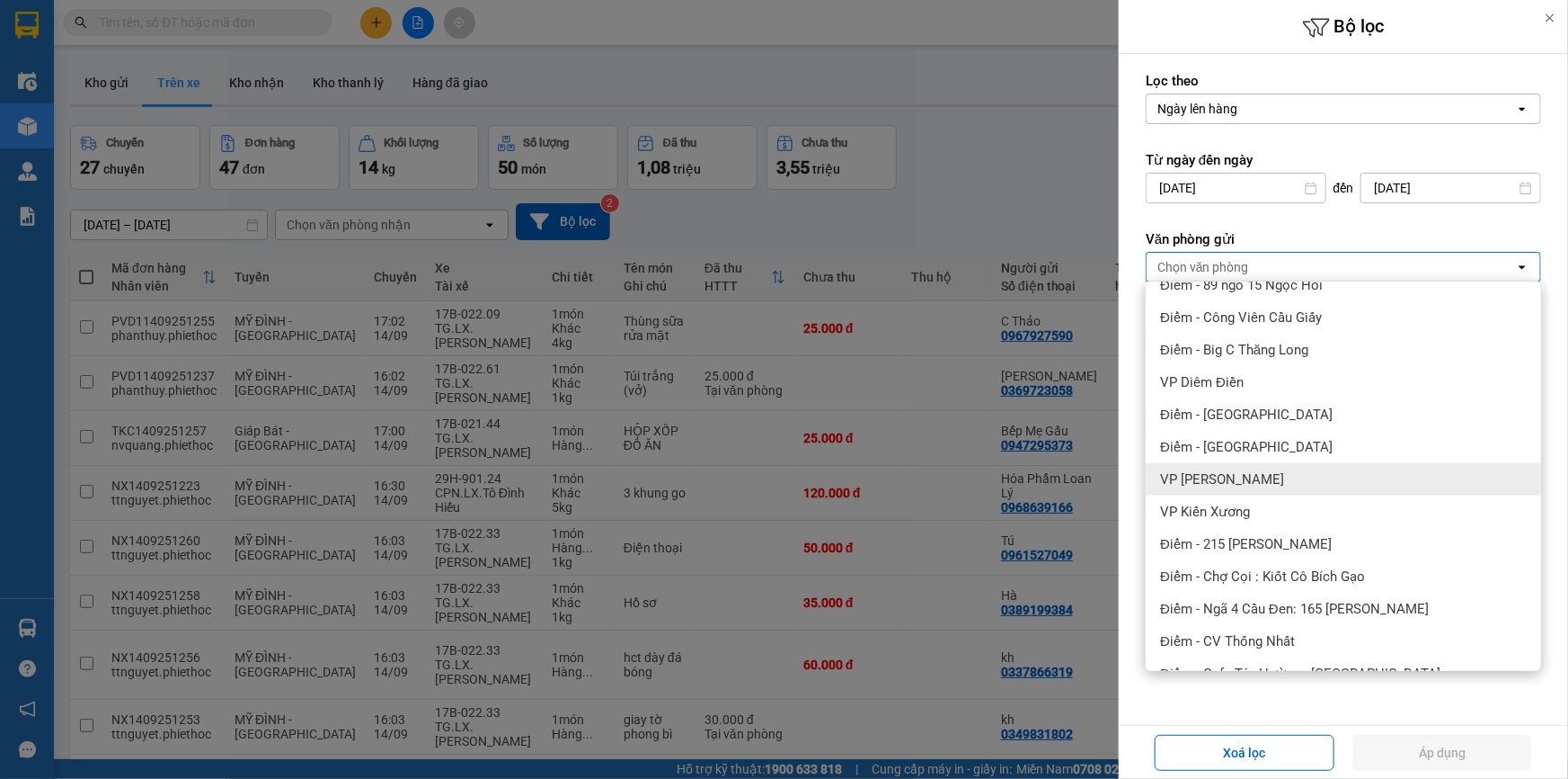
click at [1262, 475] on span "VP [PERSON_NAME]" at bounding box center [1222, 479] width 124 height 18
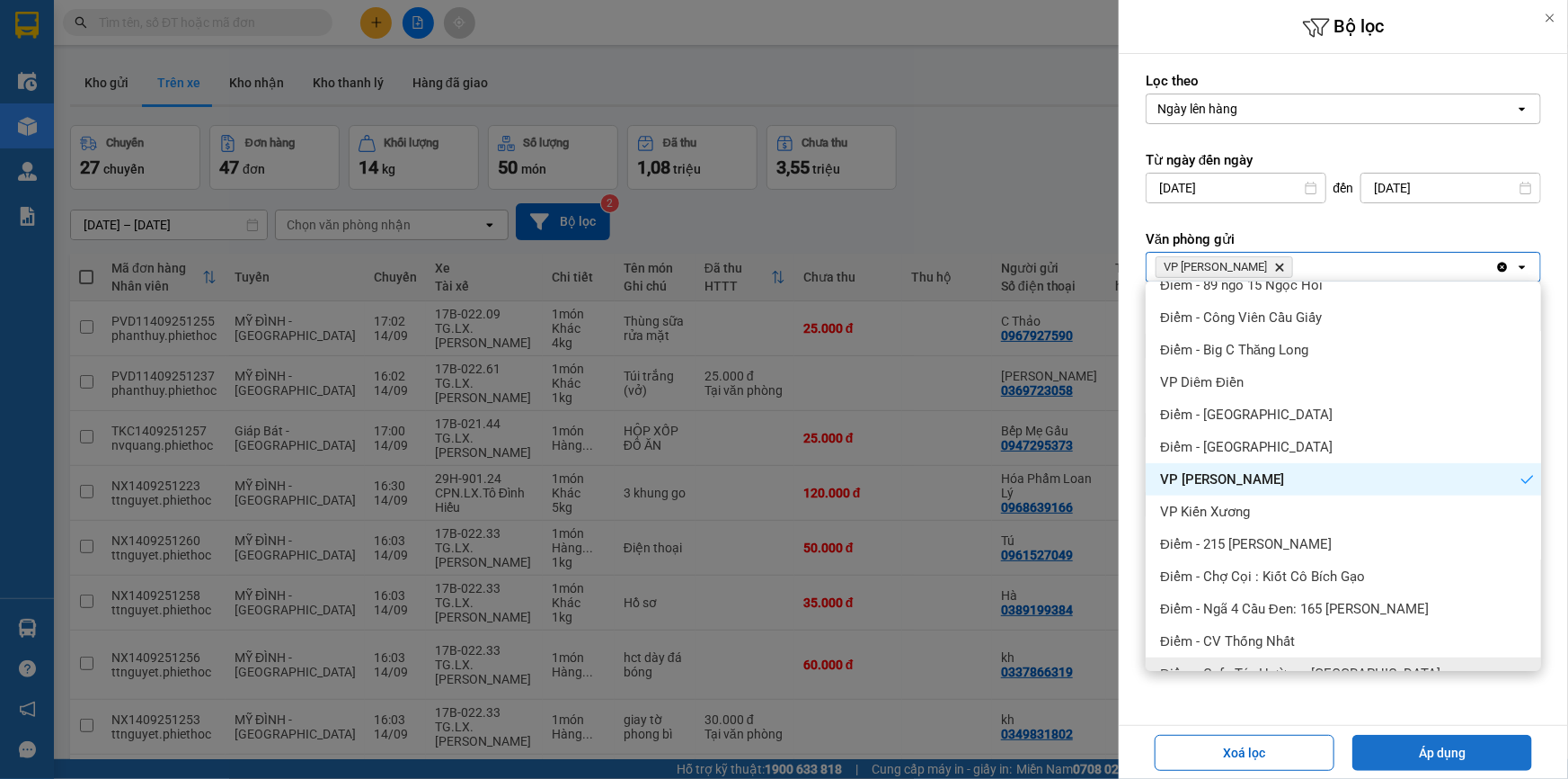
click at [1432, 760] on button "Áp dụng" at bounding box center [1442, 752] width 180 height 36
